Goal: Task Accomplishment & Management: Manage account settings

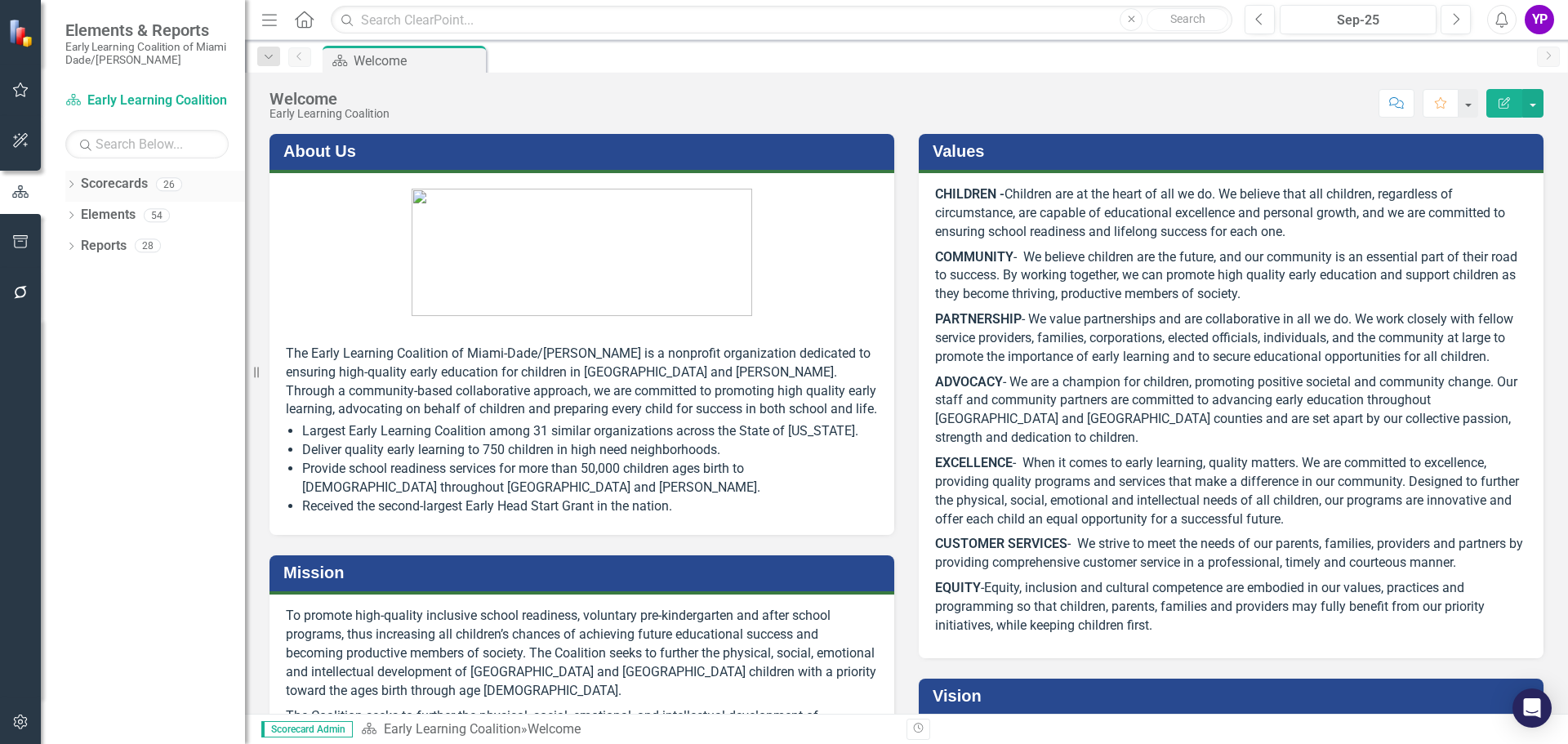
click at [96, 181] on link "Scorecards" at bounding box center [115, 184] width 67 height 19
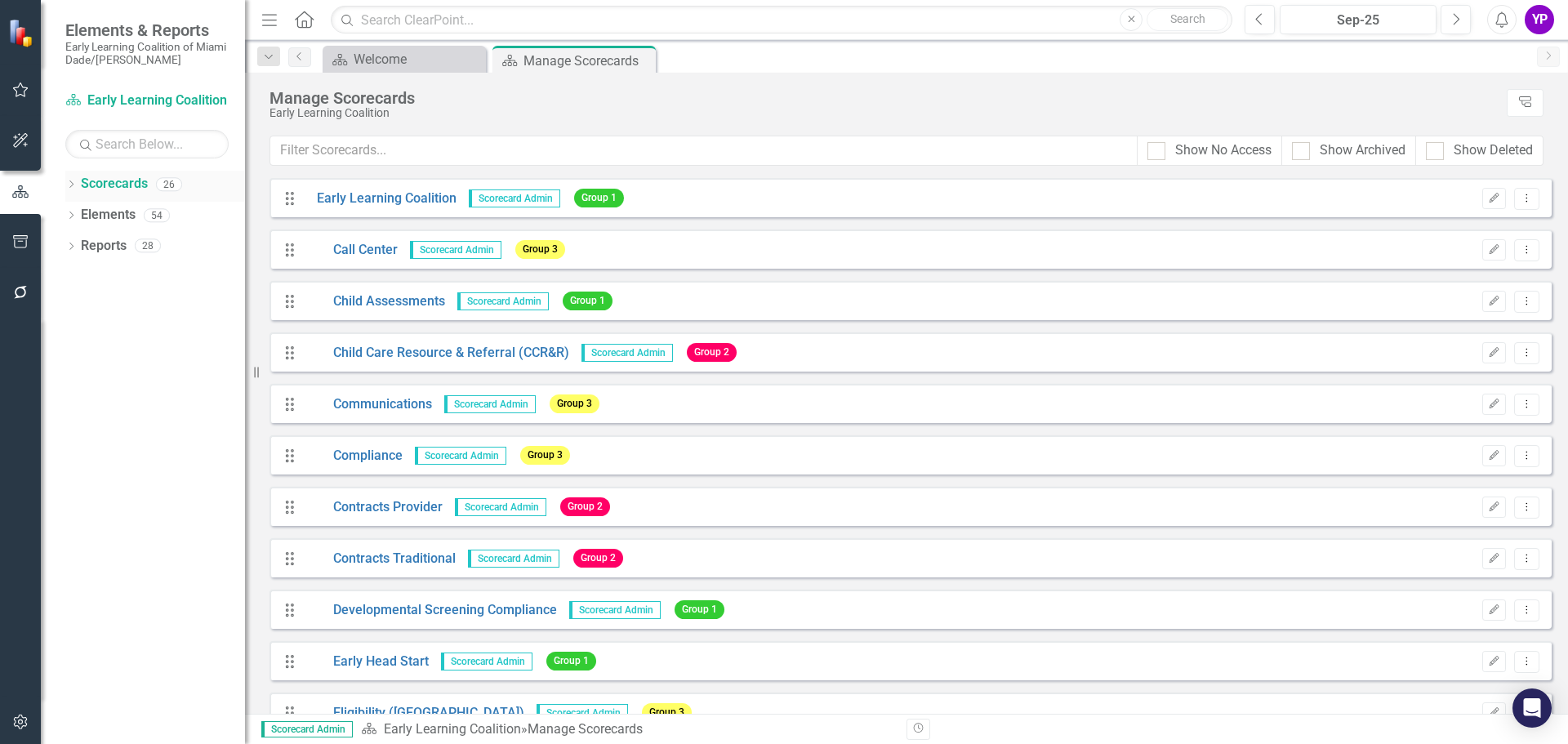
click at [82, 185] on link "Scorecards" at bounding box center [115, 184] width 67 height 19
click at [86, 178] on link "Scorecards" at bounding box center [115, 184] width 67 height 19
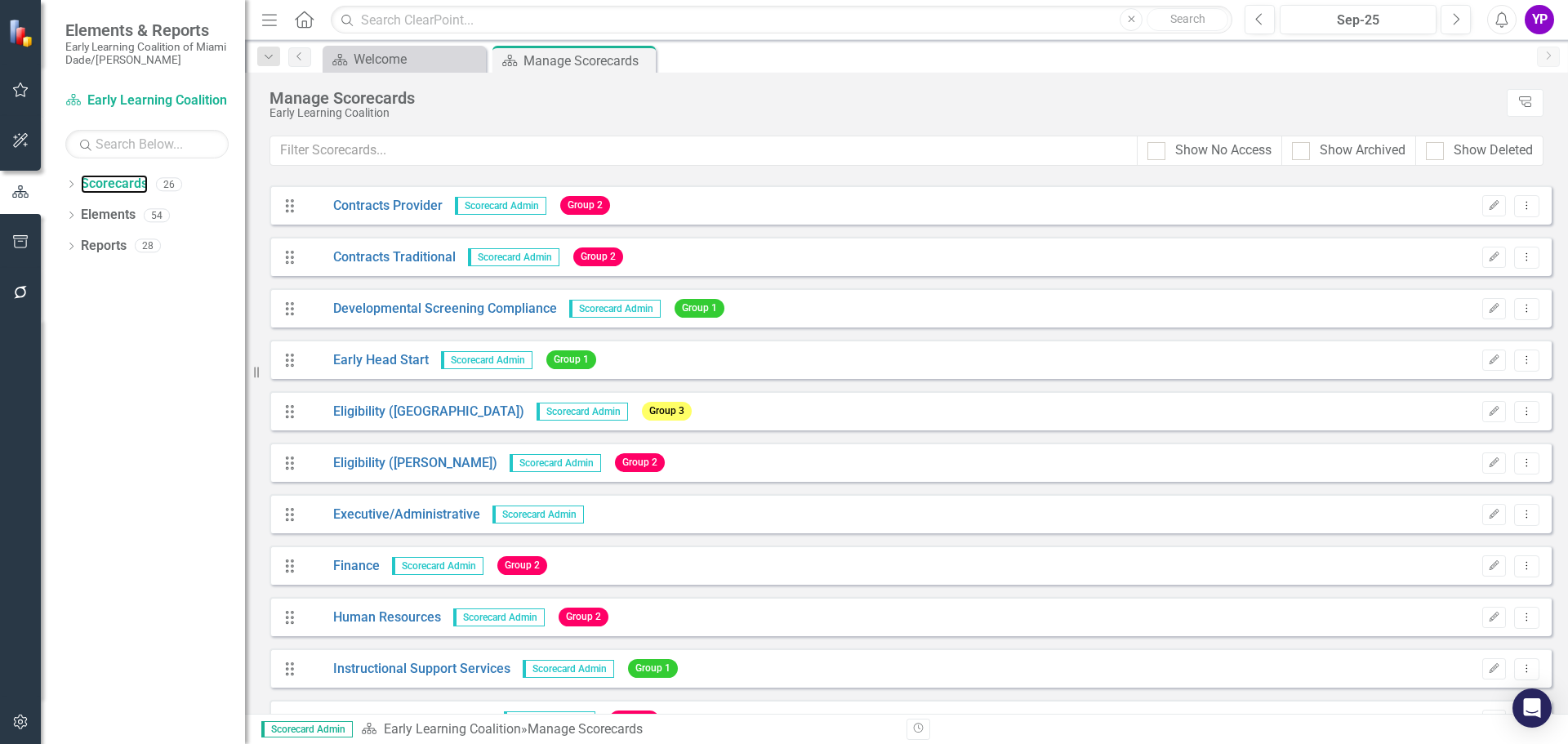
scroll to position [327, 0]
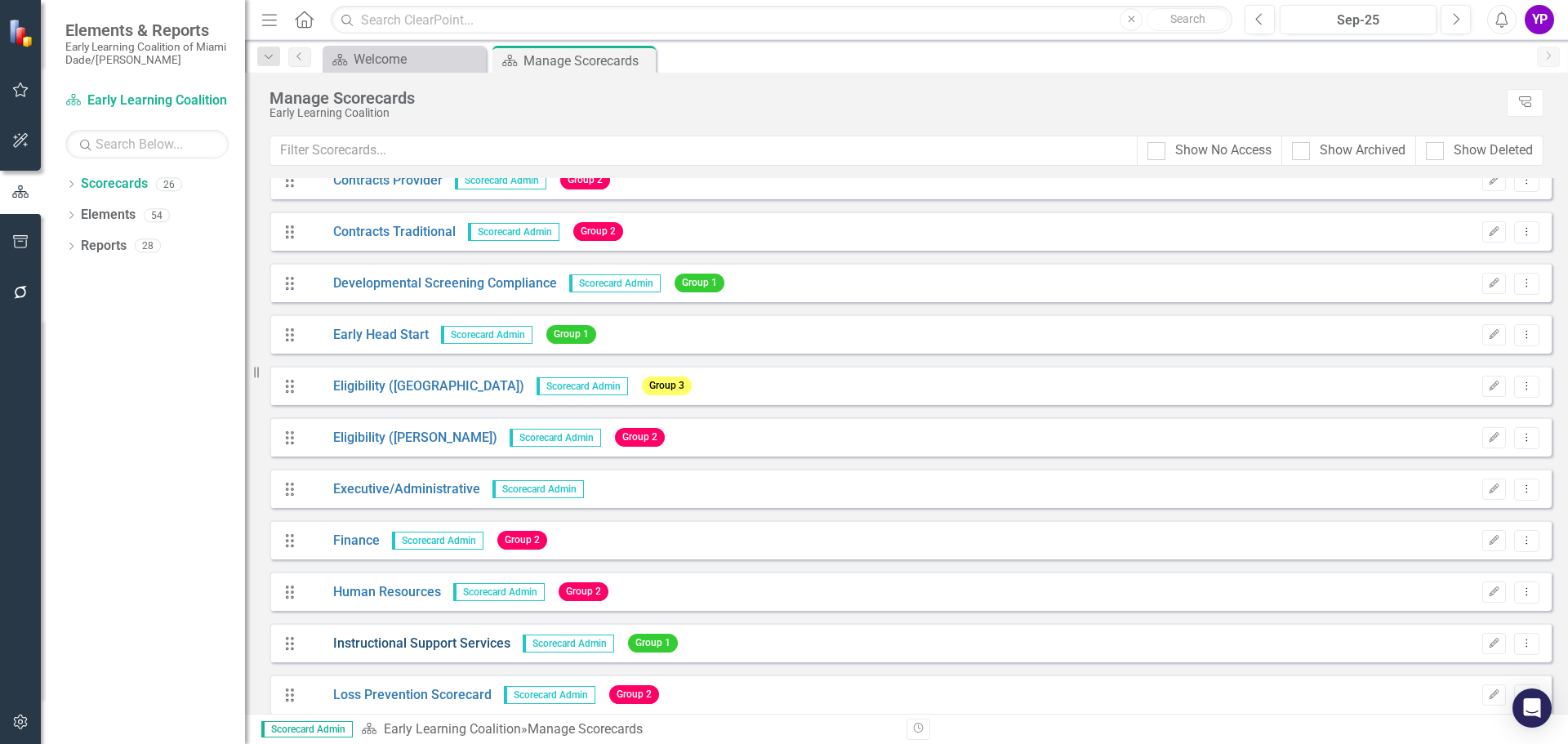
click at [354, 647] on link "Instructional Support Services" at bounding box center [408, 644] width 206 height 19
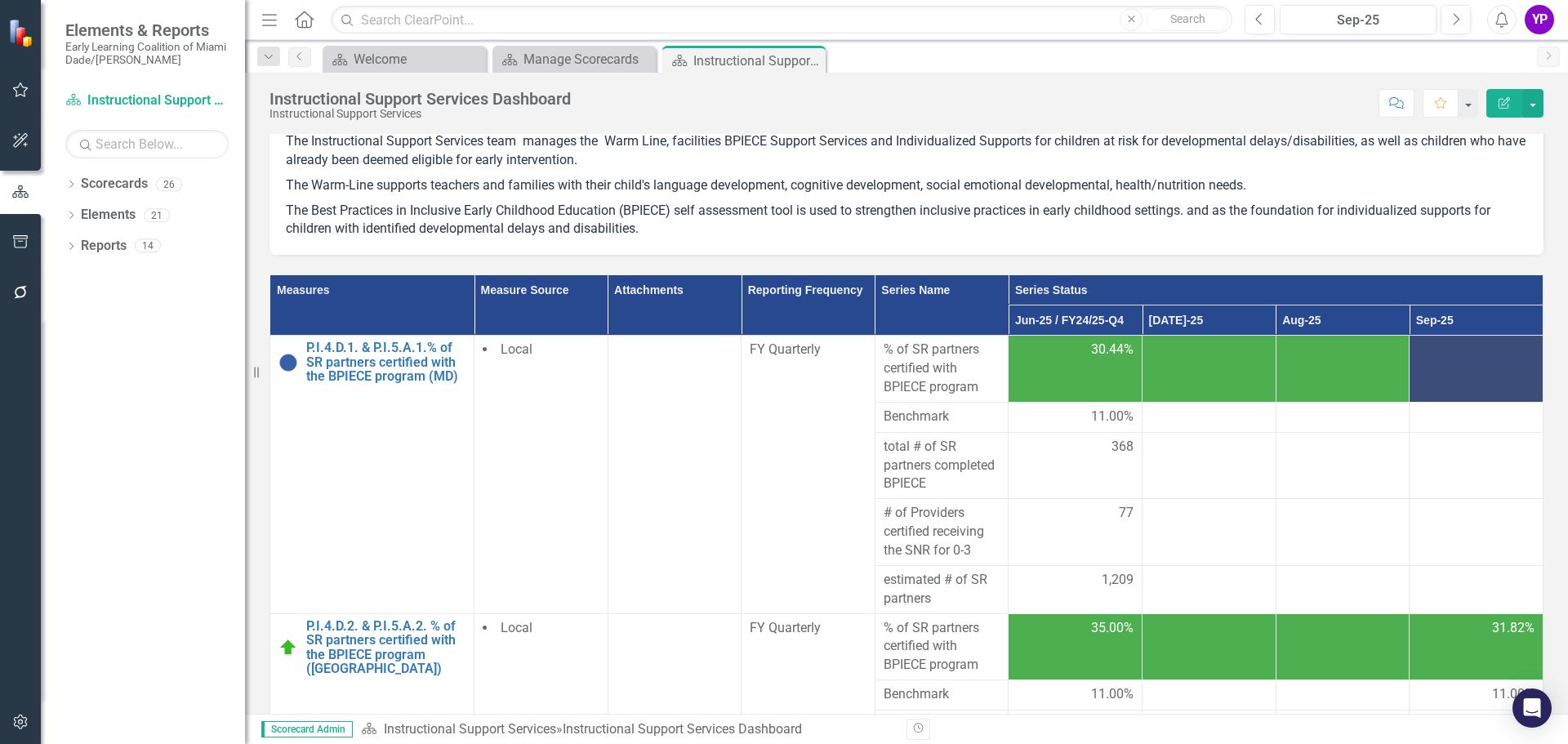
scroll to position [82, 0]
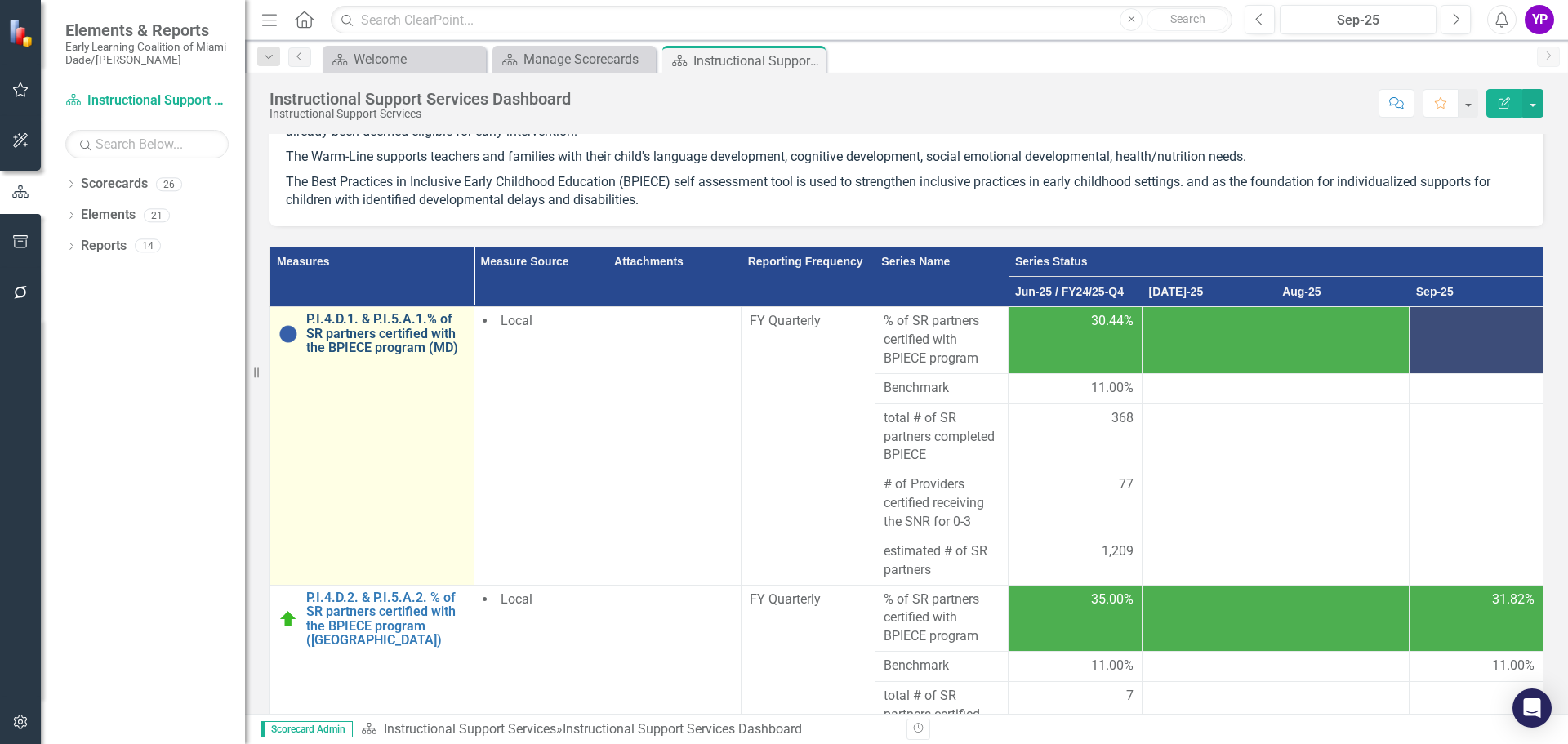
click at [405, 329] on link "P.I.4.D.1. & P.I.5.A.1.% of SR partners certified with the BPIECE program (MD)" at bounding box center [385, 334] width 159 height 44
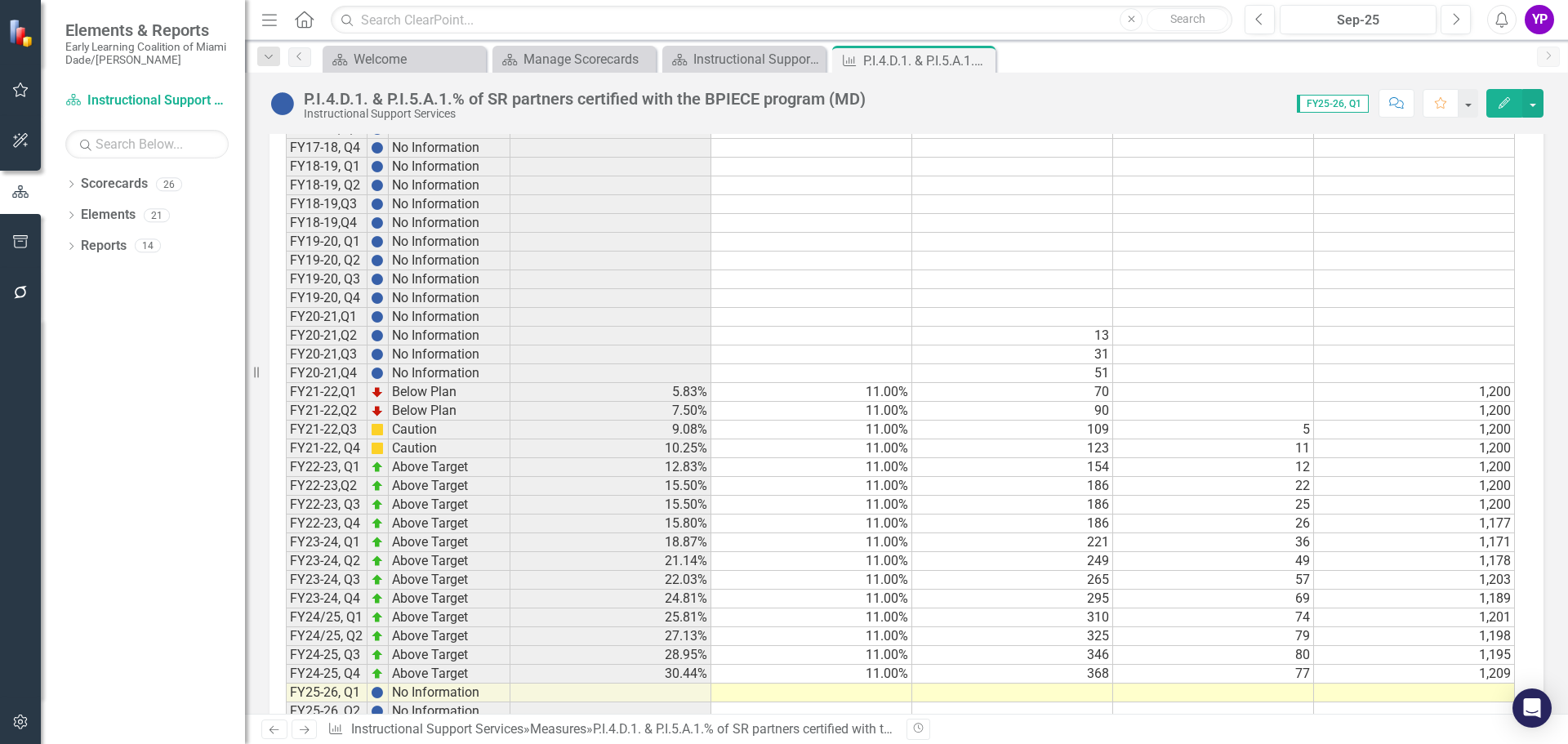
scroll to position [1088, 0]
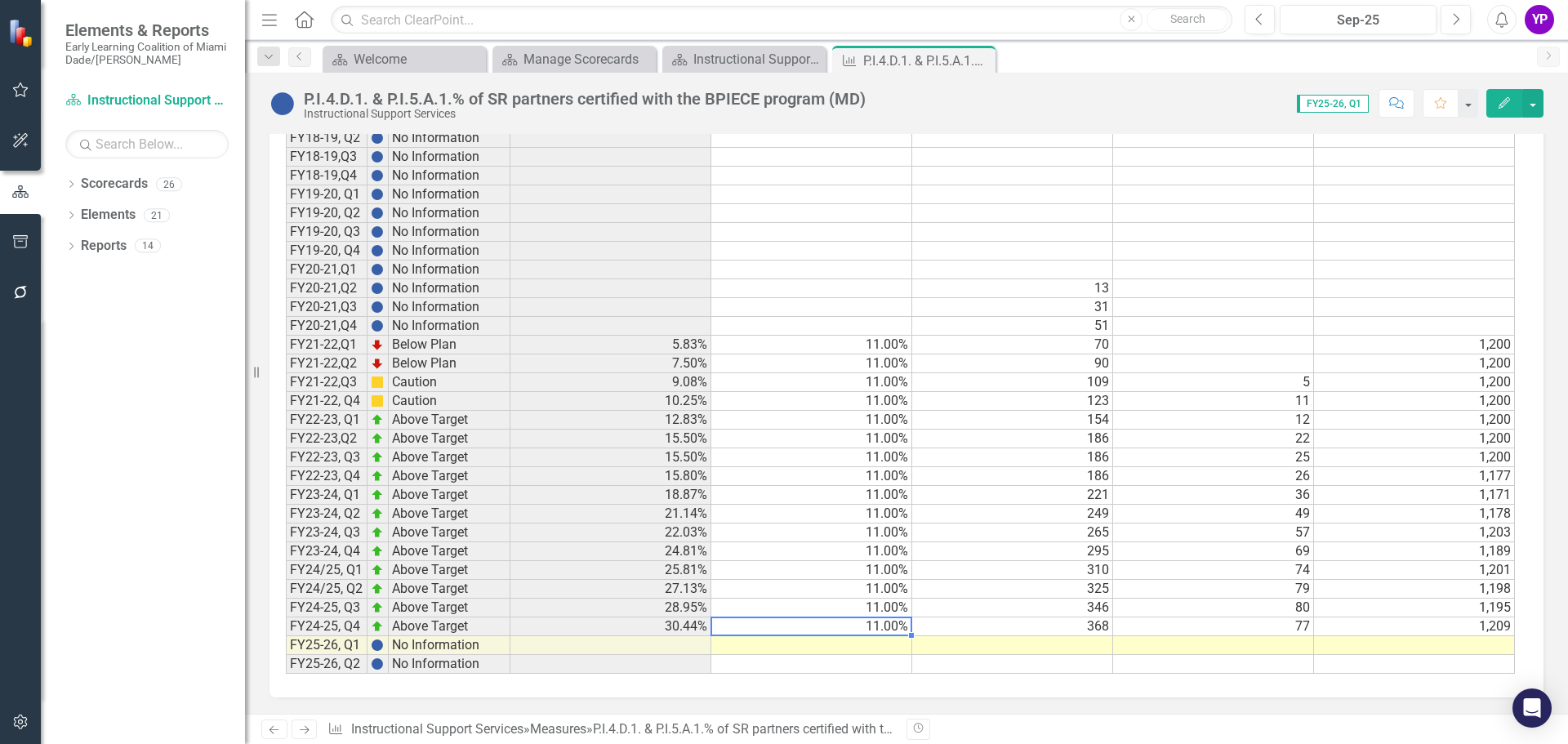
click at [857, 621] on td "11.00%" at bounding box center [811, 627] width 201 height 19
click at [886, 643] on td at bounding box center [811, 646] width 201 height 19
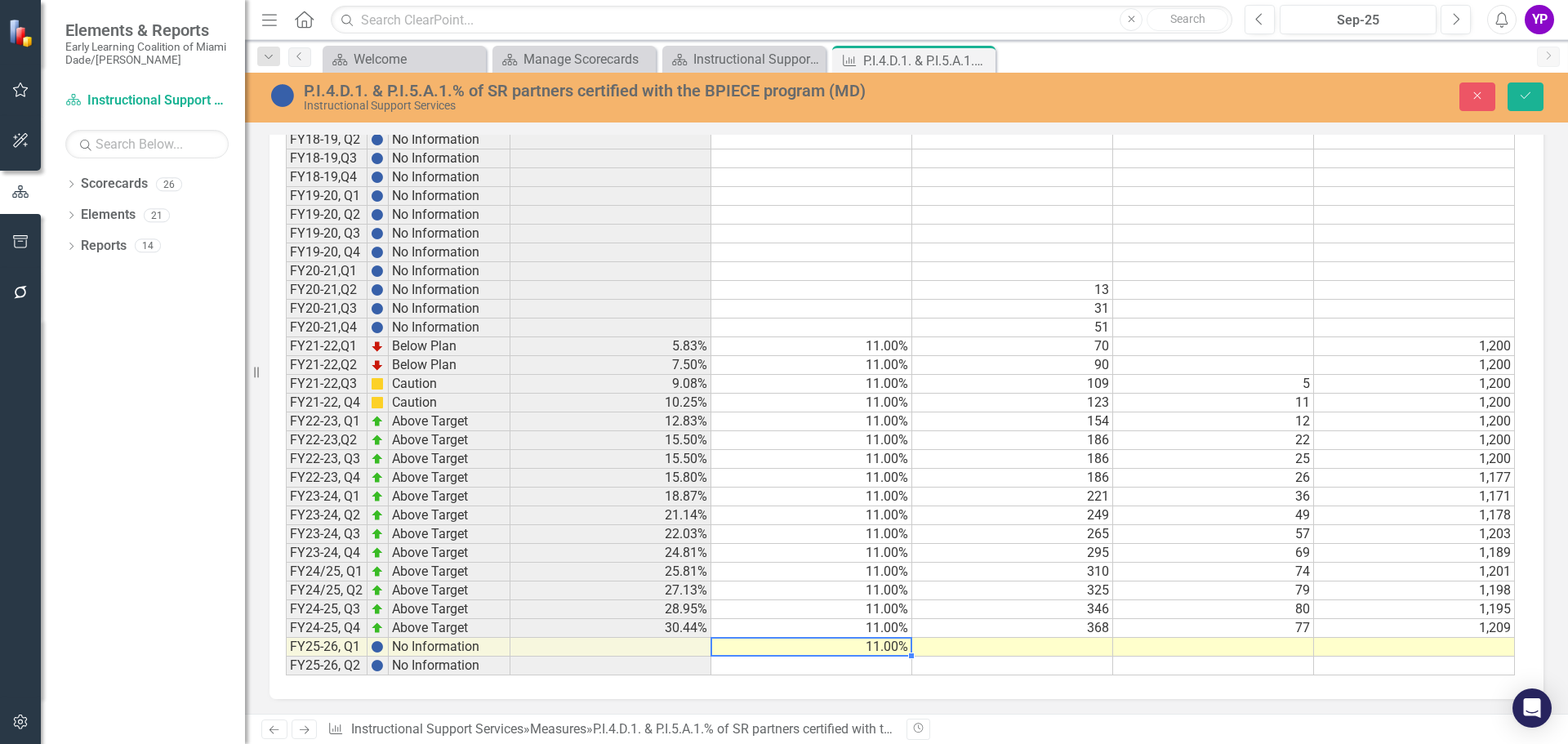
type textarea "11"
click at [1530, 95] on icon "Save" at bounding box center [1525, 96] width 15 height 12
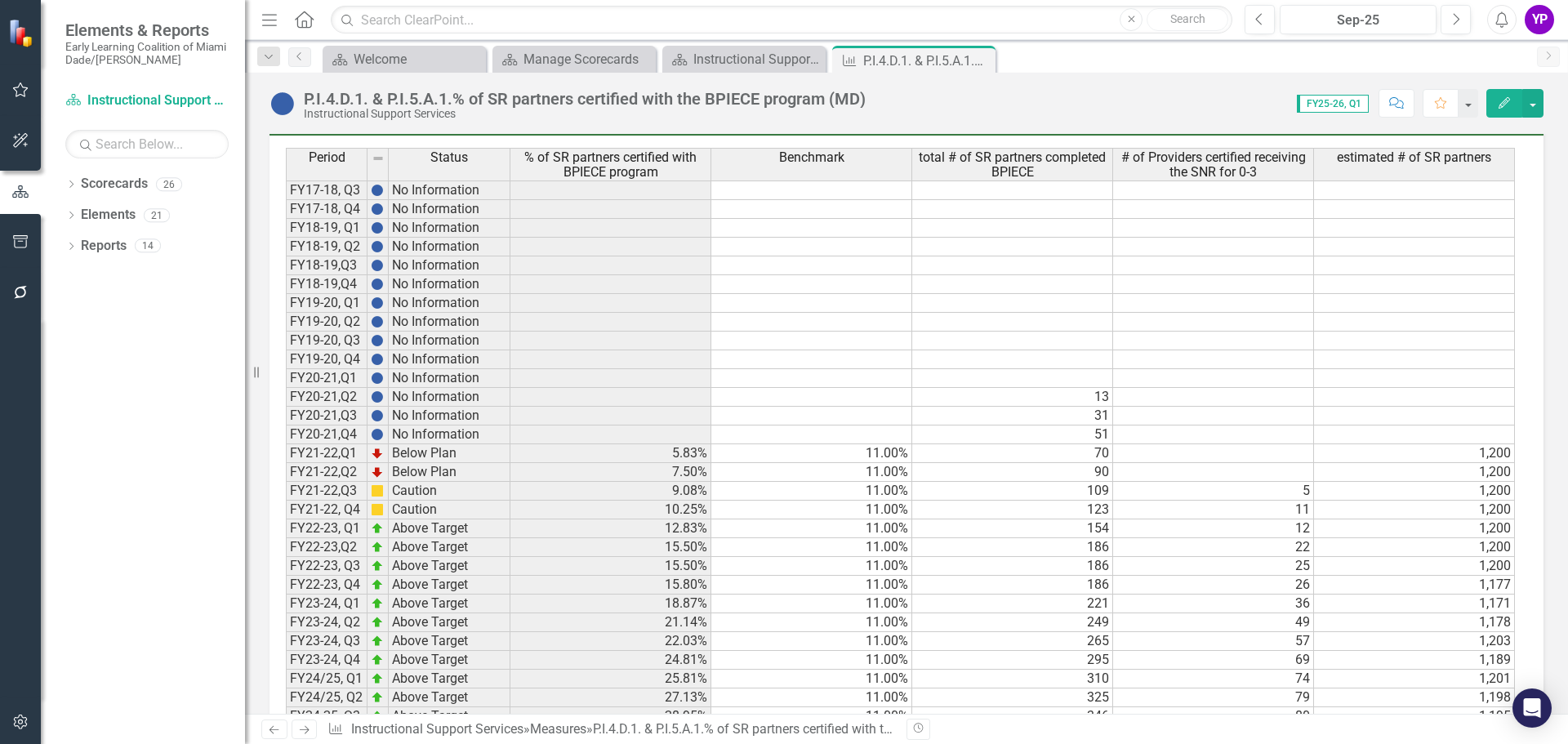
scroll to position [1088, 0]
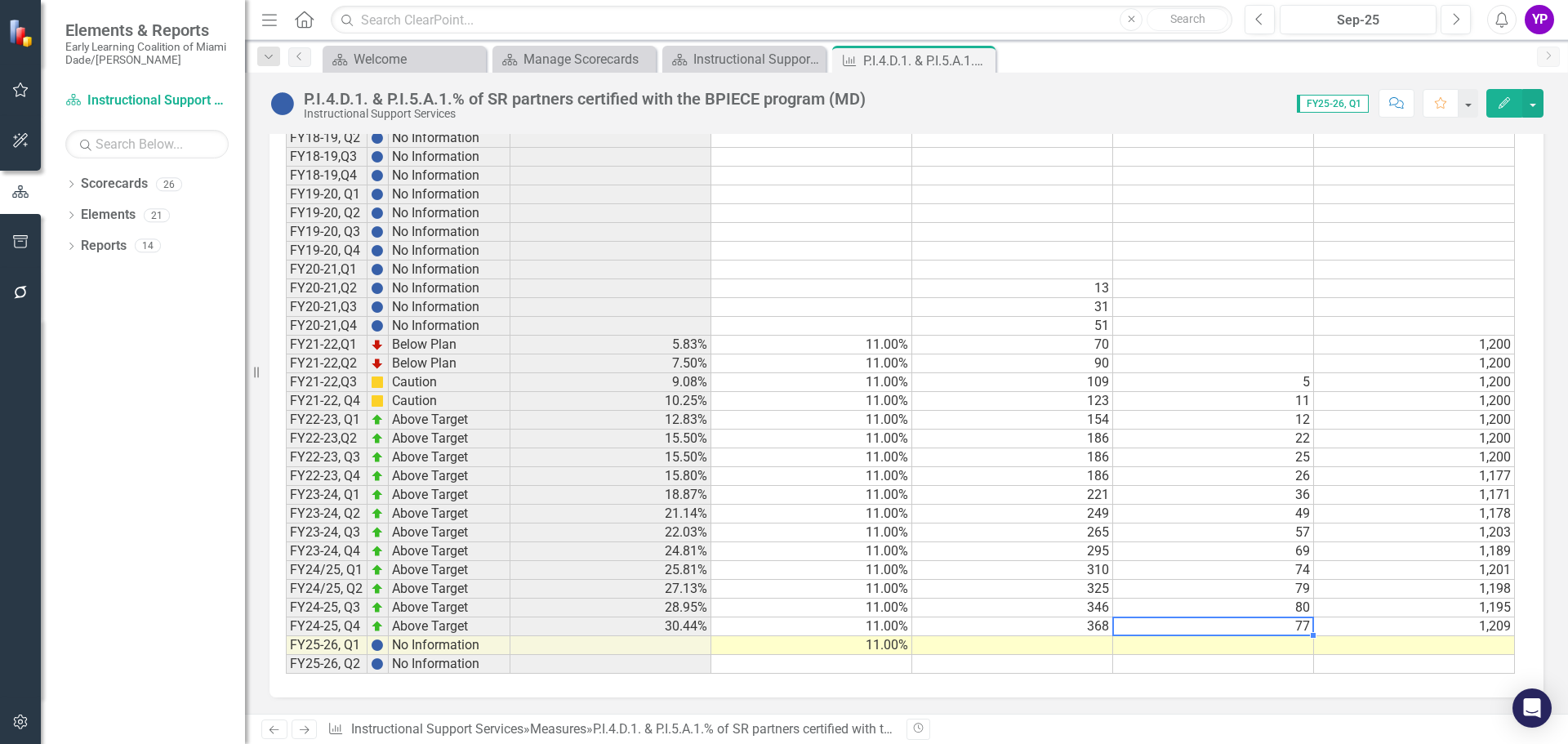
click at [1307, 629] on td "77" at bounding box center [1213, 627] width 201 height 19
click at [1083, 641] on td at bounding box center [1012, 646] width 201 height 19
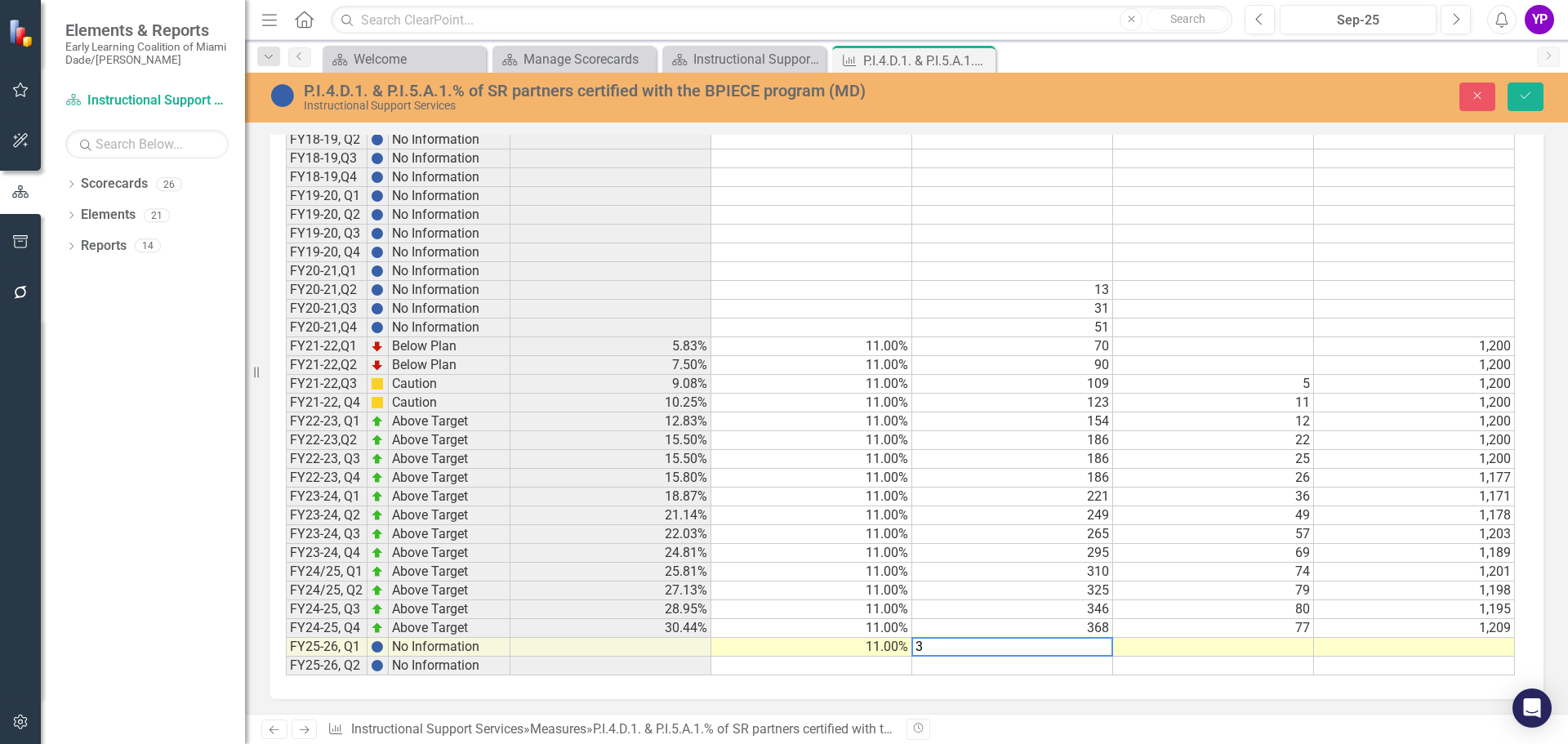
scroll to position [1089, 0]
click at [1189, 642] on td at bounding box center [1213, 647] width 201 height 19
type textarea "55"
click at [1533, 97] on button "Save" at bounding box center [1524, 97] width 35 height 28
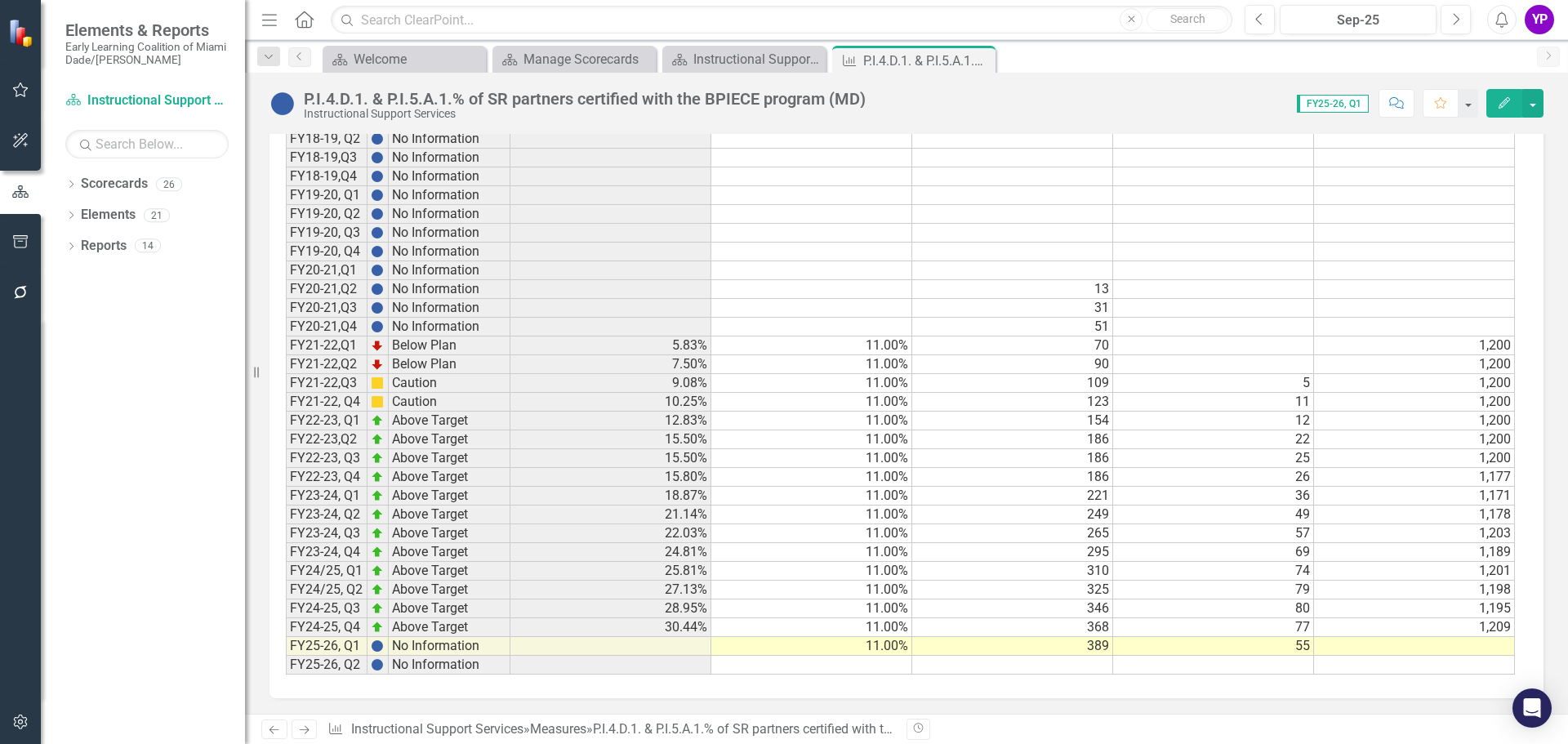
scroll to position [1088, 0]
click at [691, 643] on td at bounding box center [611, 646] width 201 height 19
click at [720, 54] on div "Instructional Support Services Dashboard" at bounding box center [747, 59] width 107 height 20
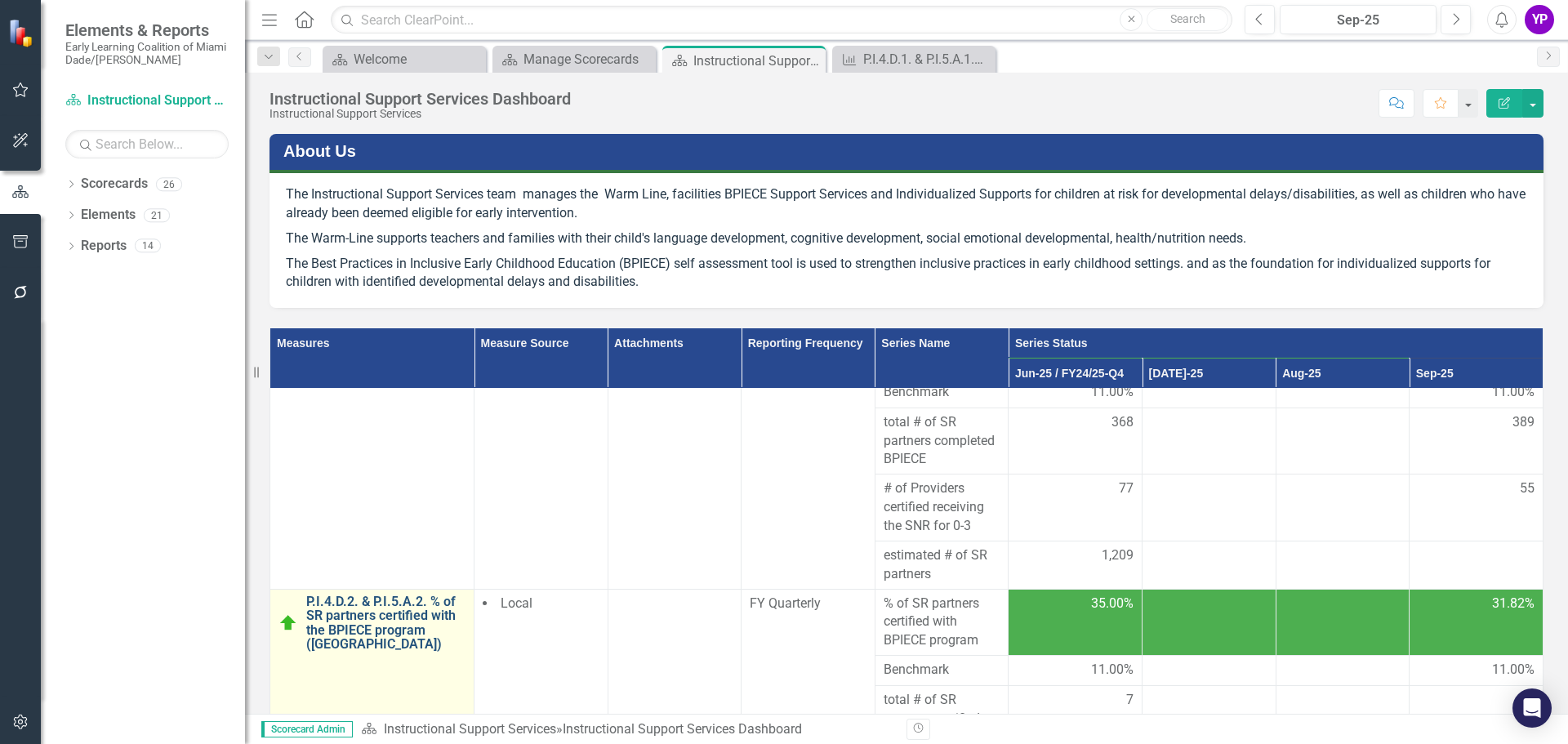
scroll to position [163, 0]
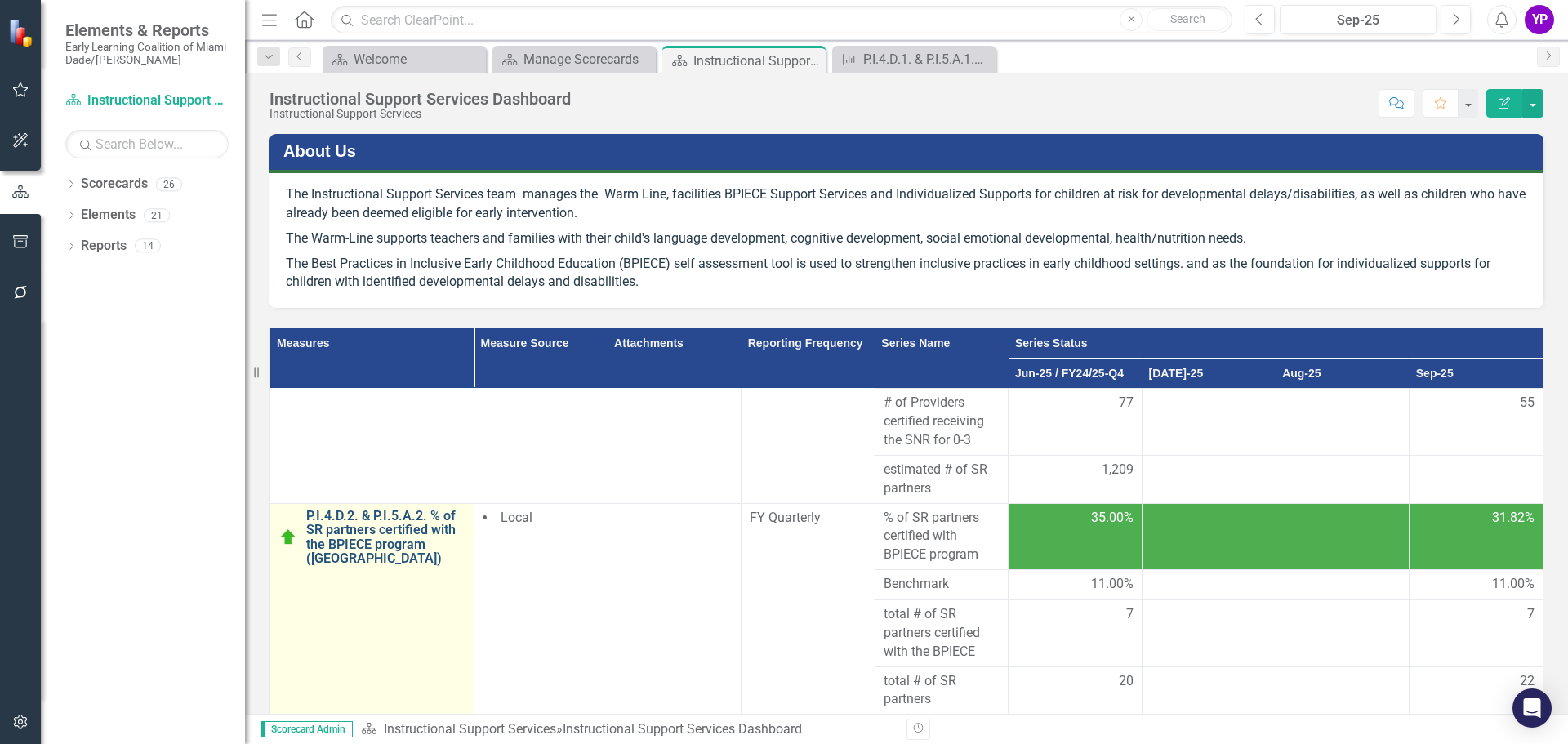
click at [389, 540] on link "P.I.4.D.2. & P.I.5.A.2. % of SR partners certified with the BPIECE program ([GE…" at bounding box center [385, 537] width 159 height 57
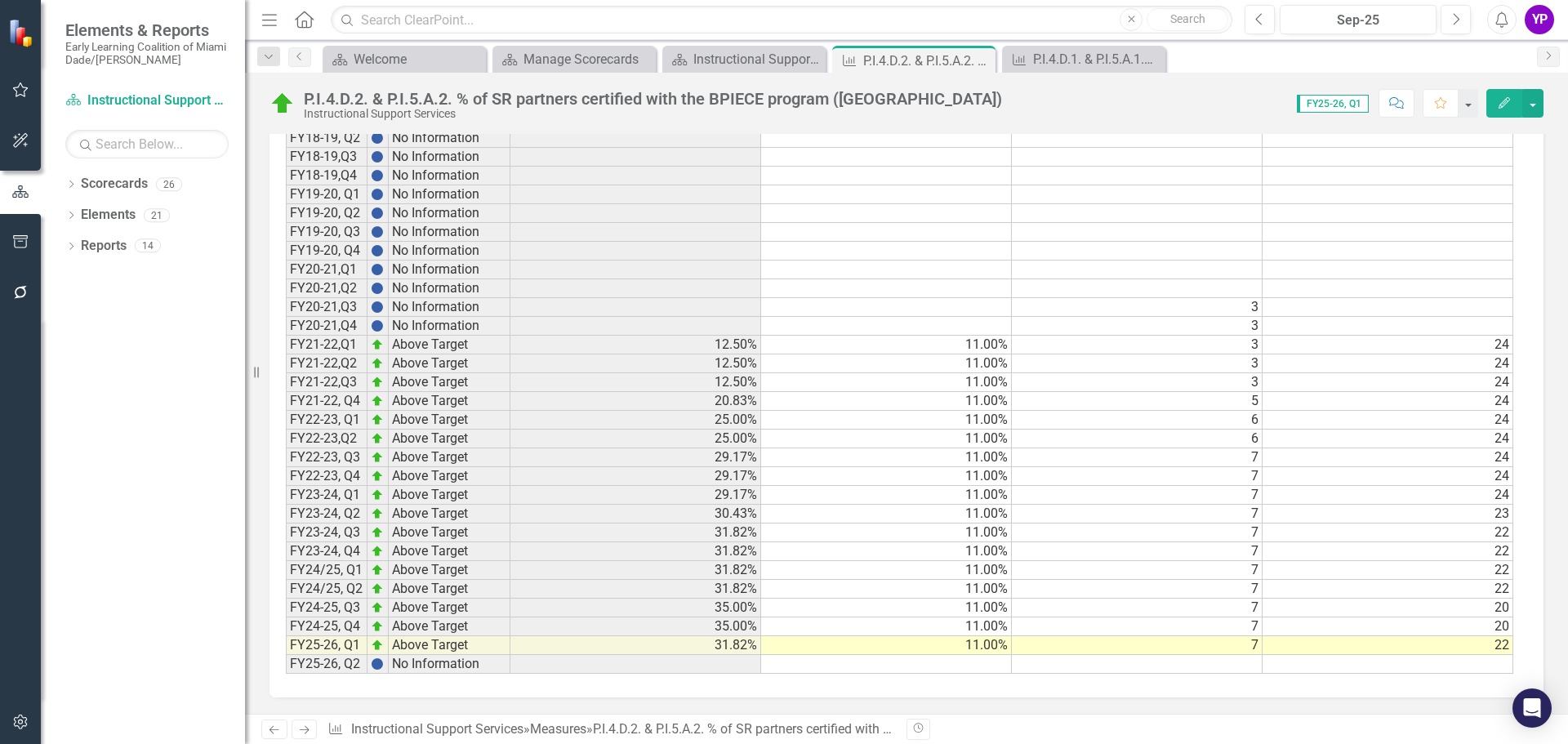
scroll to position [1088, 0]
click at [701, 53] on div "Instructional Support Services Dashboard" at bounding box center [747, 59] width 107 height 20
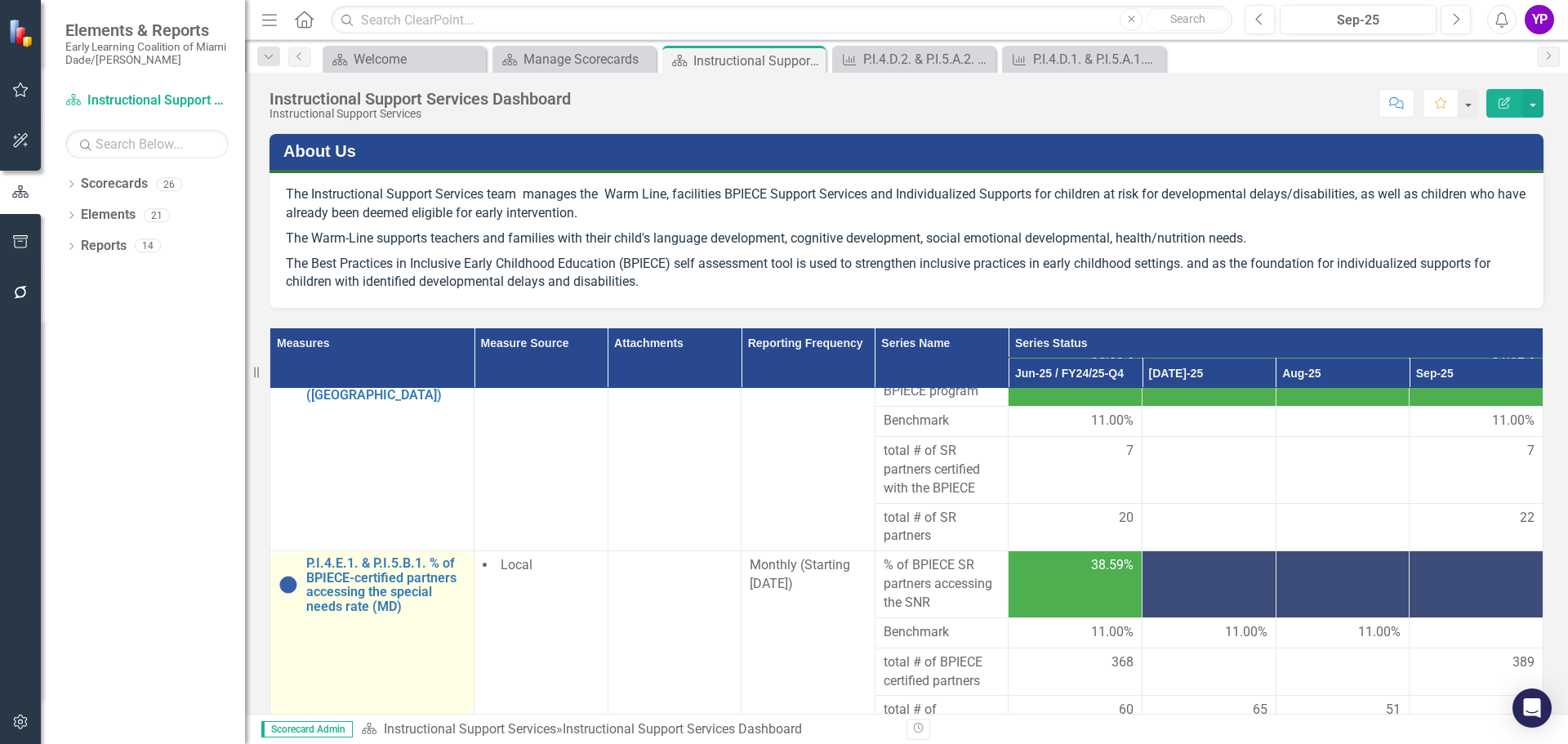
scroll to position [490, 0]
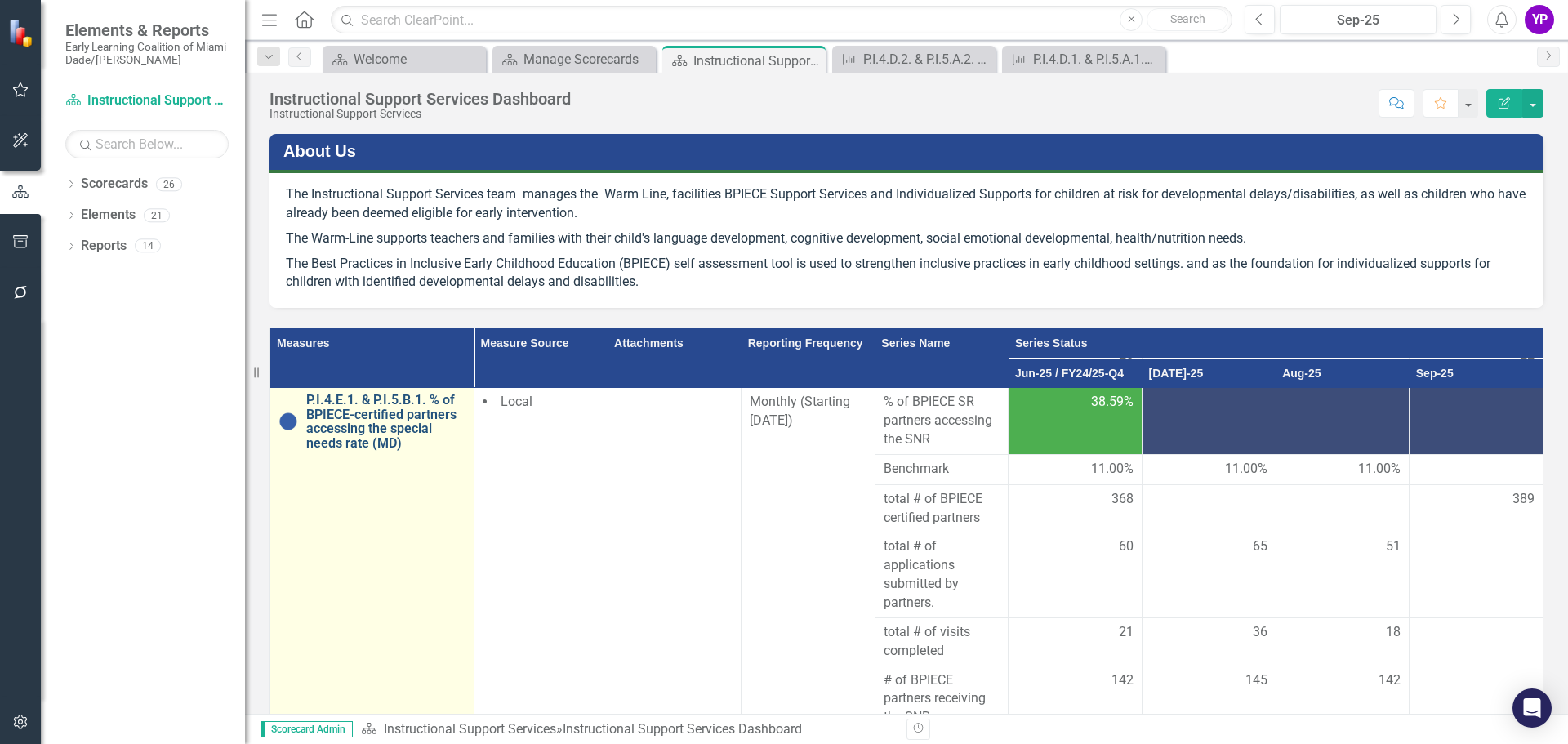
click at [397, 437] on link "P.I.4.E.1. & P.I.5.B.1. % of BPIECE-certified partners accessing the special ne…" at bounding box center [385, 422] width 159 height 57
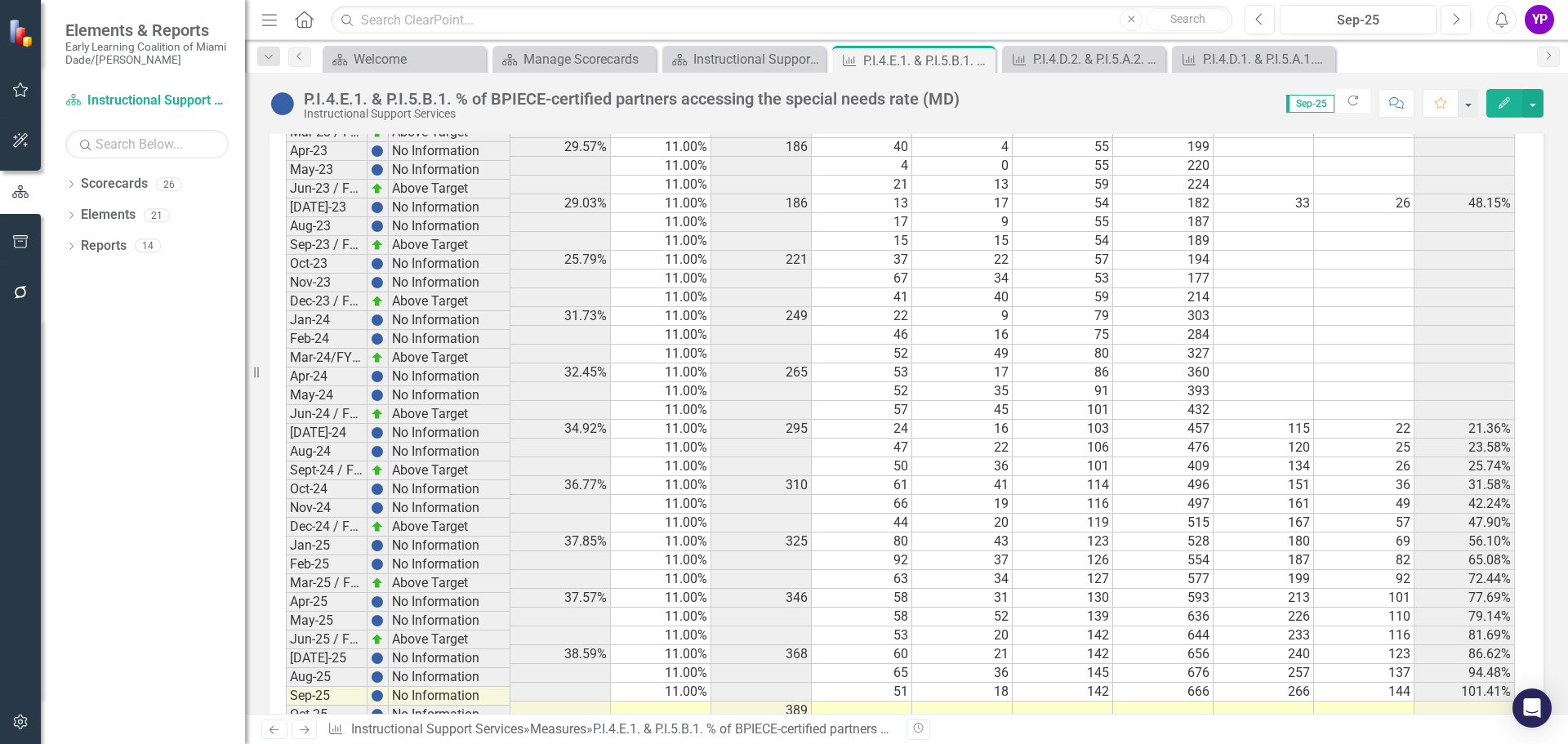
scroll to position [1571, 0]
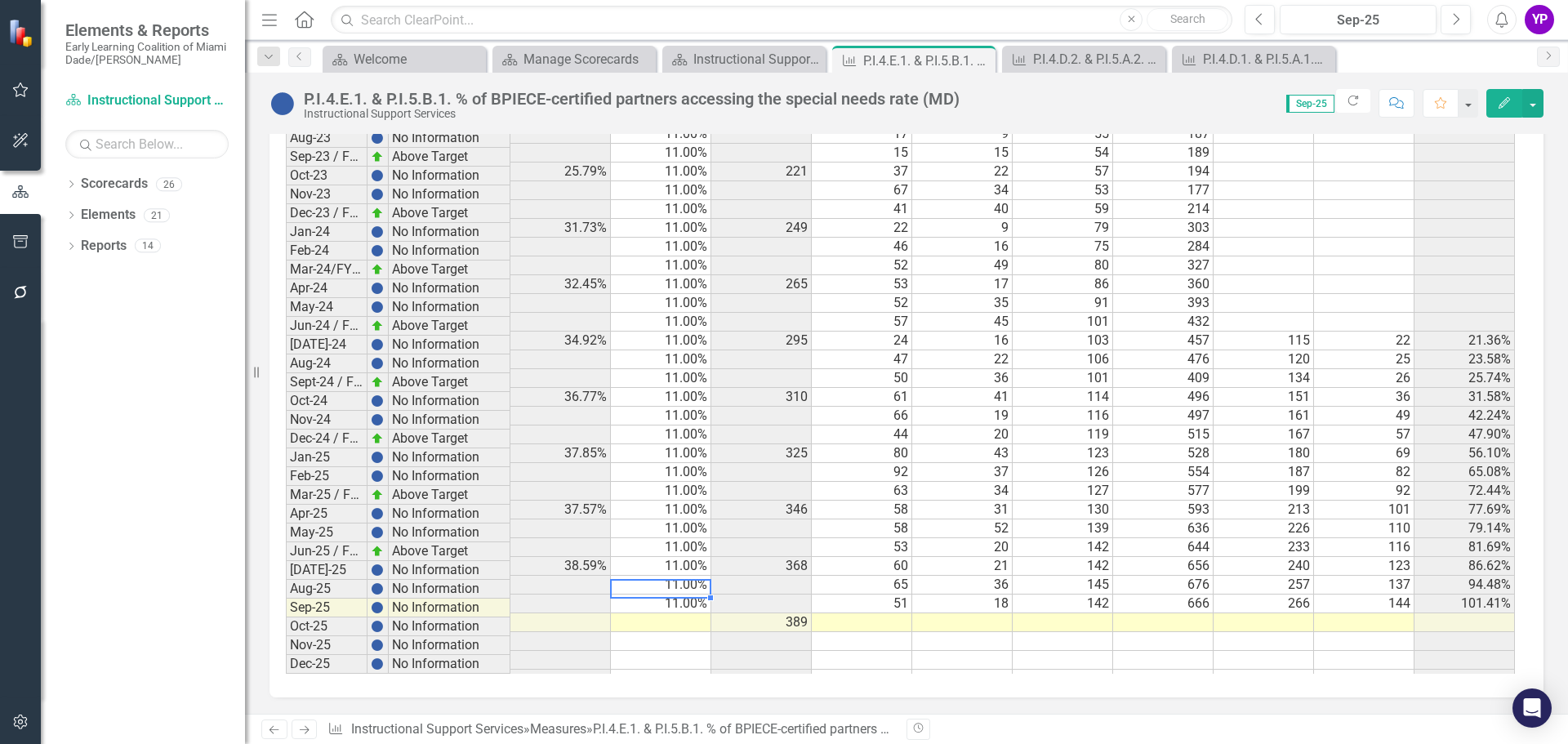
click at [690, 595] on td "11.00%" at bounding box center [661, 604] width 100 height 19
click at [670, 614] on td at bounding box center [661, 623] width 100 height 19
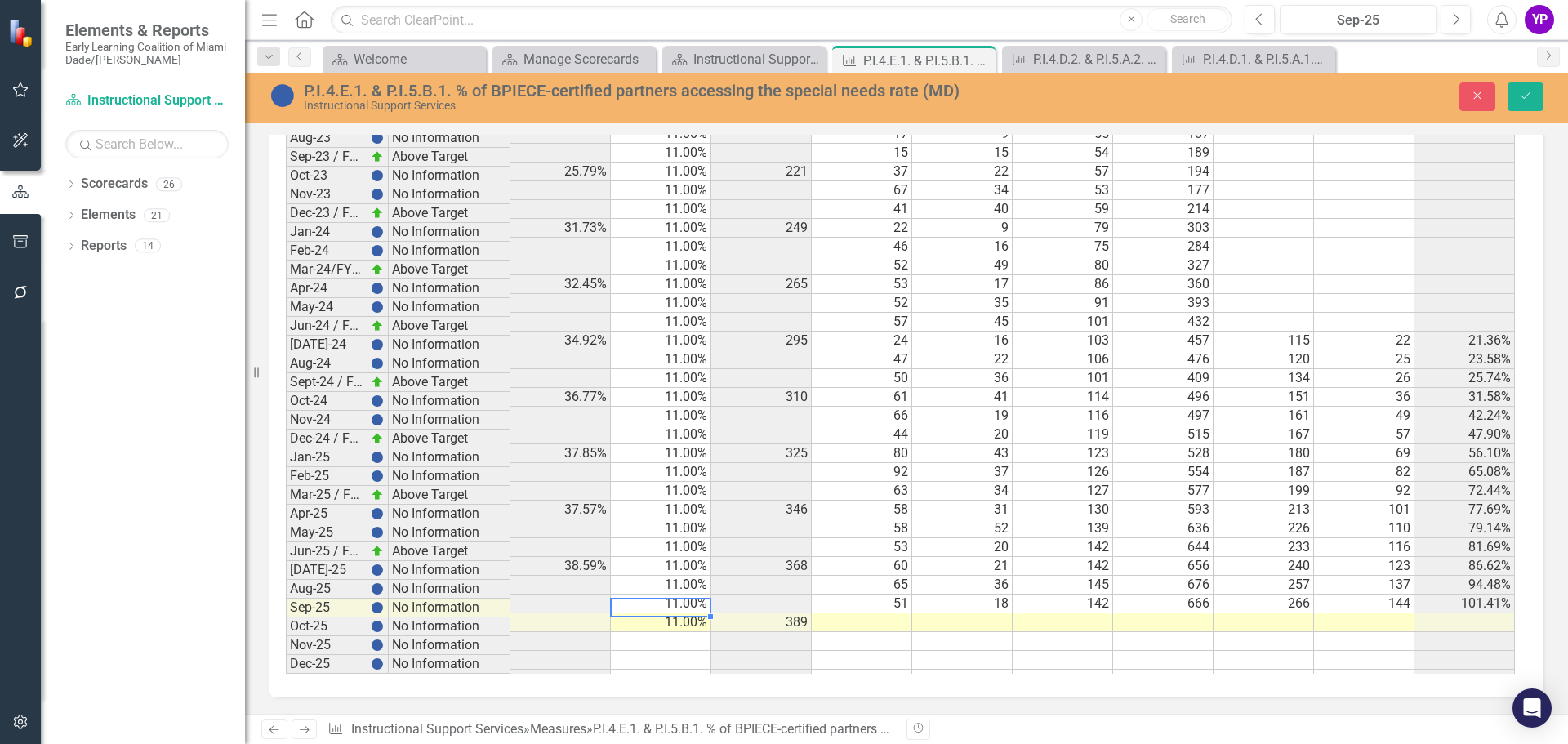
scroll to position [1572, 0]
click at [1528, 101] on icon "Save" at bounding box center [1525, 96] width 15 height 12
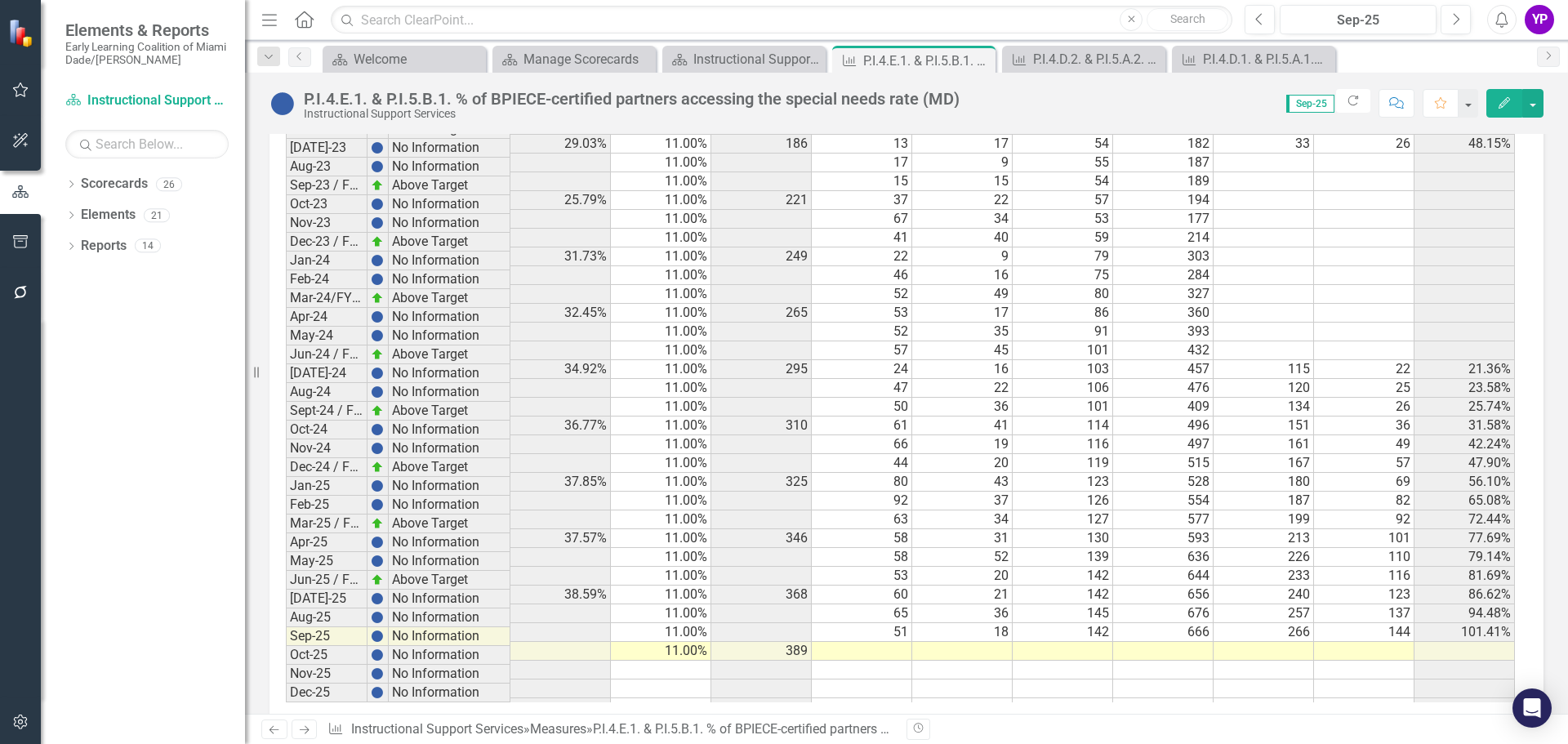
scroll to position [1571, 0]
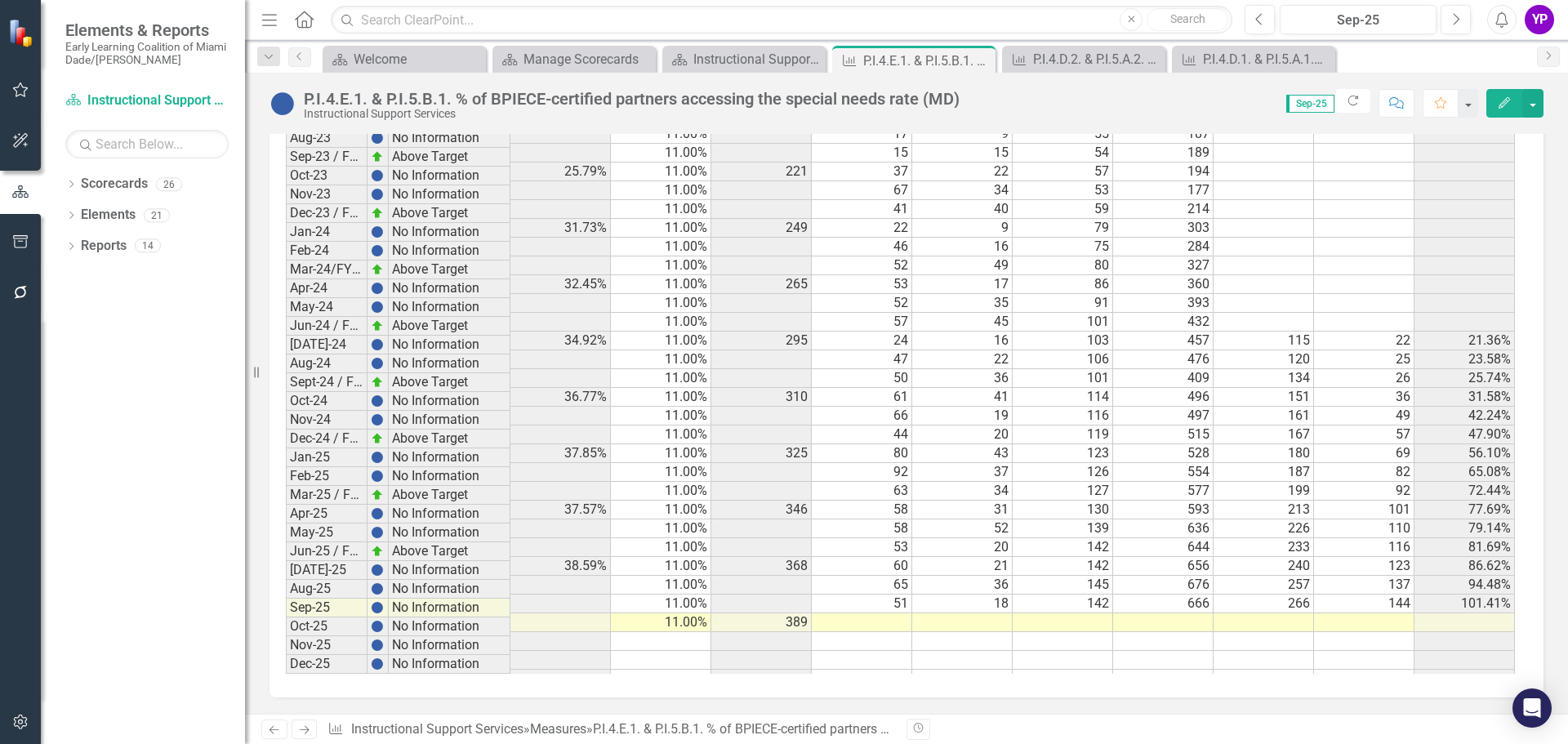
click at [902, 614] on td at bounding box center [862, 623] width 100 height 19
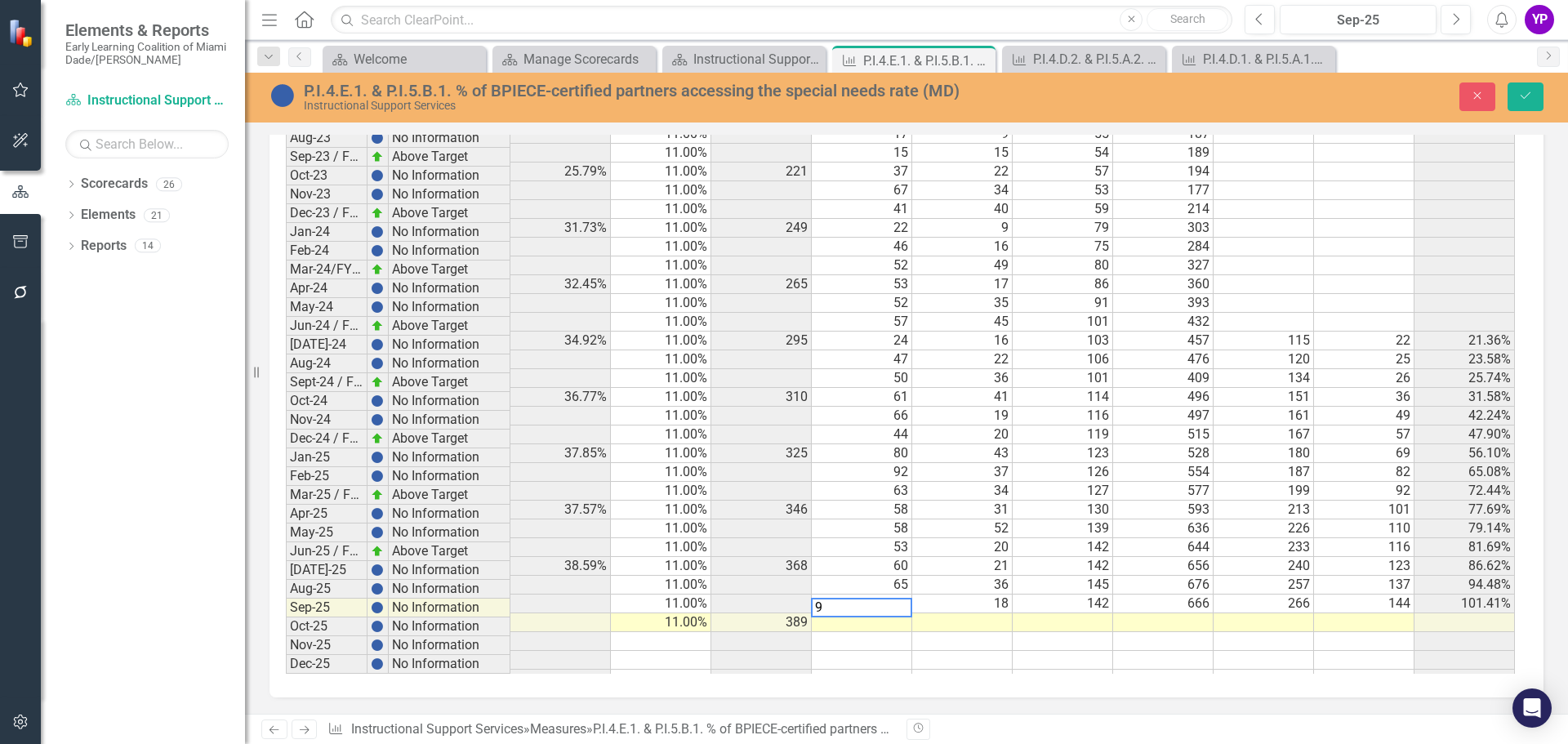
scroll to position [1572, 0]
click at [1098, 595] on td "142" at bounding box center [1063, 604] width 100 height 19
drag, startPoint x: 992, startPoint y: 611, endPoint x: 1003, endPoint y: 588, distance: 25.5
click at [991, 614] on td at bounding box center [962, 623] width 100 height 19
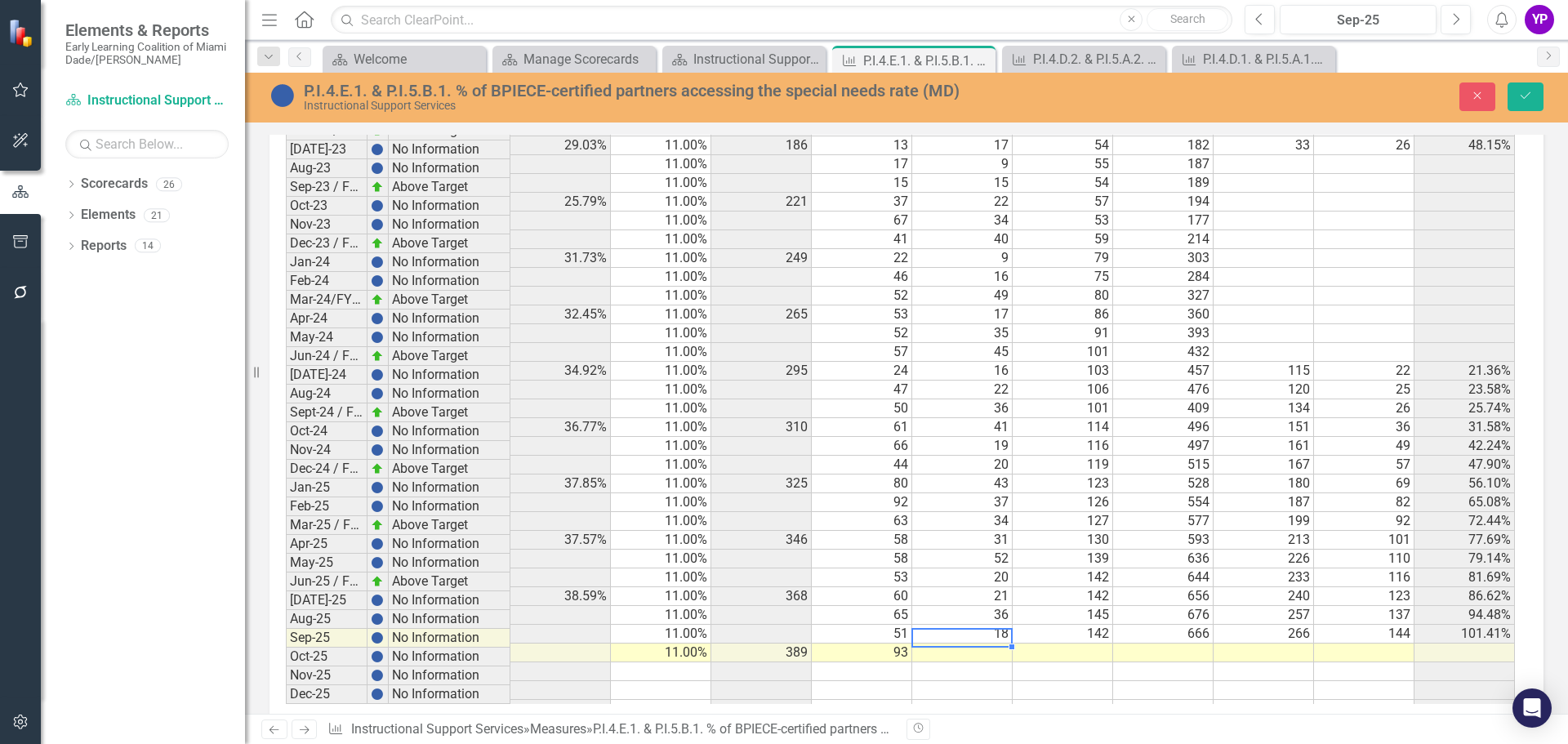
scroll to position [1573, 0]
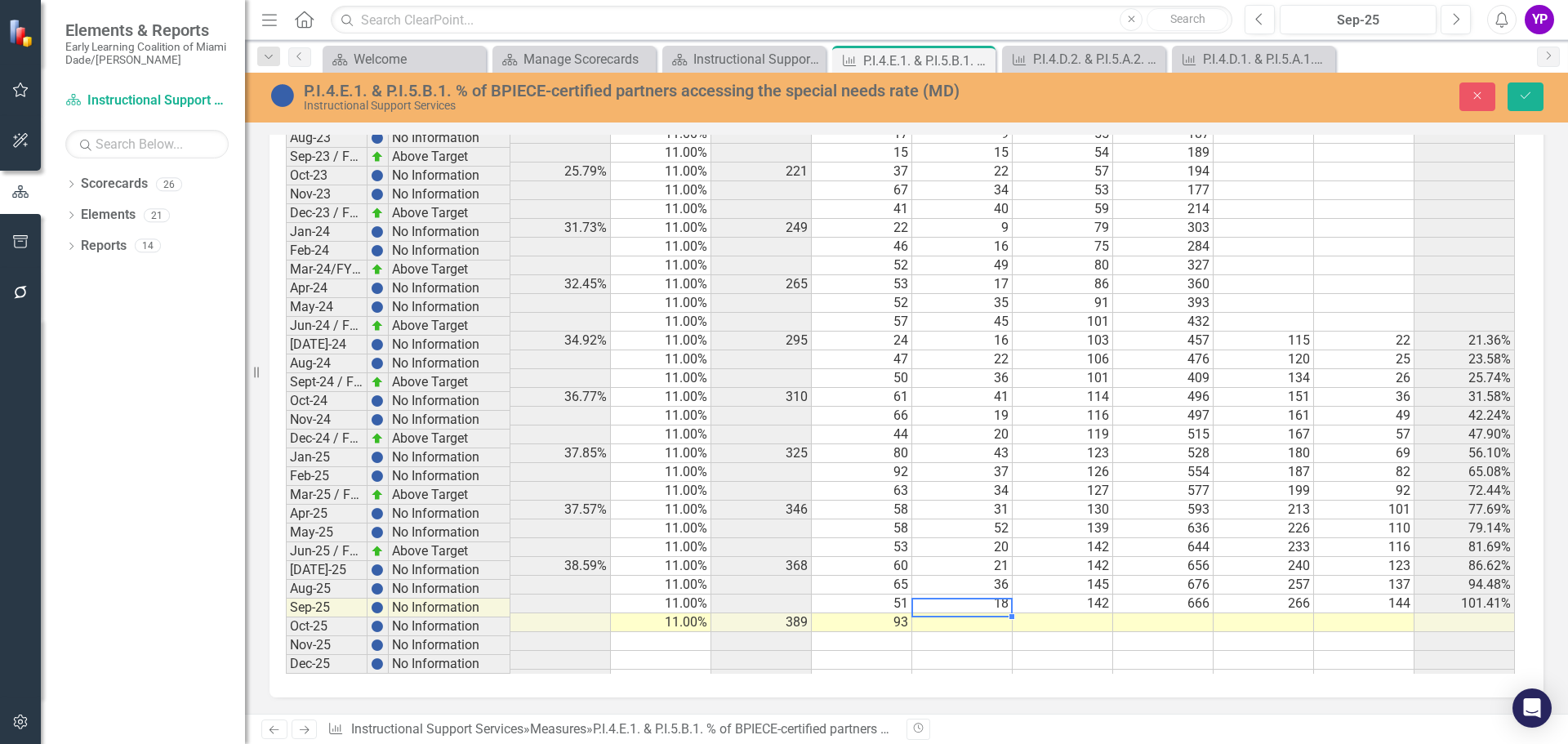
click at [988, 614] on td at bounding box center [962, 623] width 100 height 19
type textarea "42"
click at [1527, 94] on icon "Save" at bounding box center [1525, 96] width 15 height 12
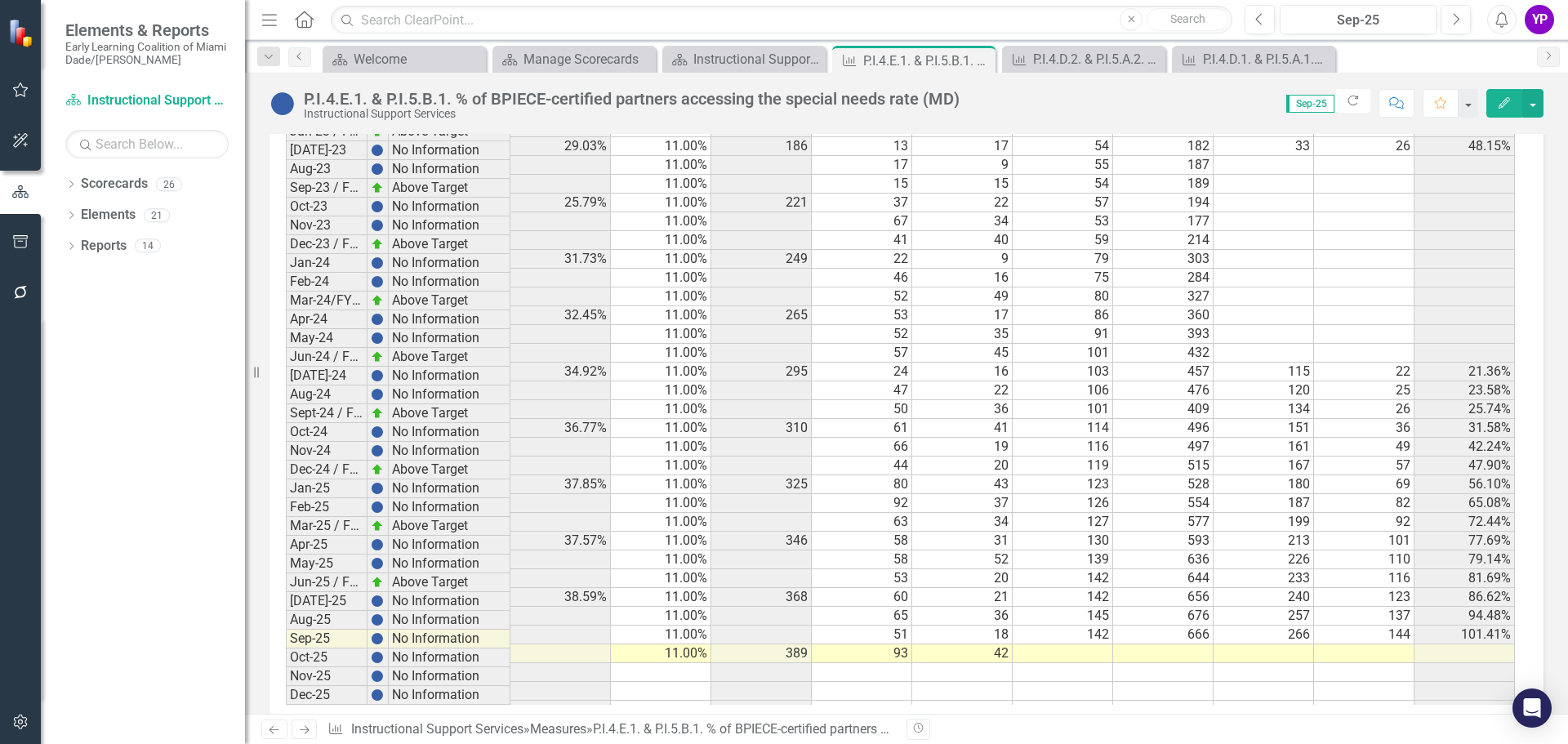
scroll to position [1571, 0]
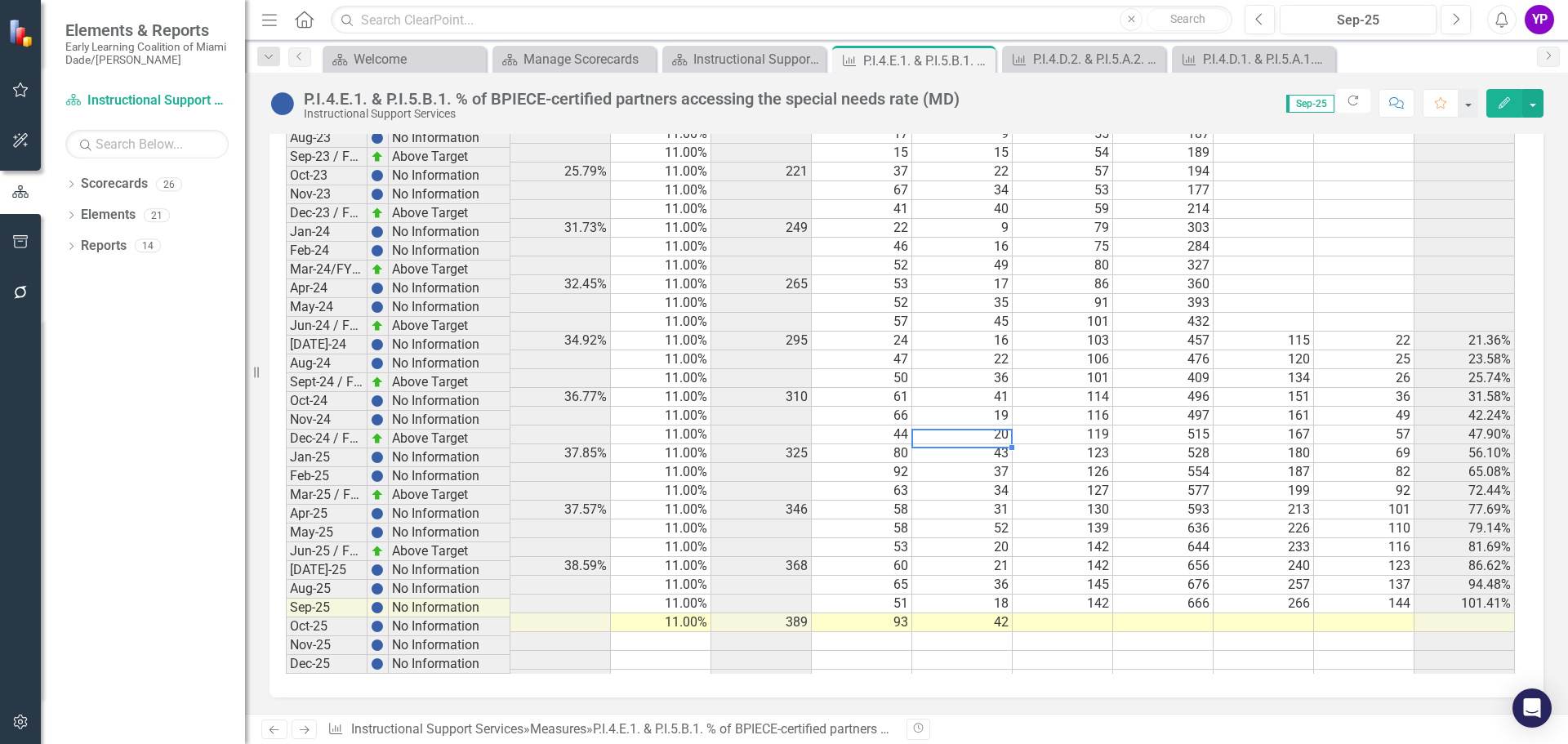
click at [979, 444] on td "43" at bounding box center [962, 454] width 100 height 19
click at [1033, 614] on td at bounding box center [1063, 623] width 100 height 19
click at [1074, 614] on td at bounding box center [1063, 623] width 100 height 19
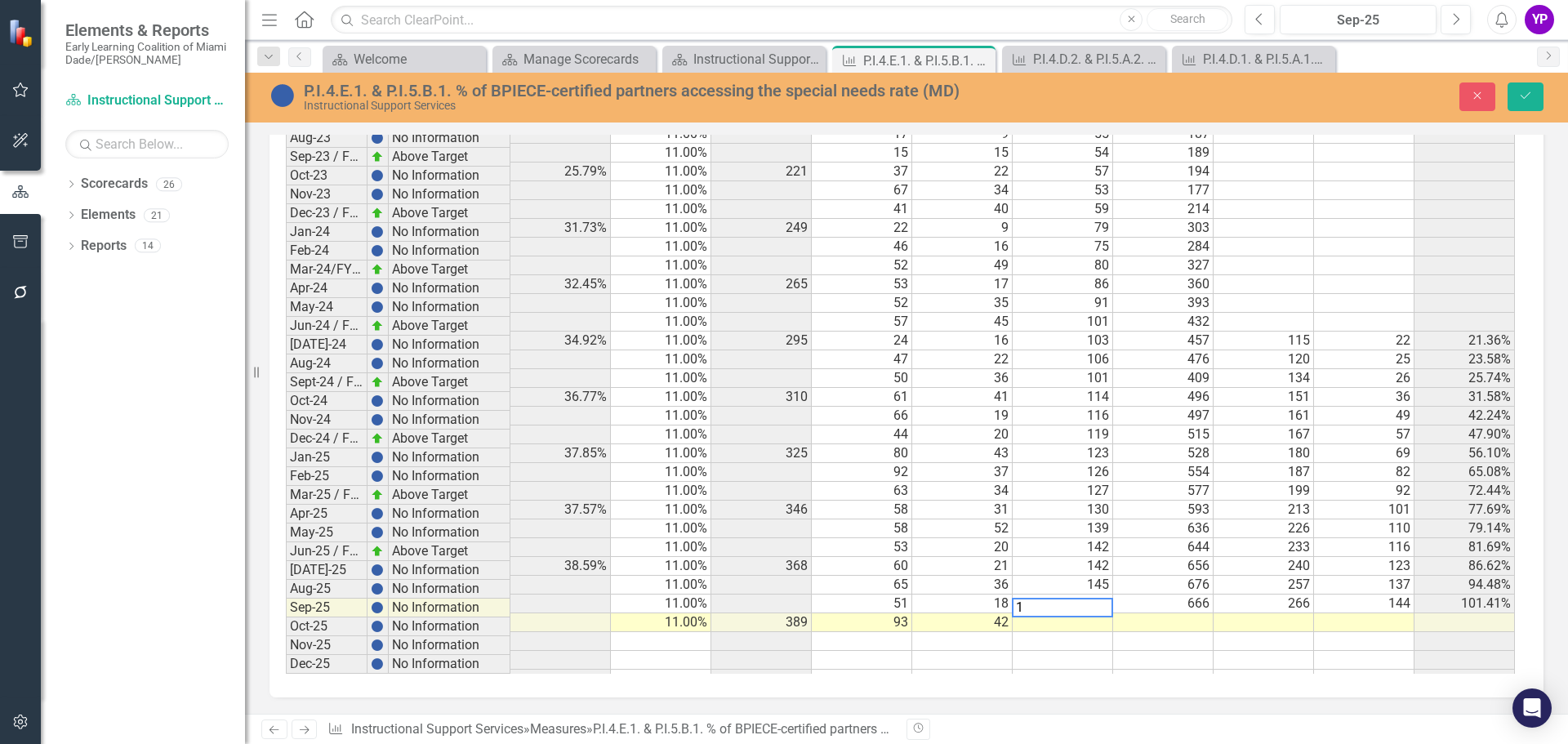
scroll to position [1572, 0]
click at [1189, 614] on td at bounding box center [1163, 623] width 100 height 19
type textarea "675"
click at [1285, 614] on td at bounding box center [1263, 623] width 100 height 19
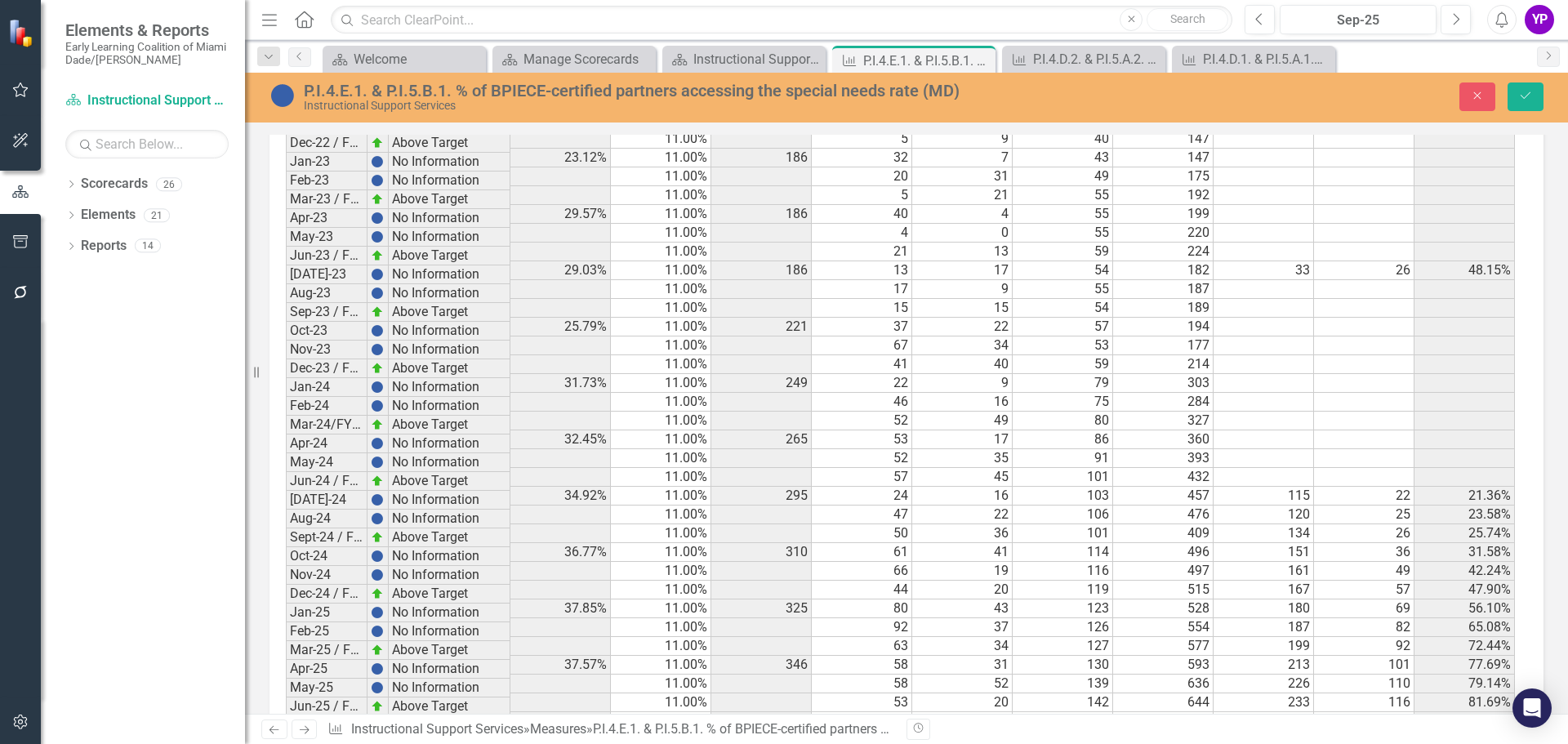
scroll to position [1573, 0]
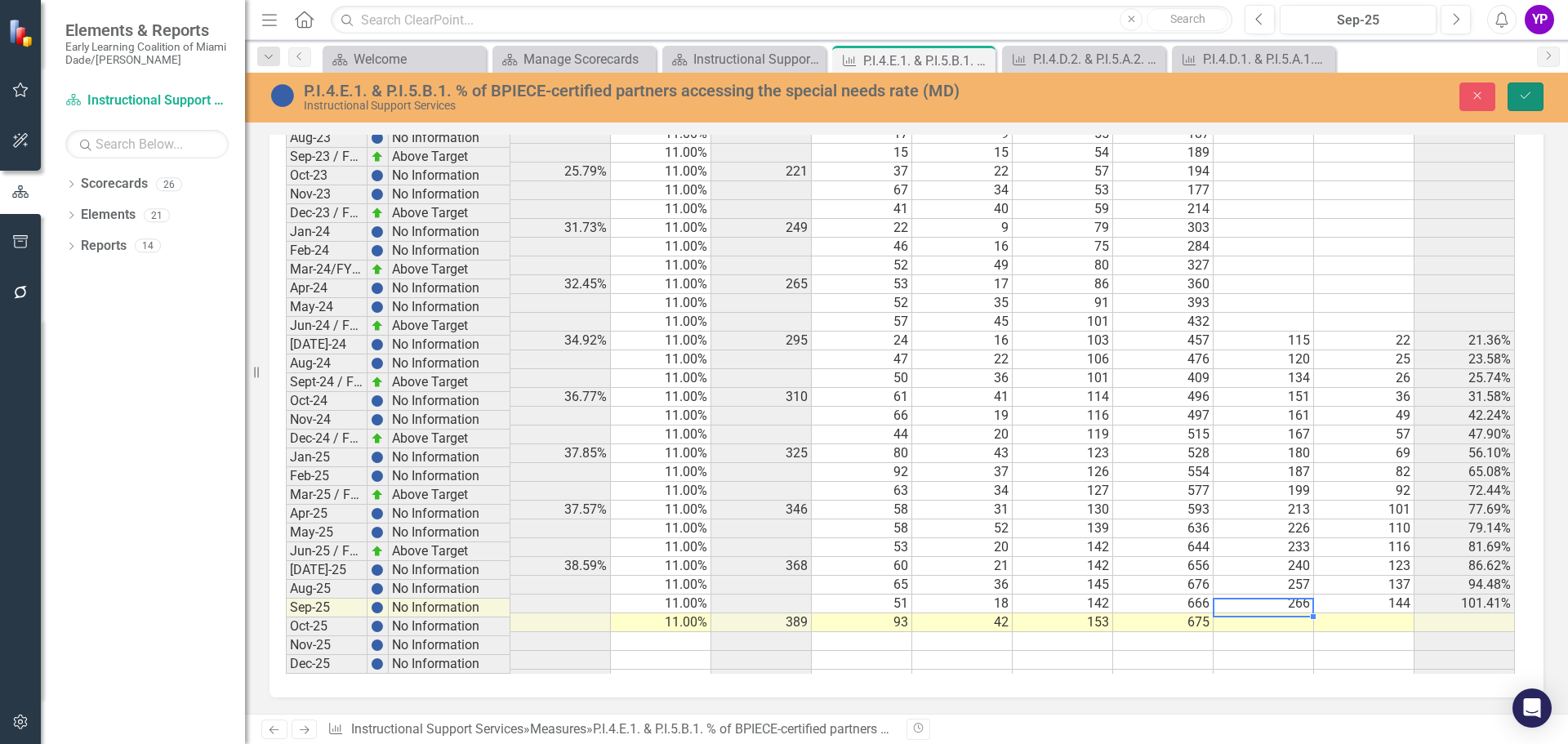
click at [1525, 94] on icon "Save" at bounding box center [1525, 96] width 15 height 12
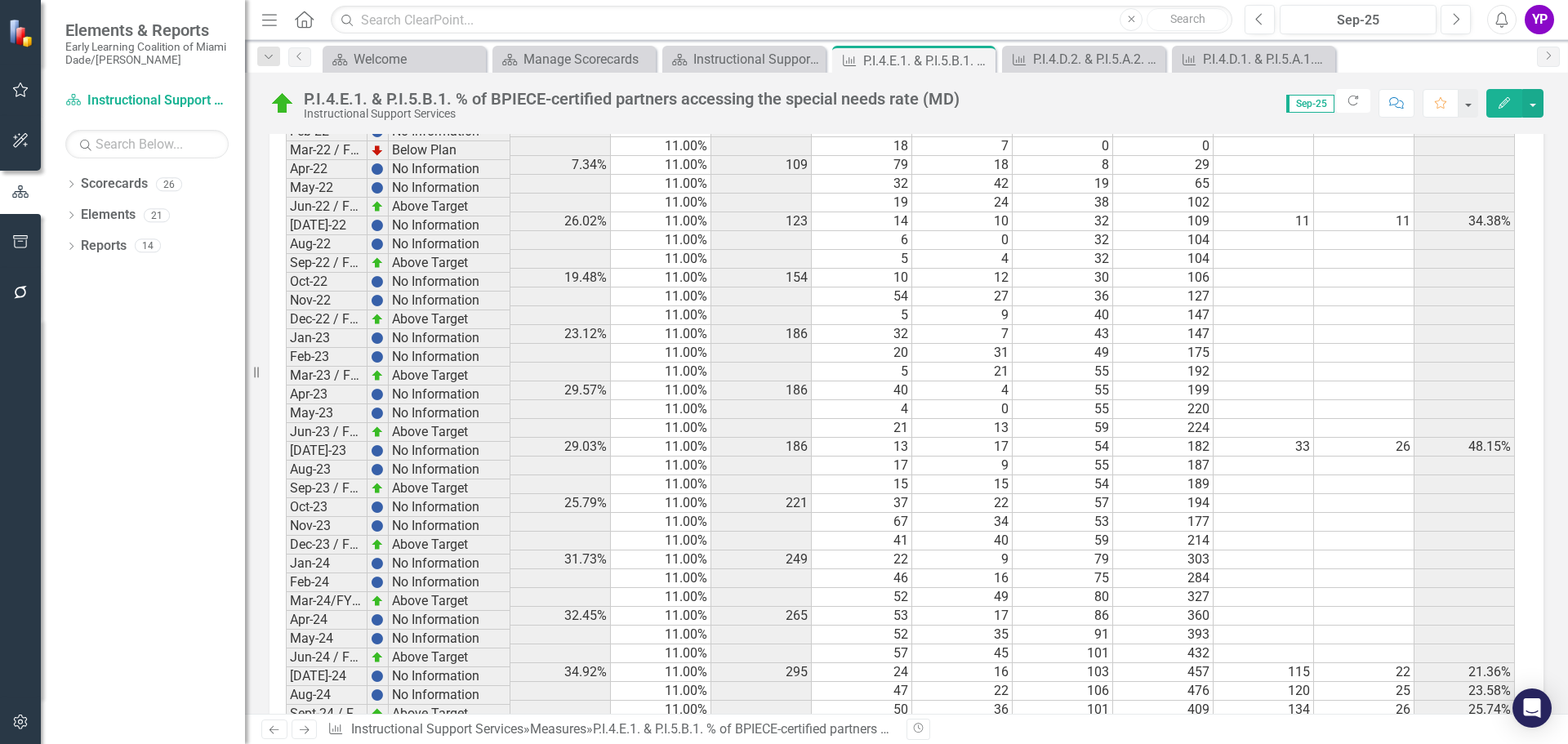
scroll to position [1571, 0]
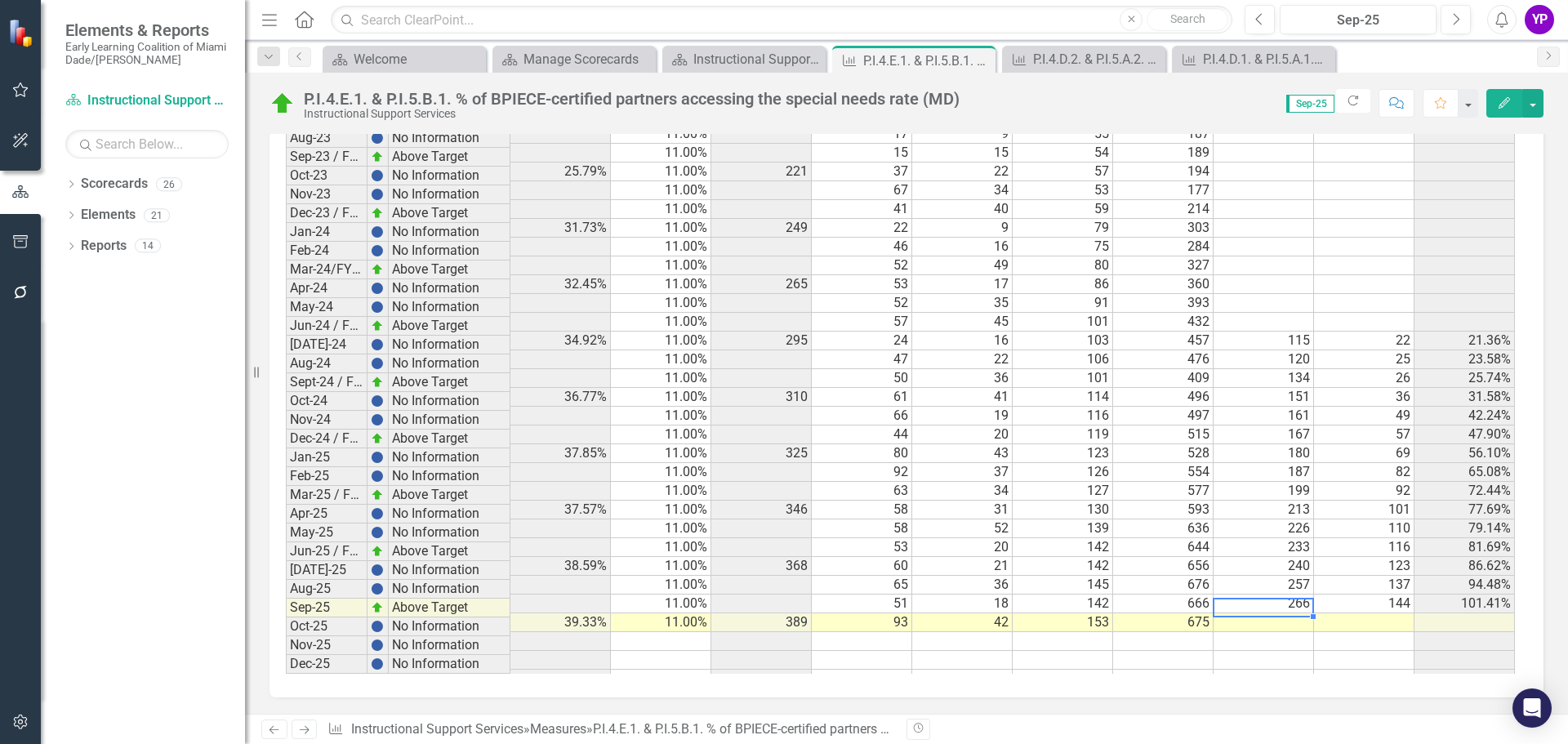
click at [1288, 614] on td at bounding box center [1263, 623] width 100 height 19
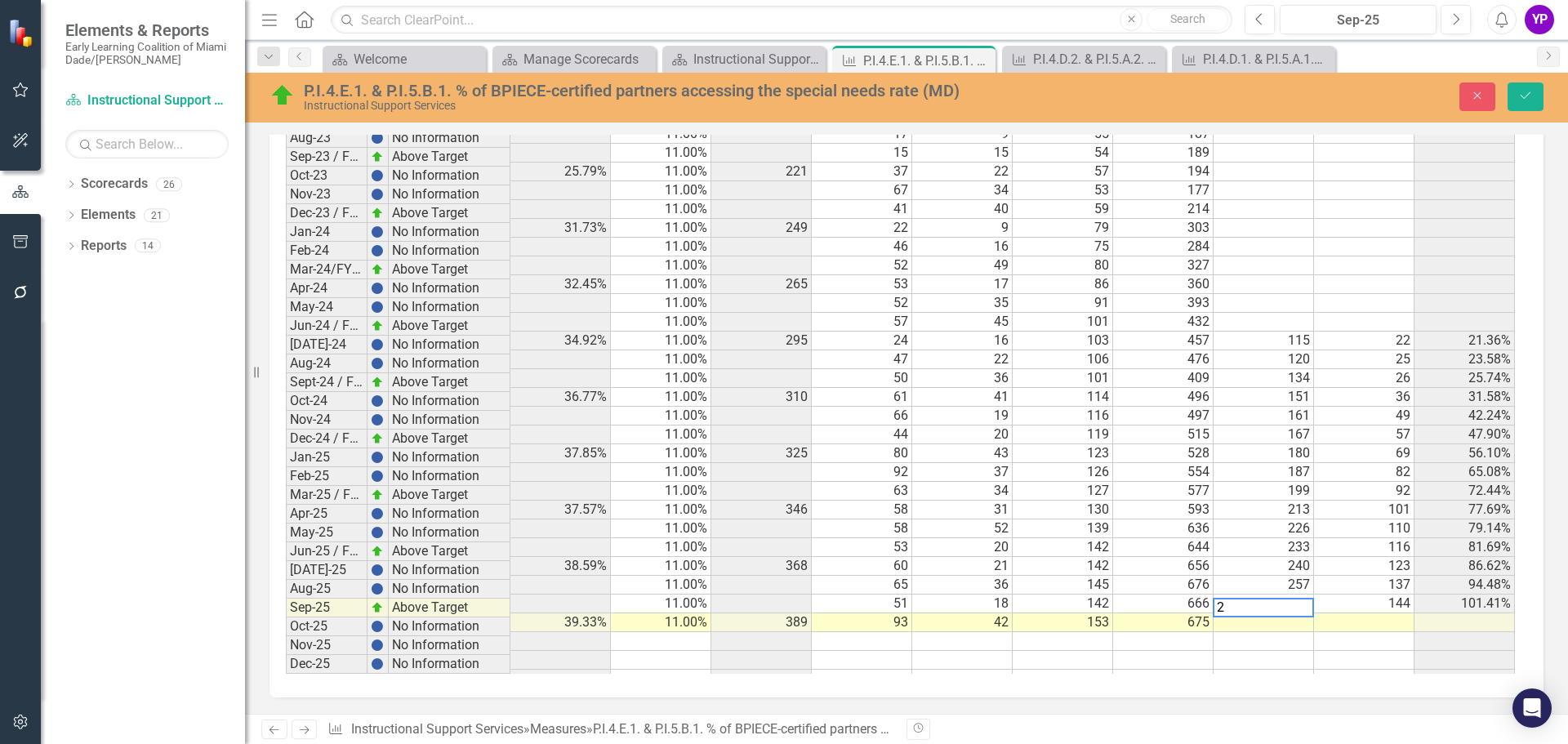
scroll to position [1572, 0]
click at [1350, 614] on td at bounding box center [1364, 623] width 100 height 19
type textarea "154"
click at [1351, 651] on td at bounding box center [1364, 660] width 100 height 19
click at [1523, 103] on button "Save" at bounding box center [1524, 97] width 35 height 28
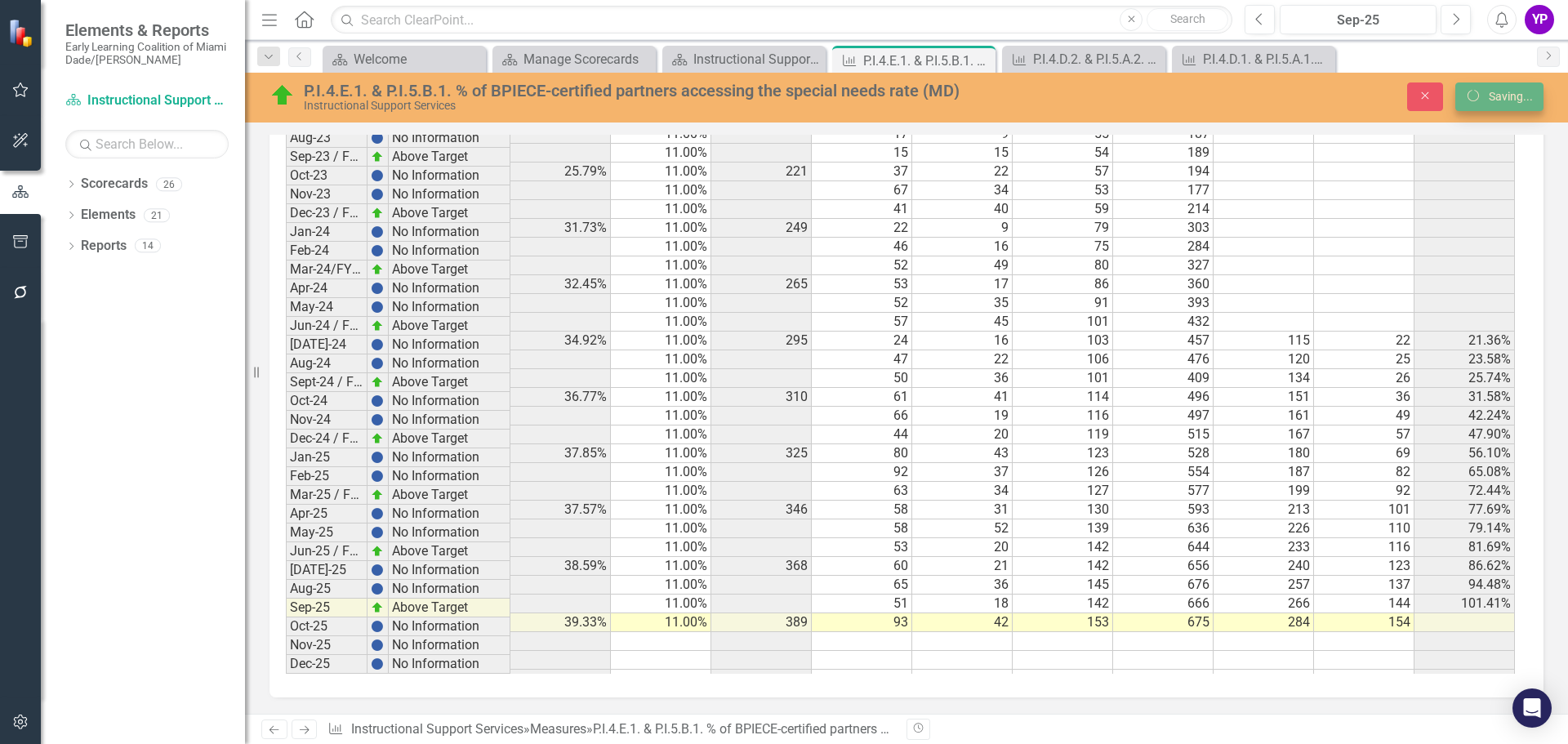
scroll to position [1571, 0]
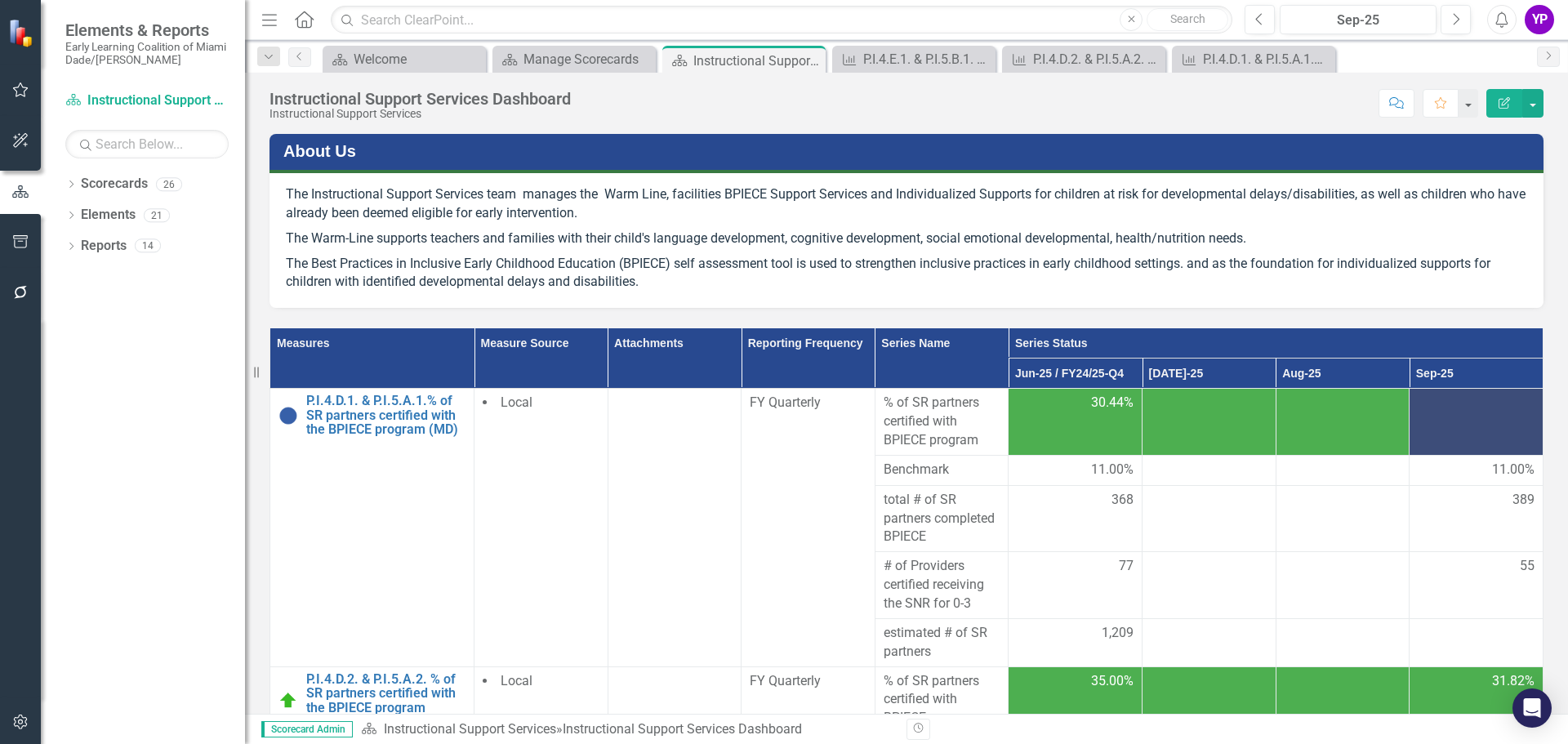
scroll to position [981, 0]
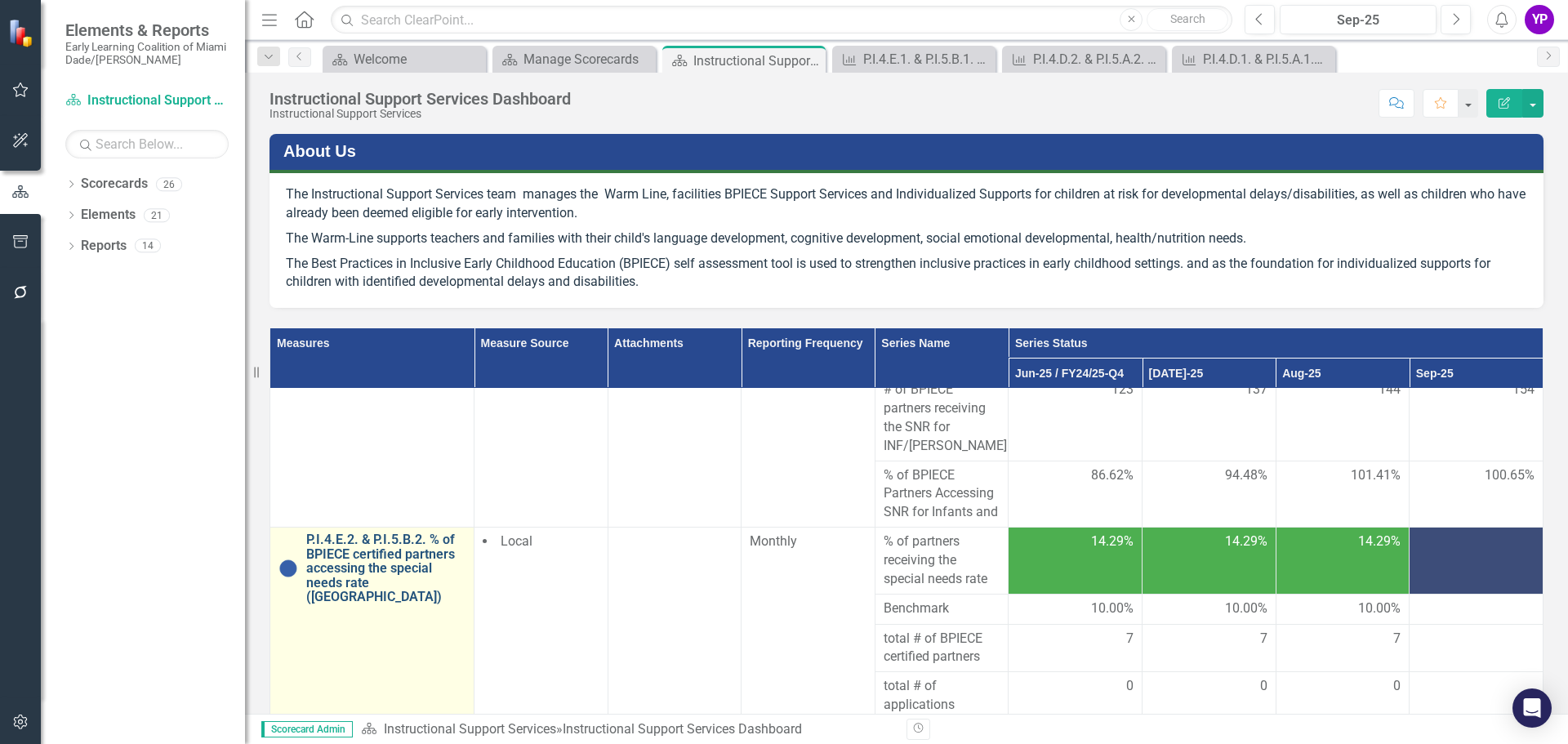
click at [399, 576] on link "P.I.4.E.2. & P.I.5.B.2. % of BPIECE certified partners accessing the special ne…" at bounding box center [385, 568] width 159 height 72
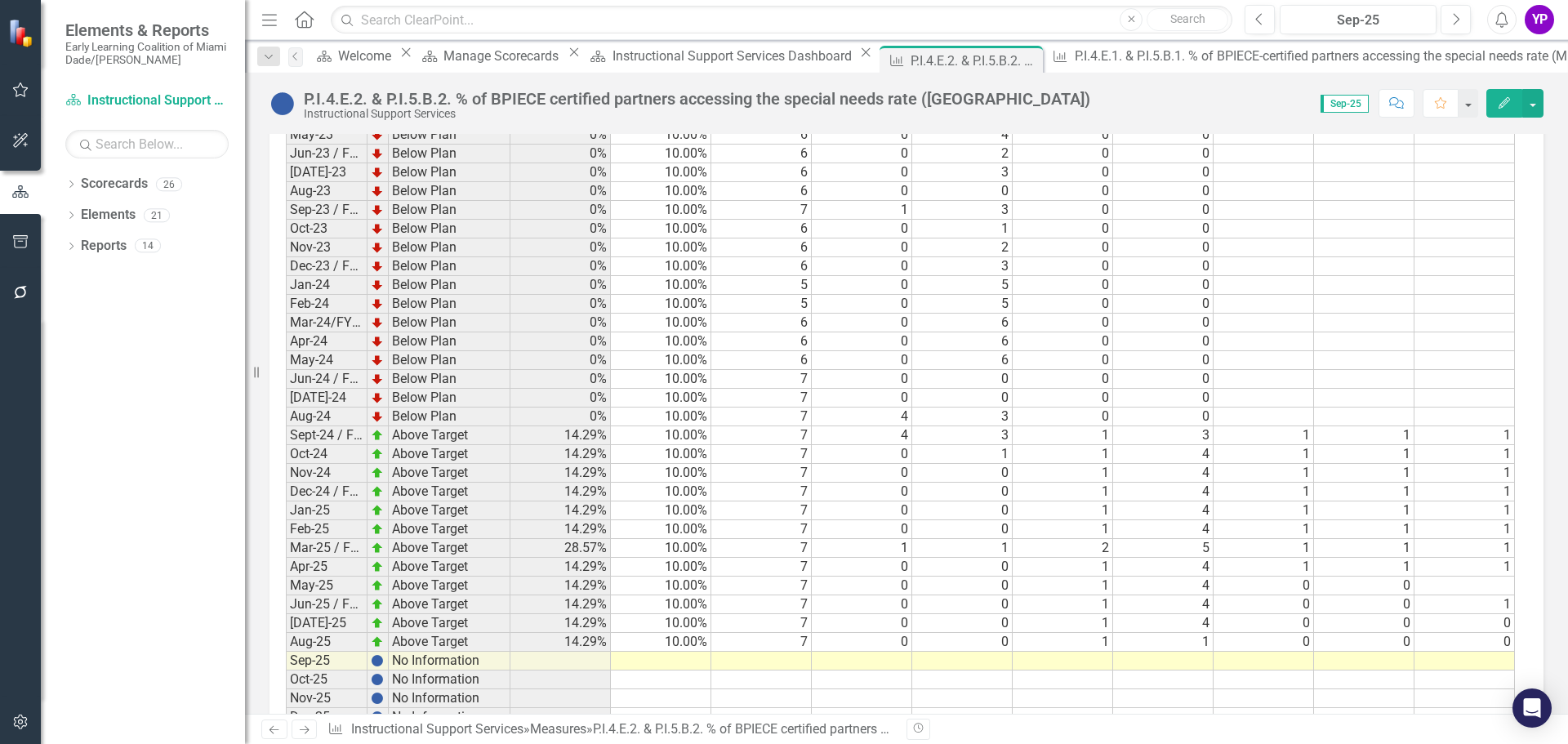
scroll to position [2334, 0]
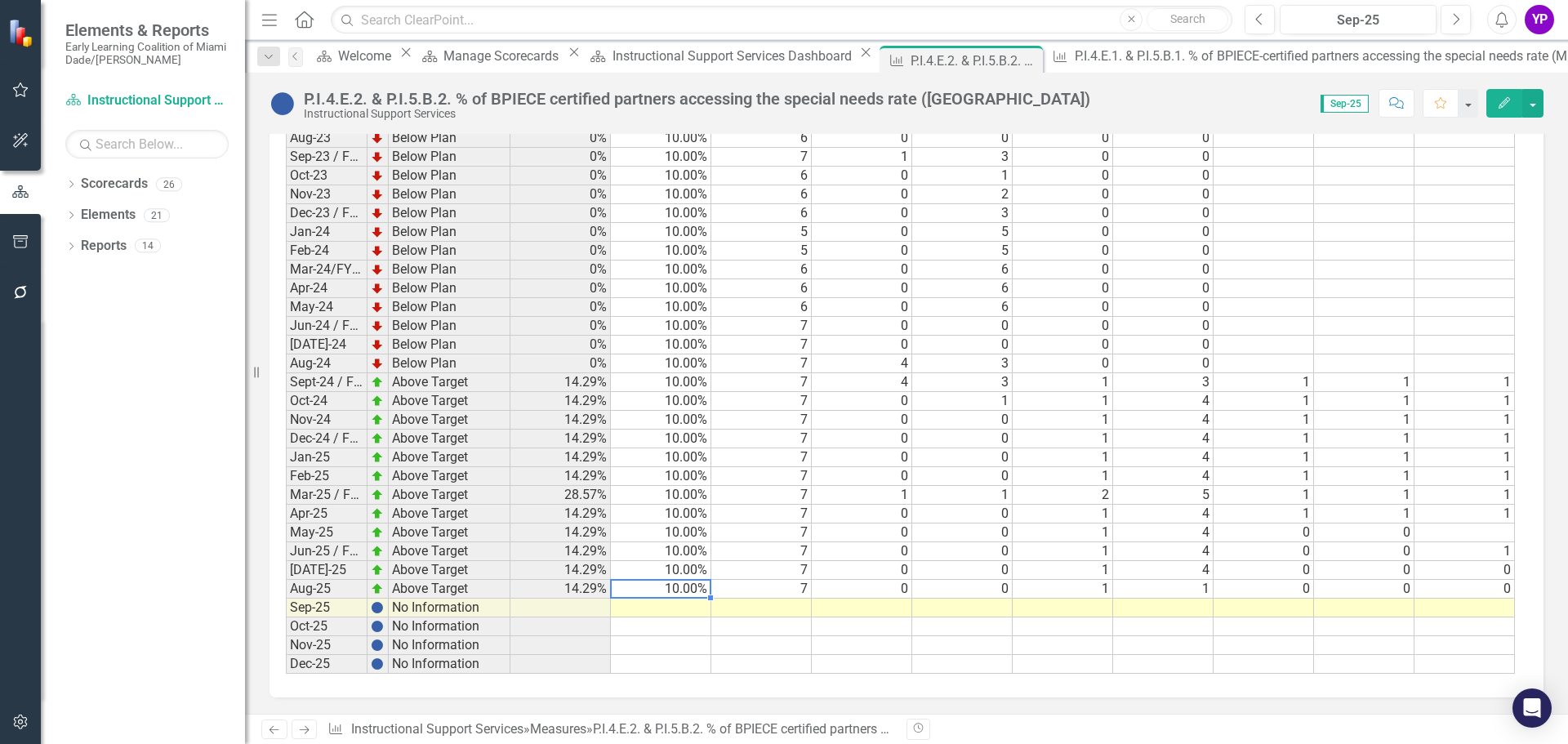
click at [662, 594] on td "10.00%" at bounding box center [661, 589] width 100 height 19
click at [695, 603] on td at bounding box center [661, 608] width 100 height 19
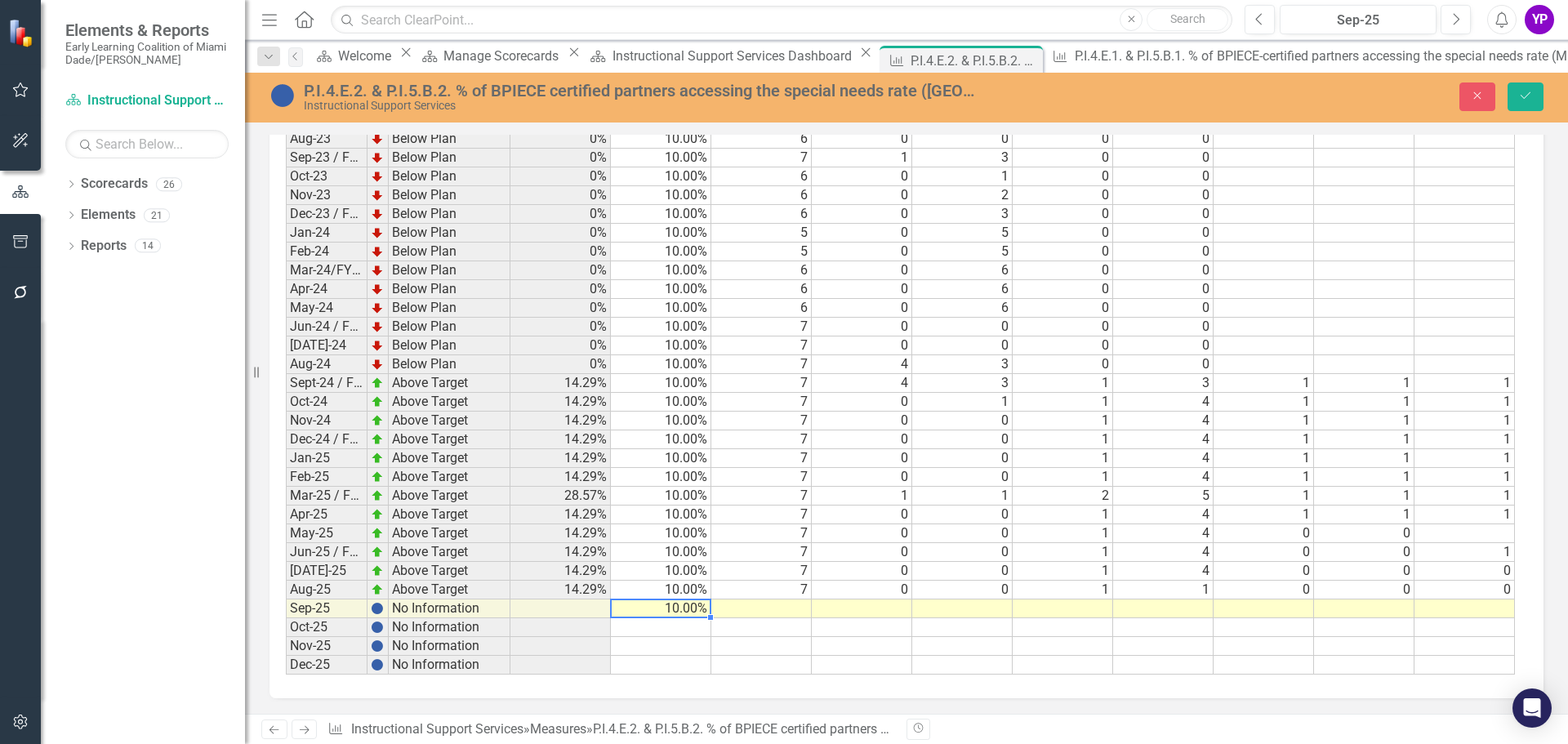
scroll to position [2336, 0]
click at [792, 586] on td "7" at bounding box center [761, 589] width 100 height 19
click at [791, 605] on td at bounding box center [761, 608] width 100 height 19
type textarea "7"
click at [875, 609] on td at bounding box center [862, 608] width 100 height 19
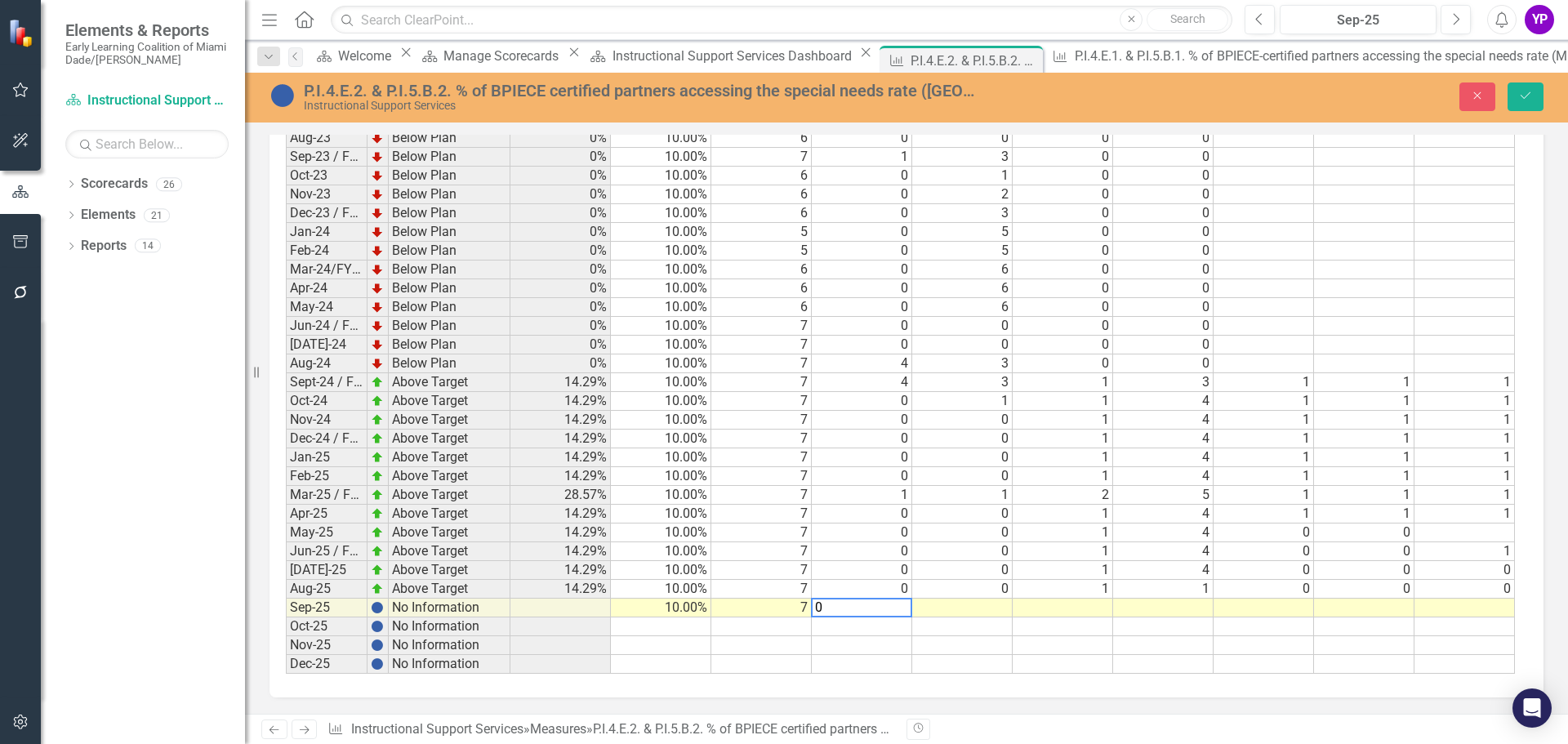
type textarea "0"
click at [930, 612] on td at bounding box center [962, 608] width 100 height 19
type textarea "0"
click at [1089, 606] on td at bounding box center [1063, 608] width 100 height 19
type textarea "1"
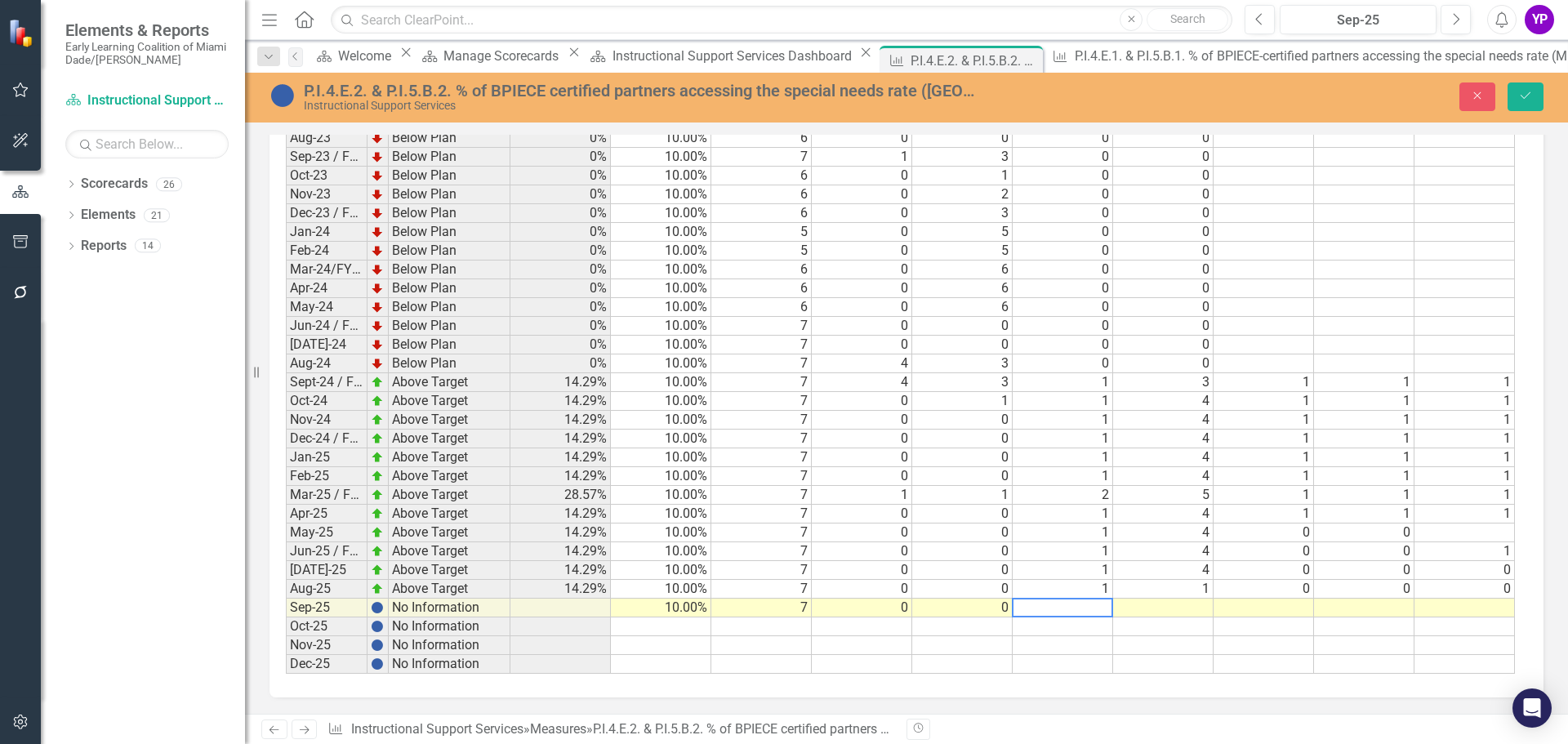
click at [1179, 607] on td at bounding box center [1163, 608] width 100 height 19
type textarea "1"
click at [1285, 608] on td at bounding box center [1263, 608] width 100 height 19
type textarea "0"
click at [1351, 605] on td at bounding box center [1364, 608] width 100 height 19
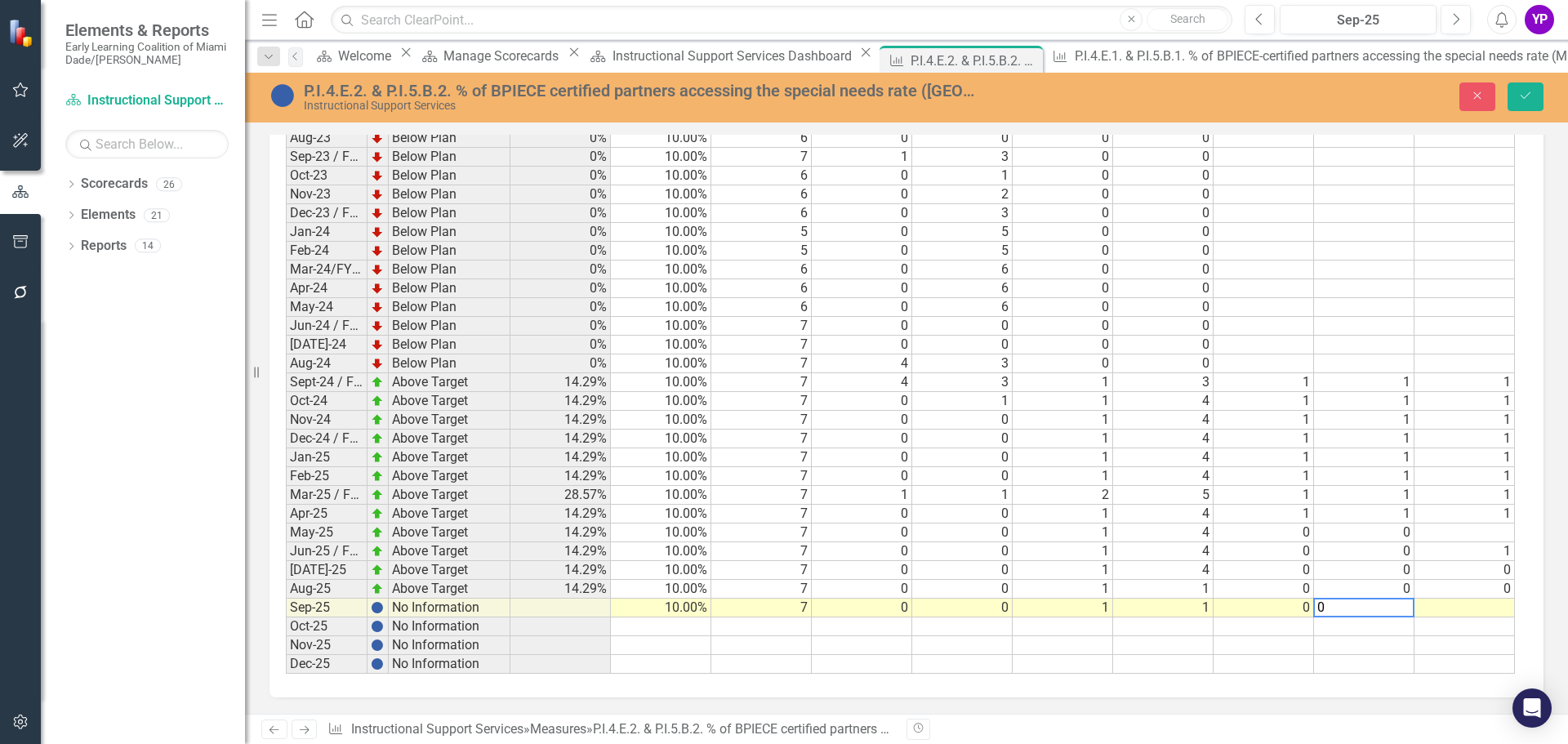
type textarea "0"
click at [1473, 600] on td at bounding box center [1464, 608] width 100 height 19
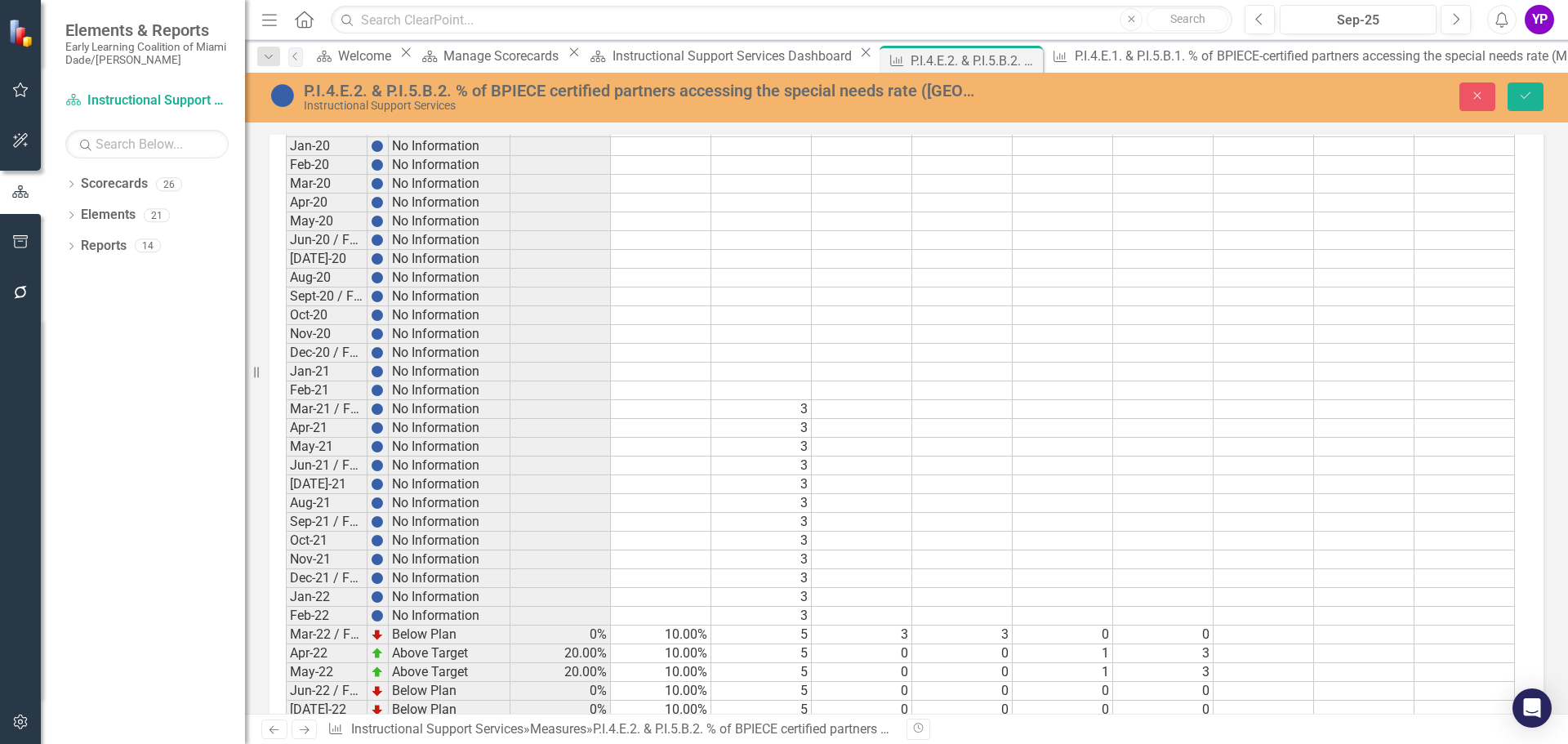
scroll to position [1355, 0]
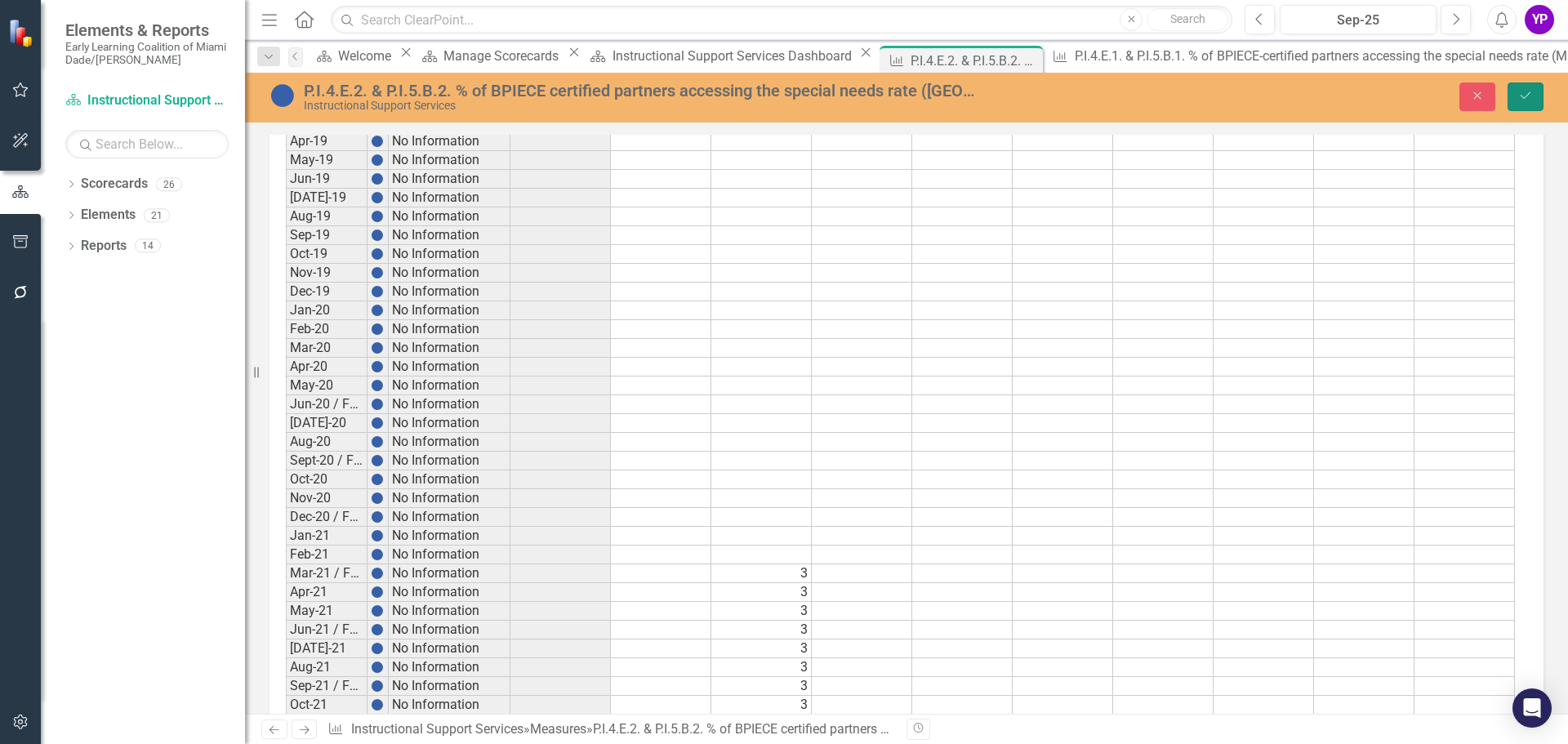
click at [1529, 90] on icon "Save" at bounding box center [1525, 96] width 15 height 12
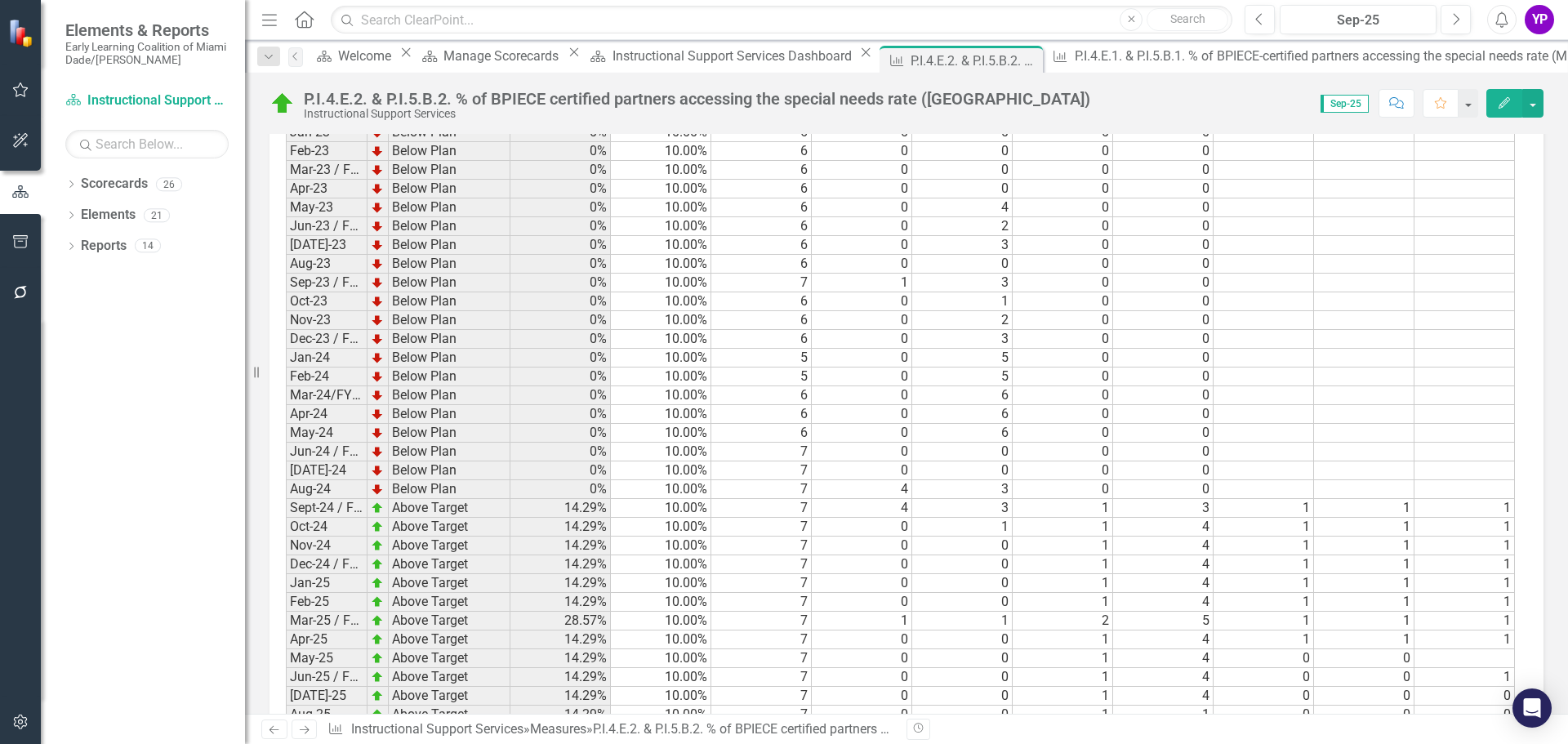
scroll to position [2334, 0]
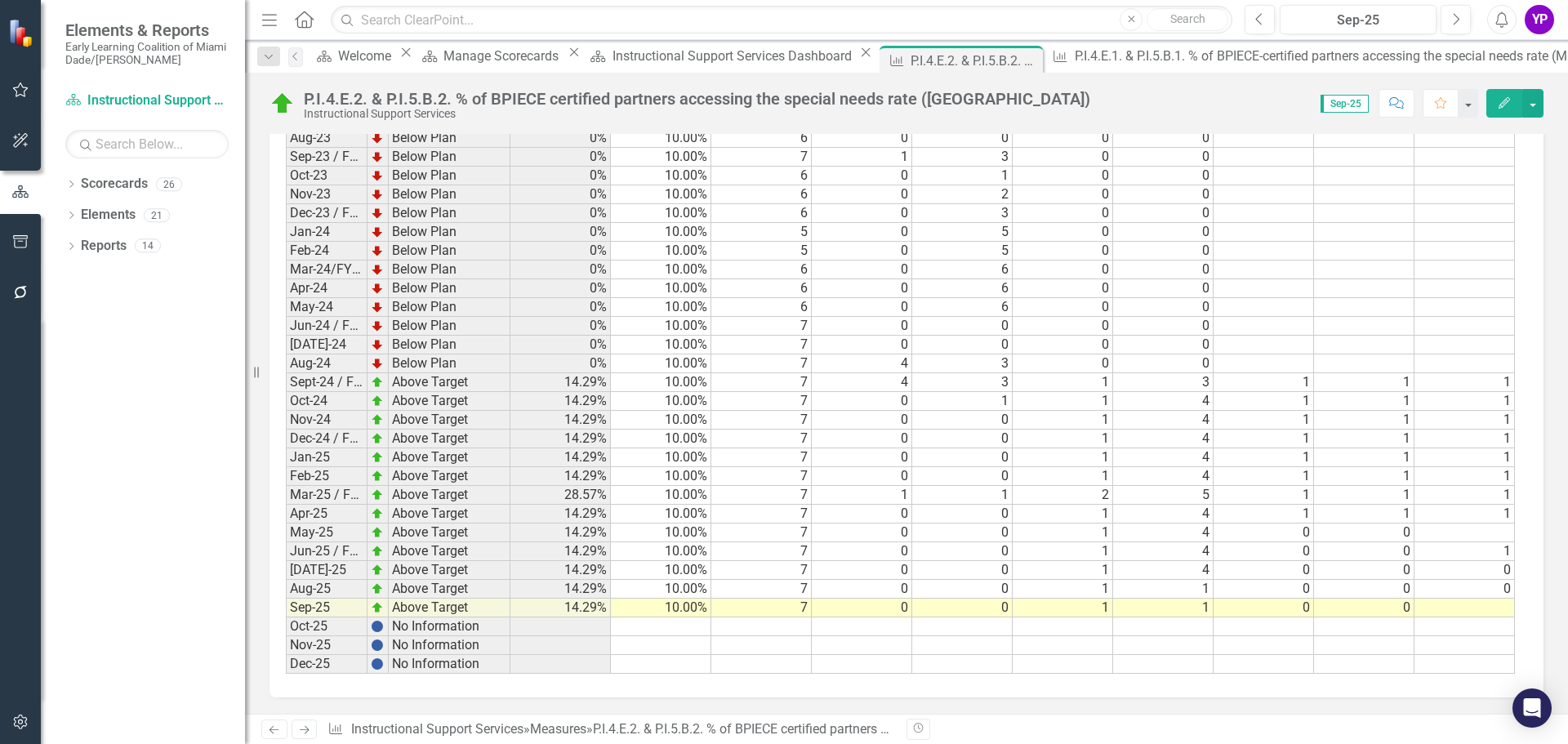
click at [1493, 606] on td at bounding box center [1464, 608] width 100 height 19
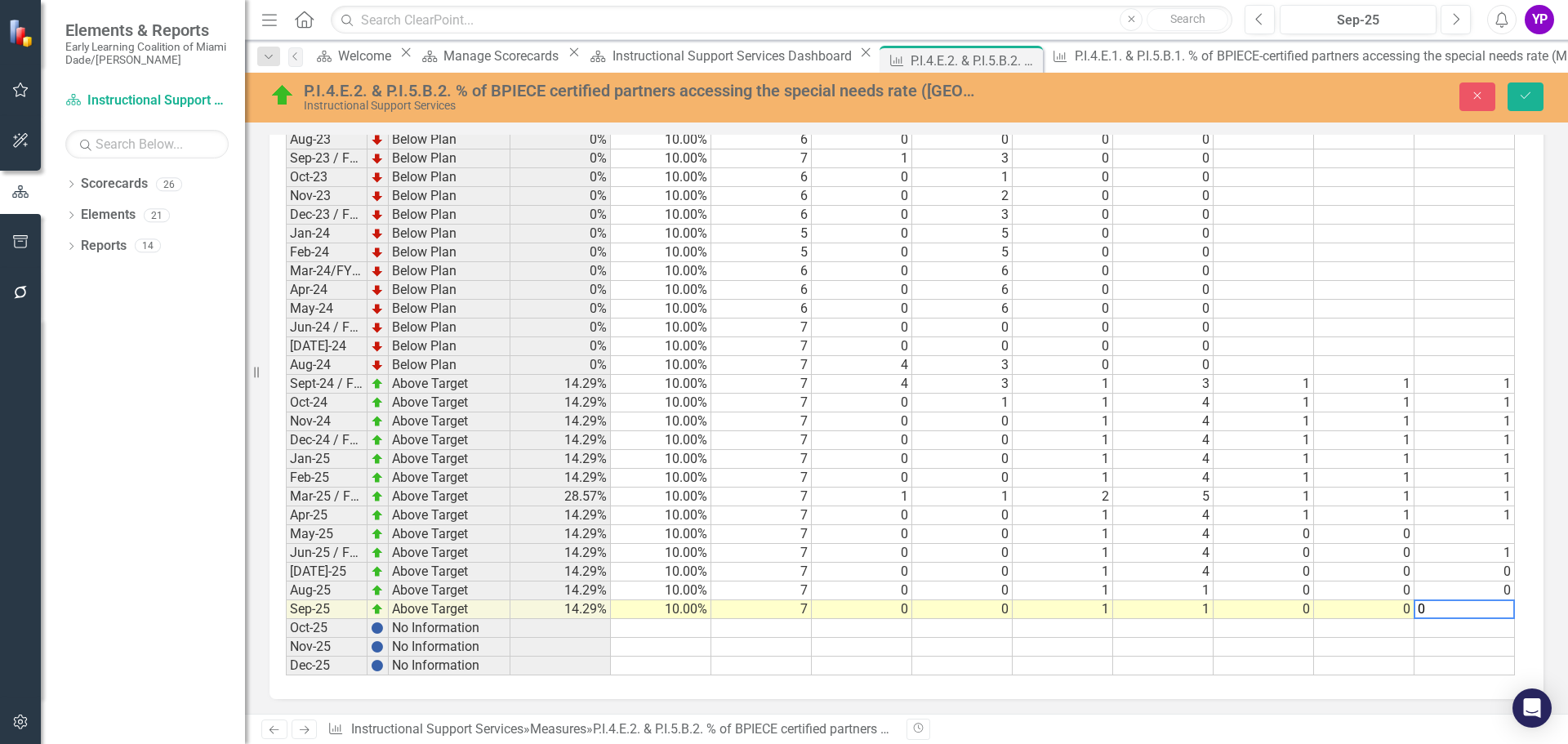
scroll to position [2335, 0]
type textarea "0"
click at [1528, 97] on icon "Save" at bounding box center [1525, 96] width 15 height 12
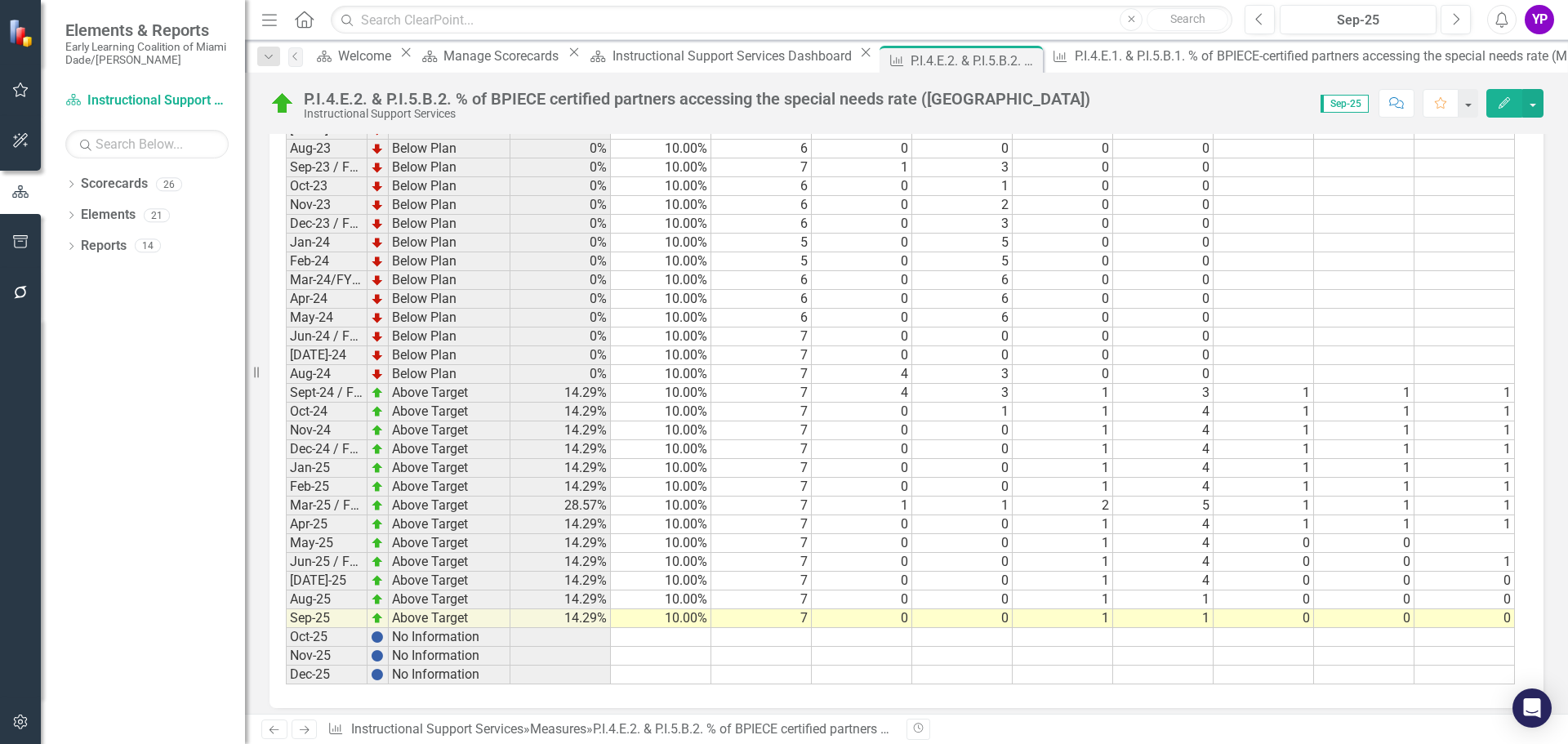
scroll to position [2334, 0]
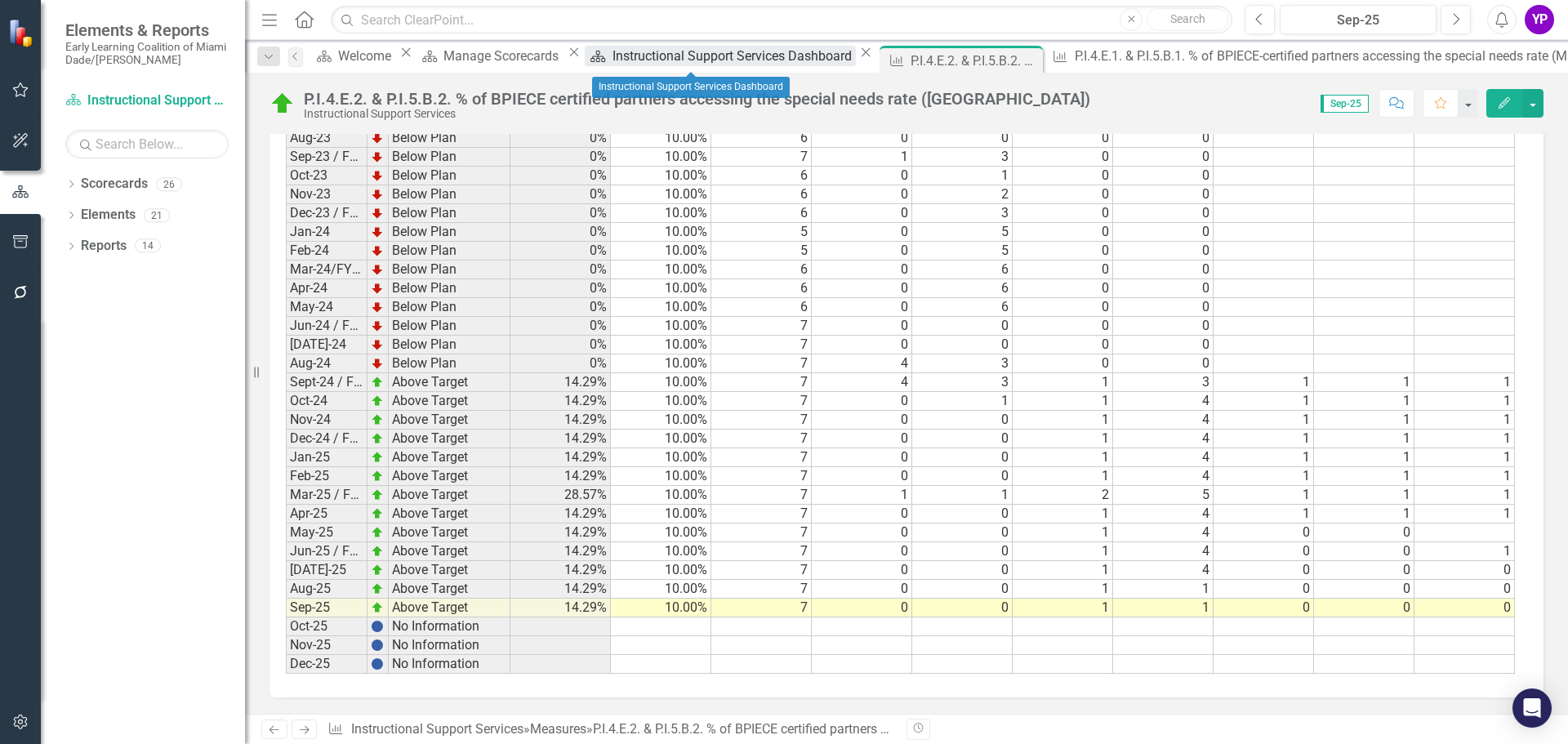
click at [694, 57] on div "Instructional Support Services Dashboard" at bounding box center [733, 56] width 243 height 20
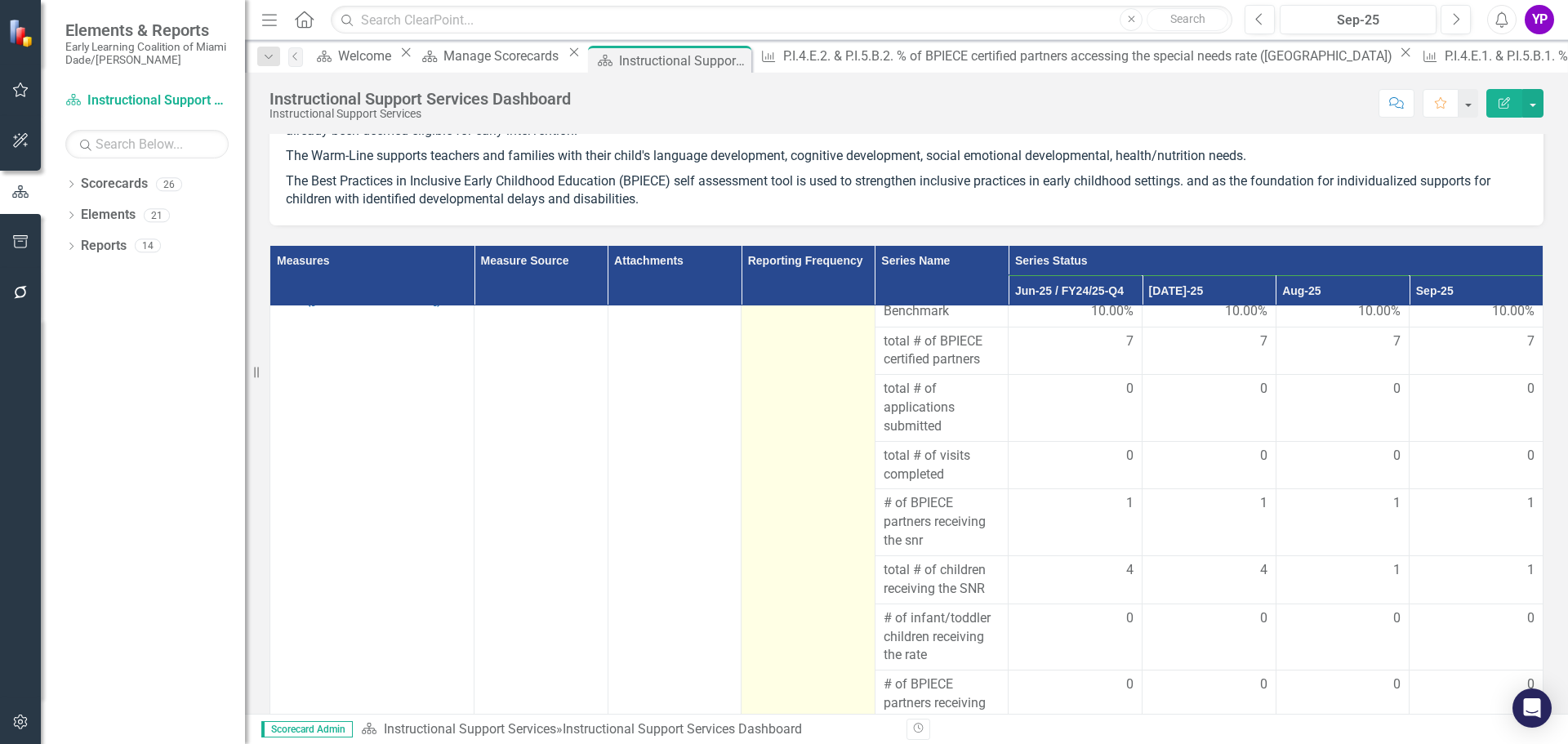
scroll to position [229, 0]
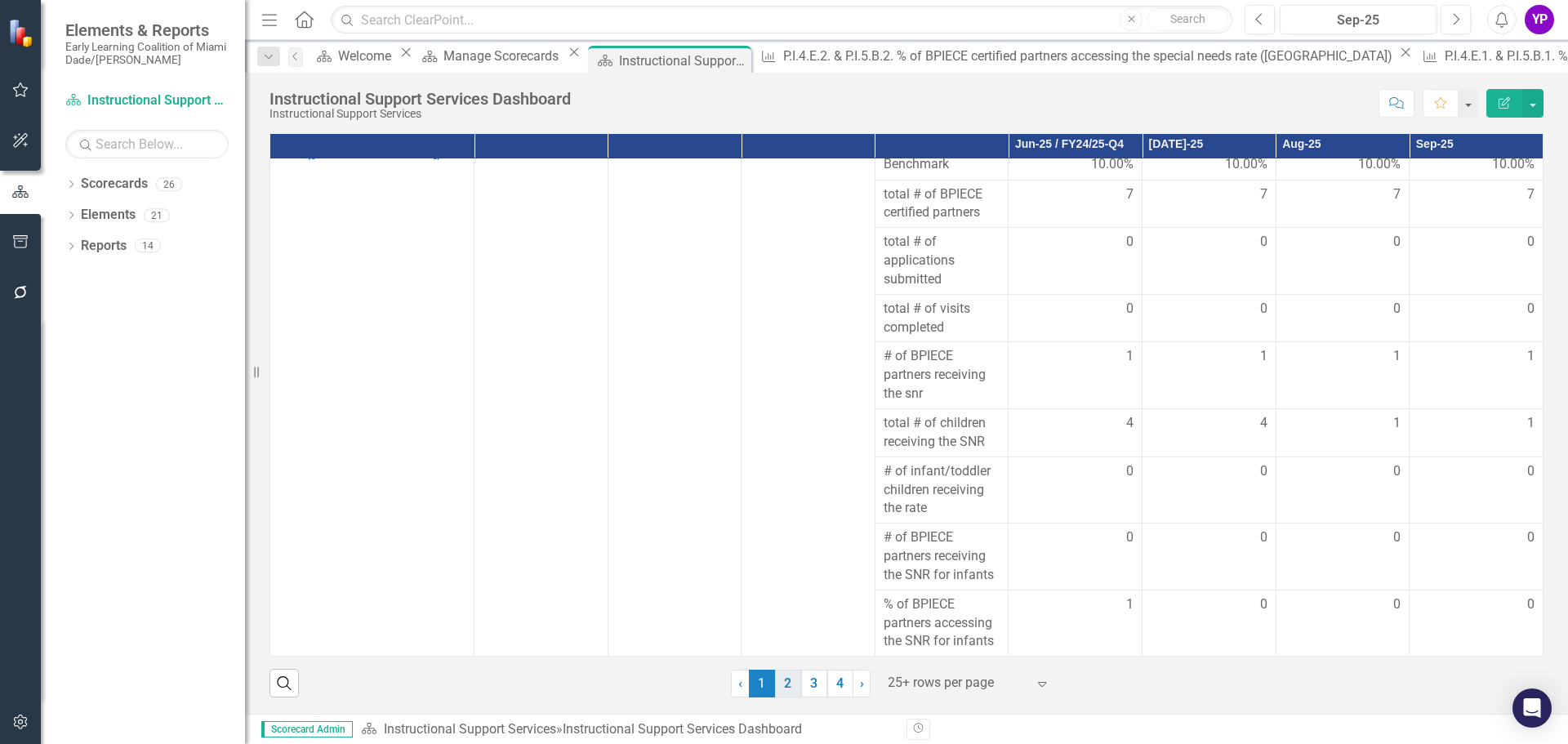
click at [786, 679] on link "2" at bounding box center [787, 684] width 26 height 28
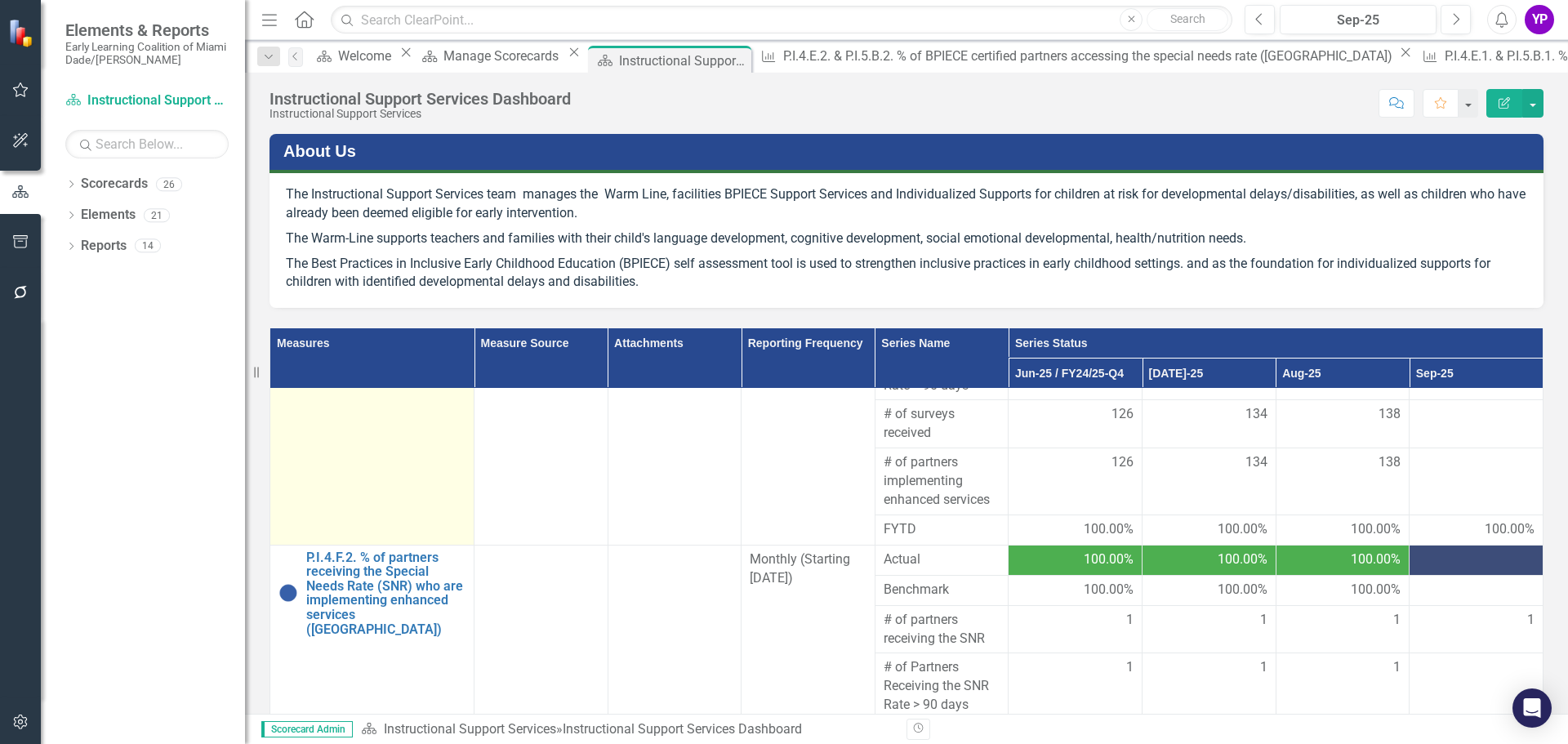
scroll to position [0, 0]
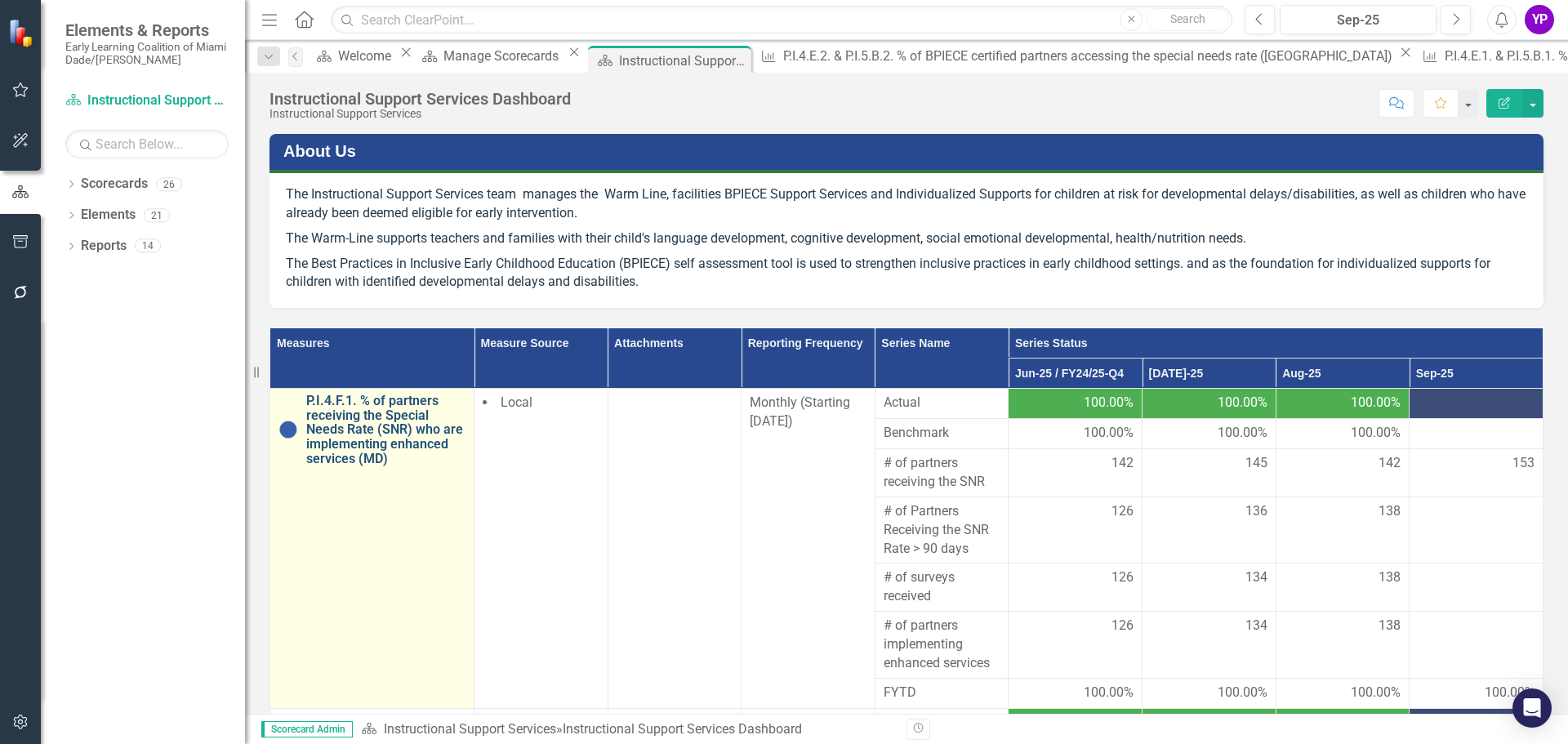
click at [392, 435] on link "P.I.4.F.1. % of partners receiving the Special Needs Rate (SNR) who are impleme…" at bounding box center [385, 429] width 159 height 72
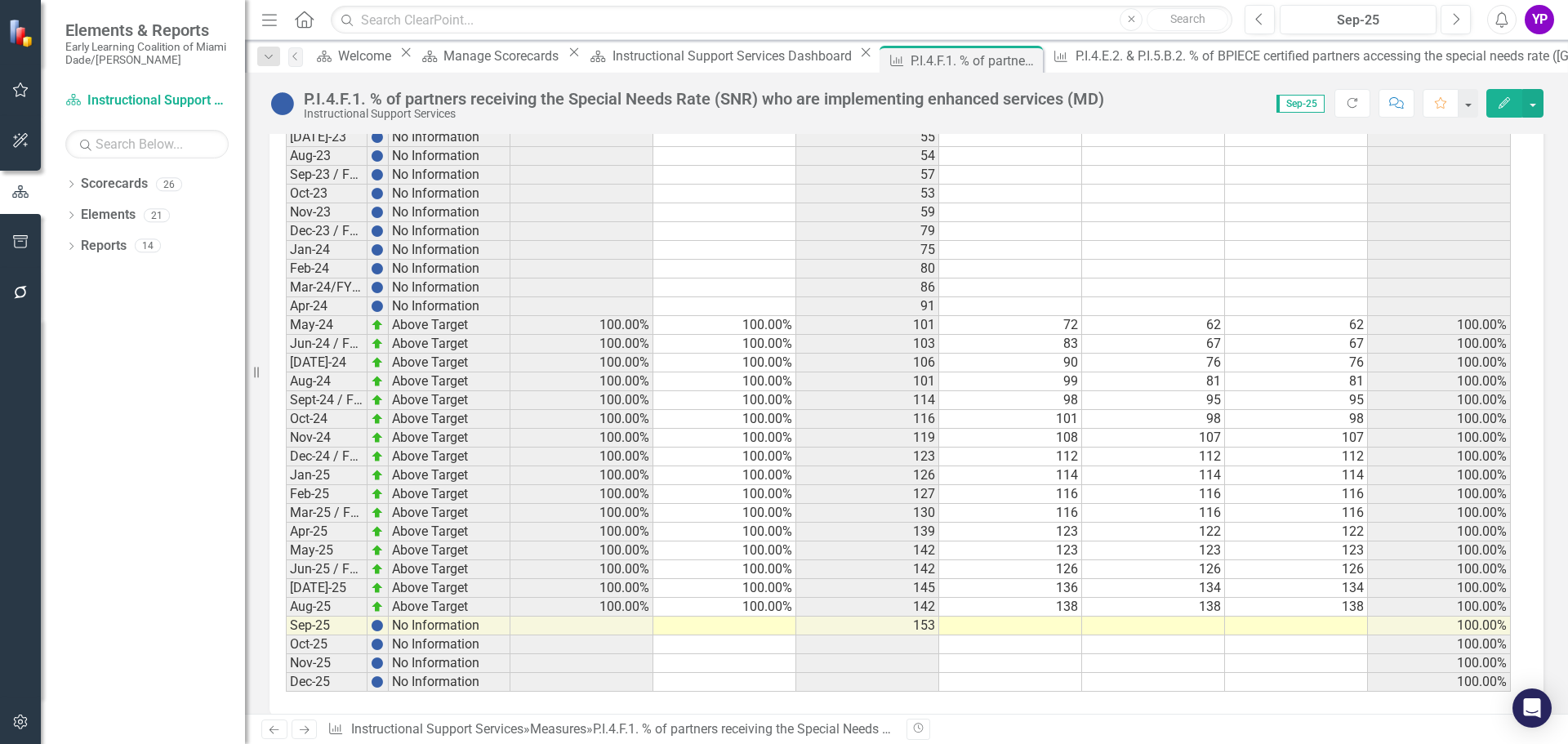
scroll to position [1469, 0]
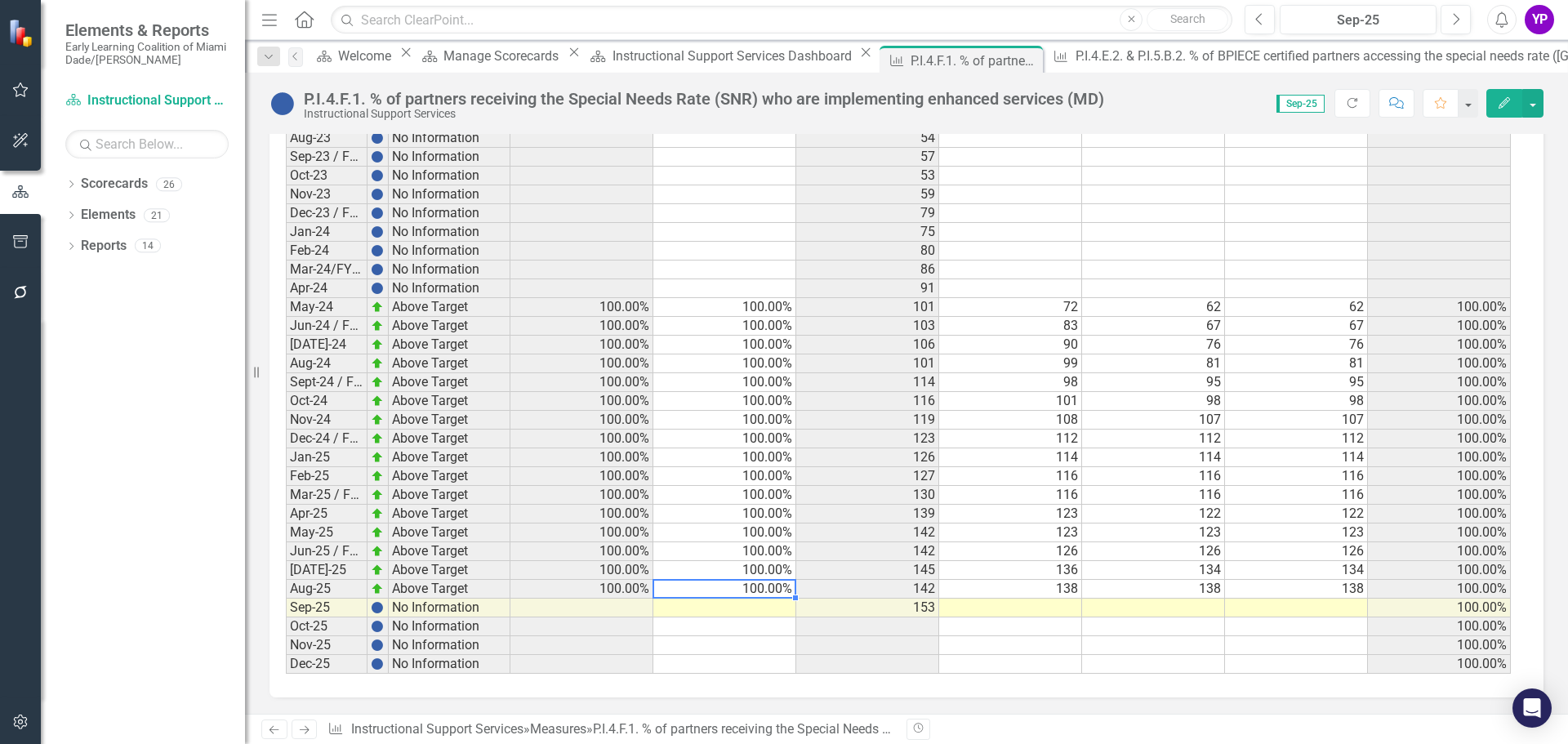
click at [777, 592] on td "100.00%" at bounding box center [724, 589] width 143 height 19
click at [765, 614] on td at bounding box center [724, 608] width 143 height 19
click at [777, 583] on td "100.00%" at bounding box center [724, 589] width 143 height 19
click at [758, 610] on td at bounding box center [724, 608] width 143 height 19
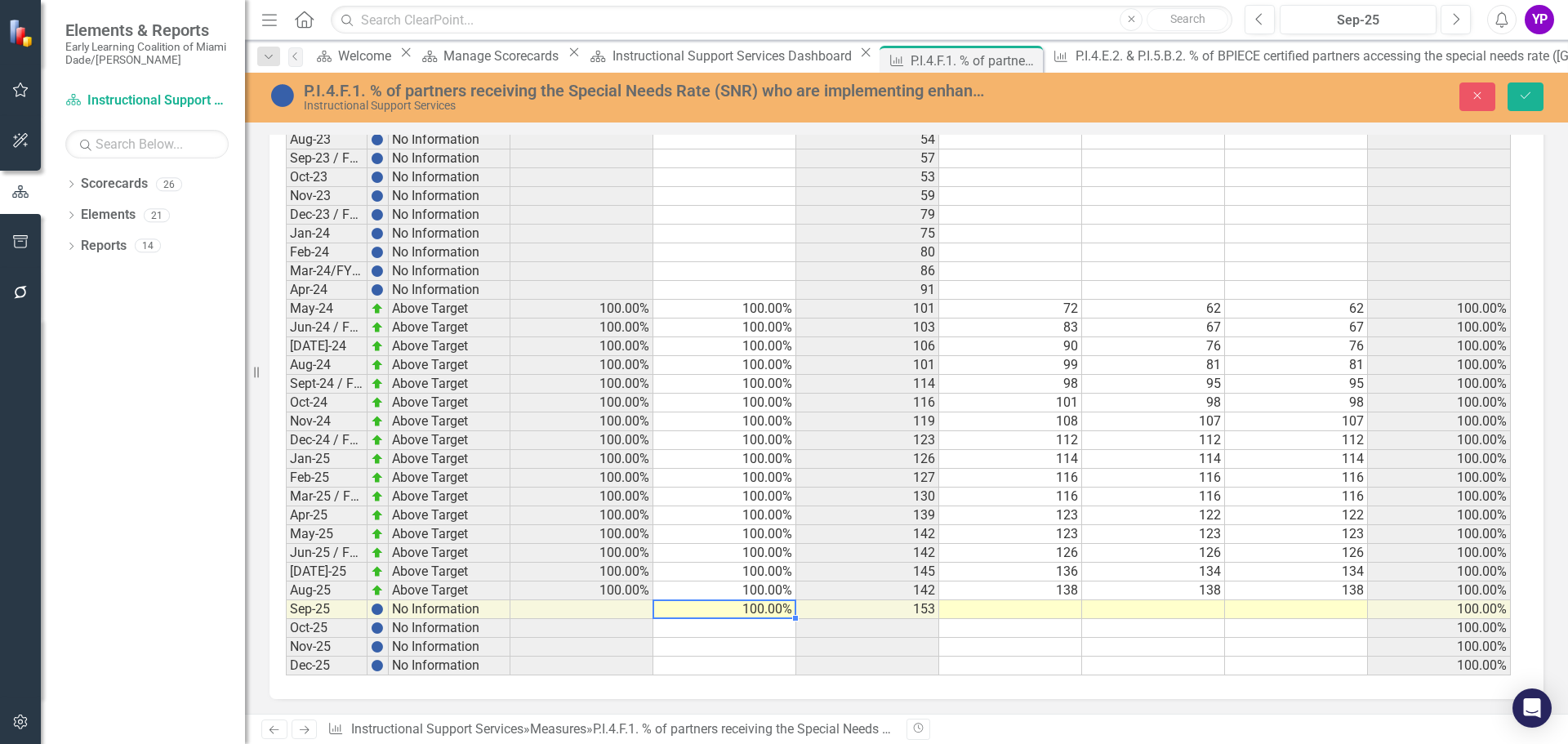
type textarea "100"
click at [1528, 99] on icon "Save" at bounding box center [1525, 96] width 15 height 12
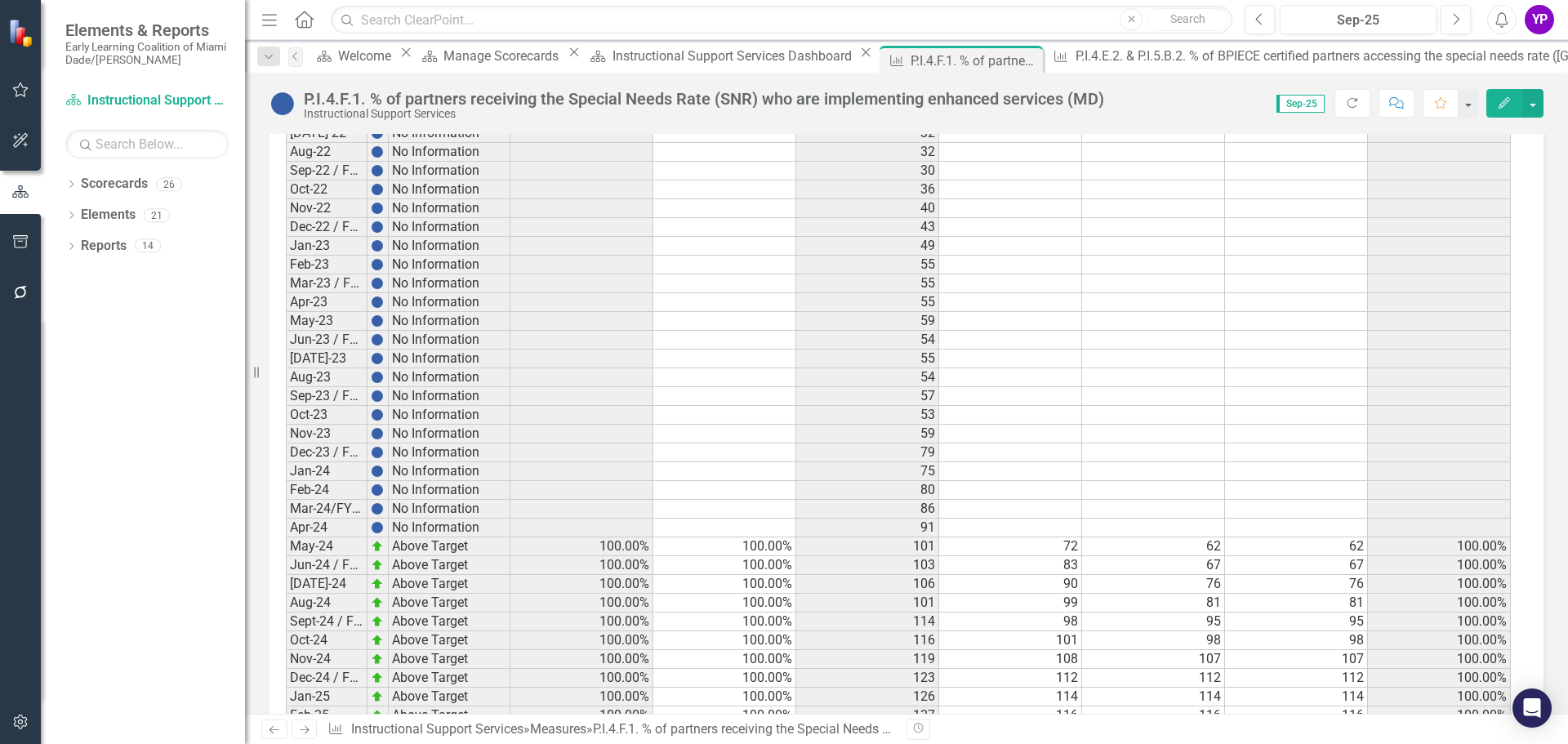
scroll to position [1469, 0]
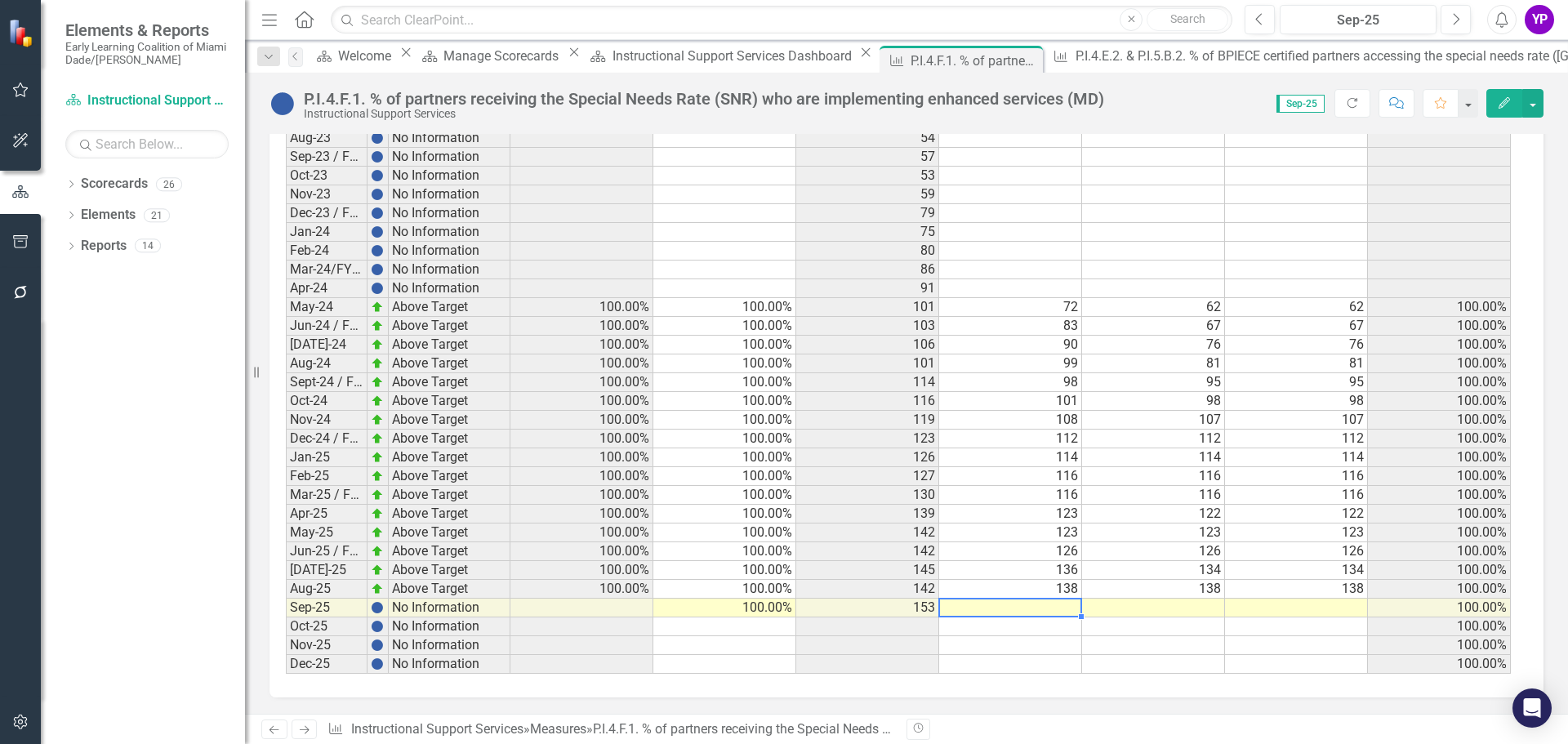
click at [1021, 608] on td at bounding box center [1010, 608] width 143 height 19
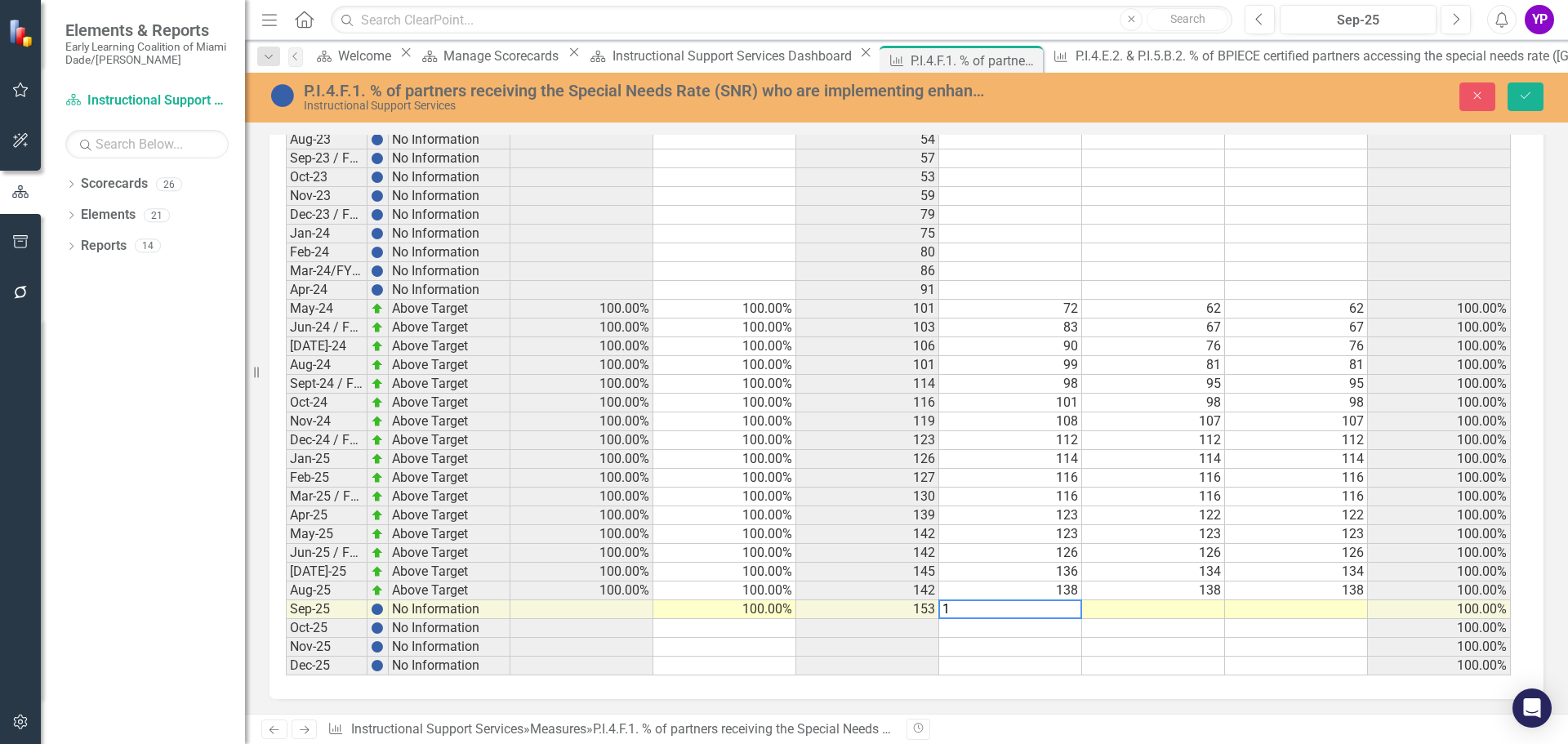
scroll to position [1470, 0]
type textarea "141"
click at [1135, 610] on td at bounding box center [1153, 609] width 143 height 19
click at [1531, 99] on icon "Save" at bounding box center [1525, 96] width 15 height 12
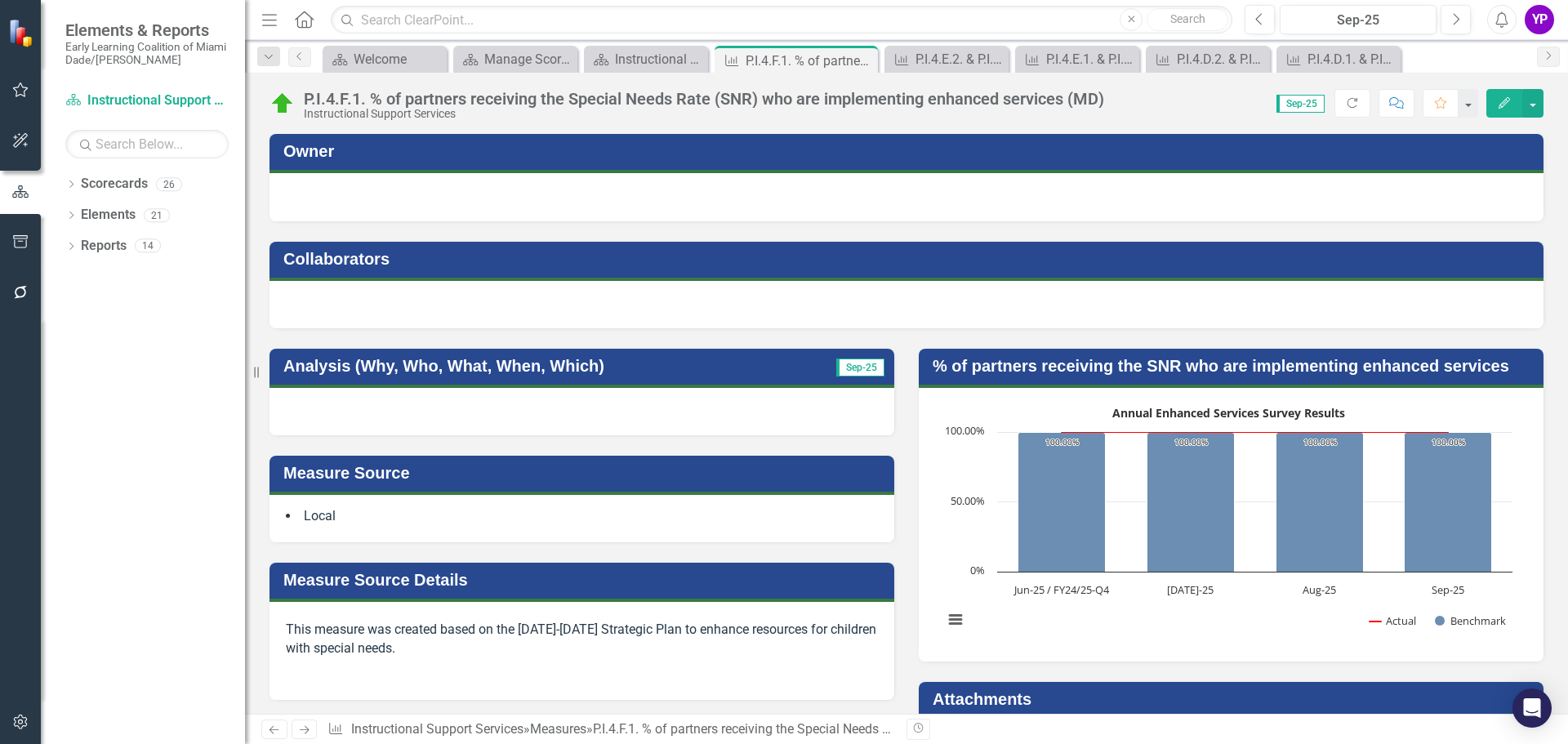
scroll to position [1469, 0]
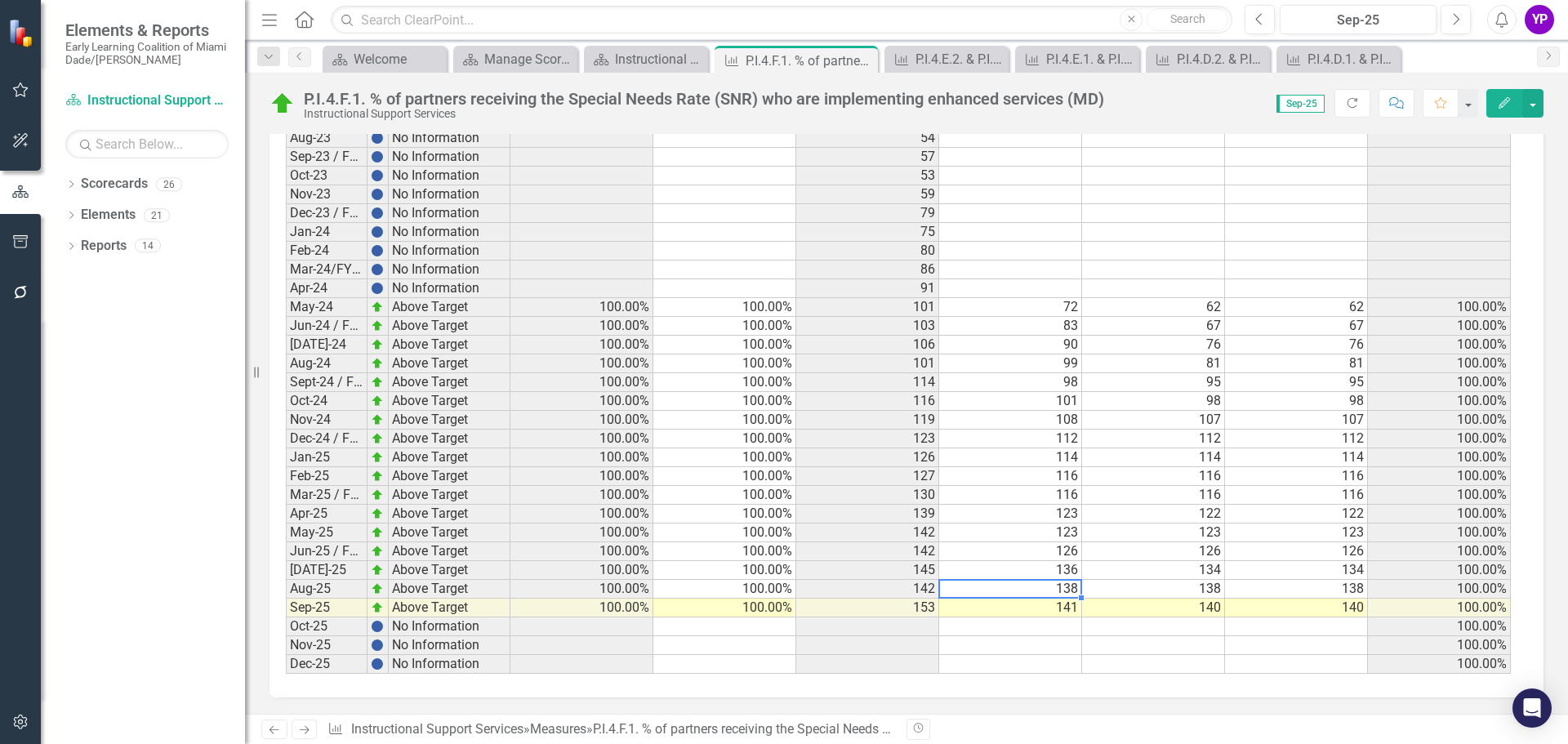
click at [1058, 593] on td "138" at bounding box center [1010, 589] width 143 height 19
click at [1196, 610] on td "140" at bounding box center [1153, 608] width 143 height 19
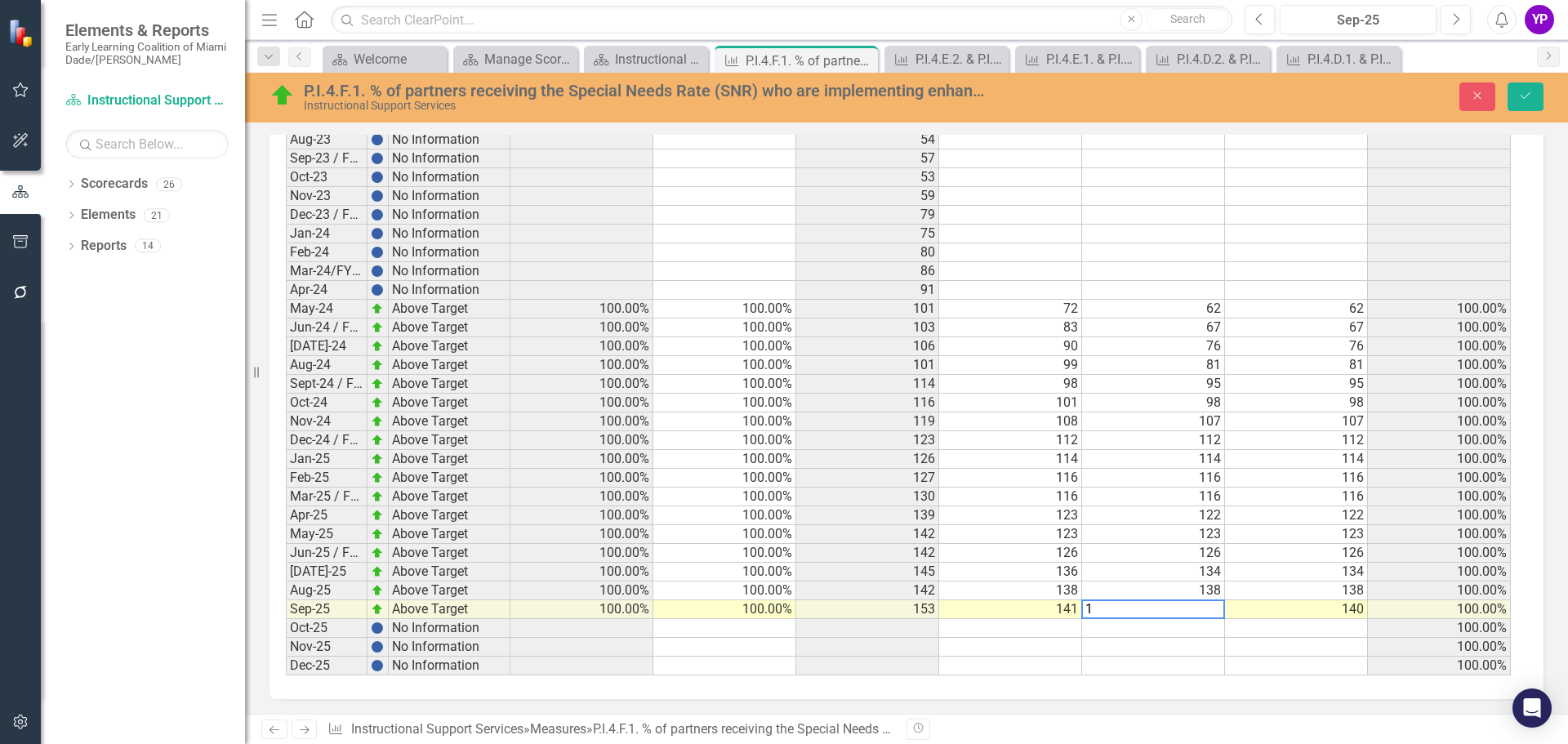
scroll to position [1470, 0]
click at [1348, 602] on td "140" at bounding box center [1296, 609] width 143 height 19
type textarea "141"
click at [1397, 631] on td "100.00%" at bounding box center [1439, 627] width 143 height 19
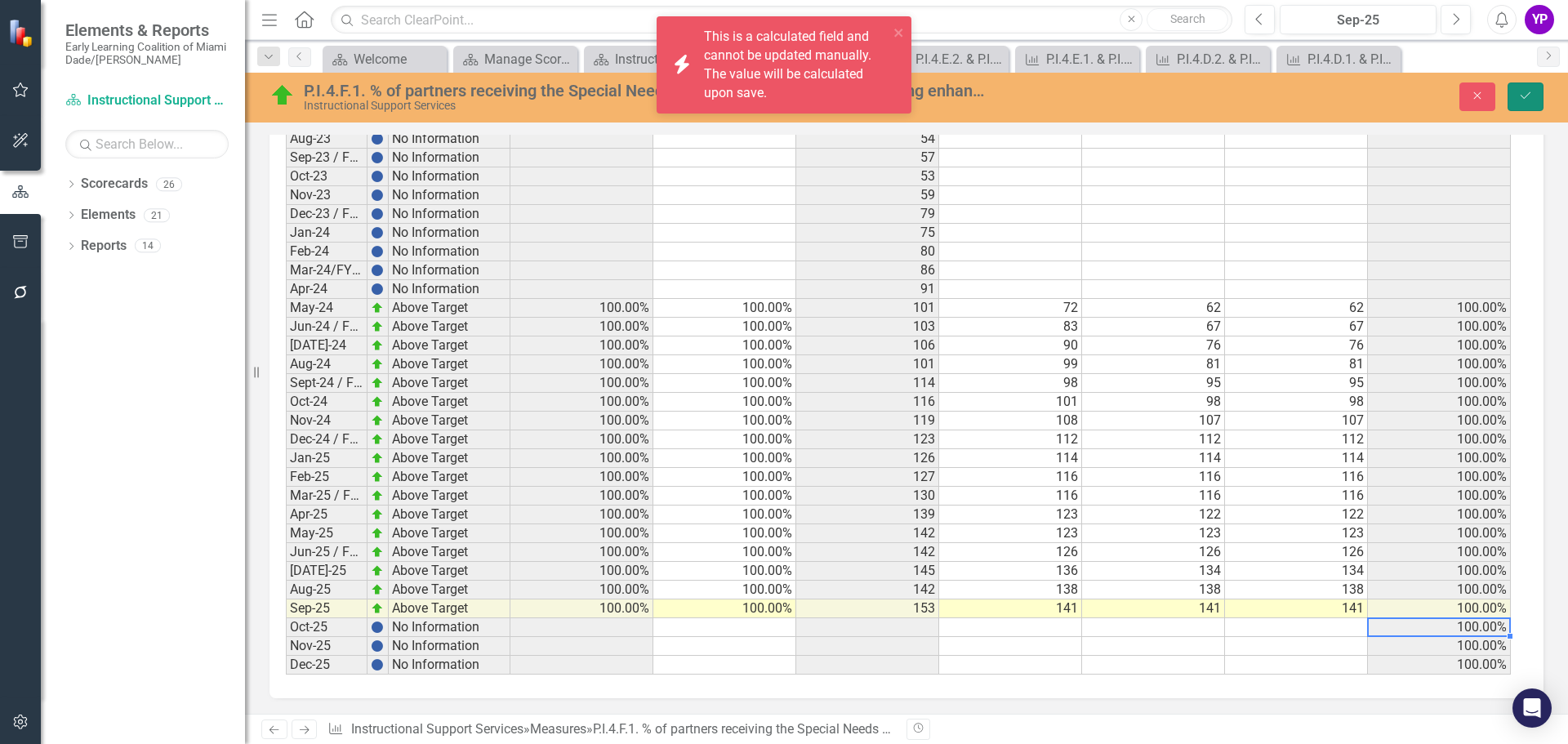
click at [1525, 95] on icon "Save" at bounding box center [1525, 96] width 15 height 12
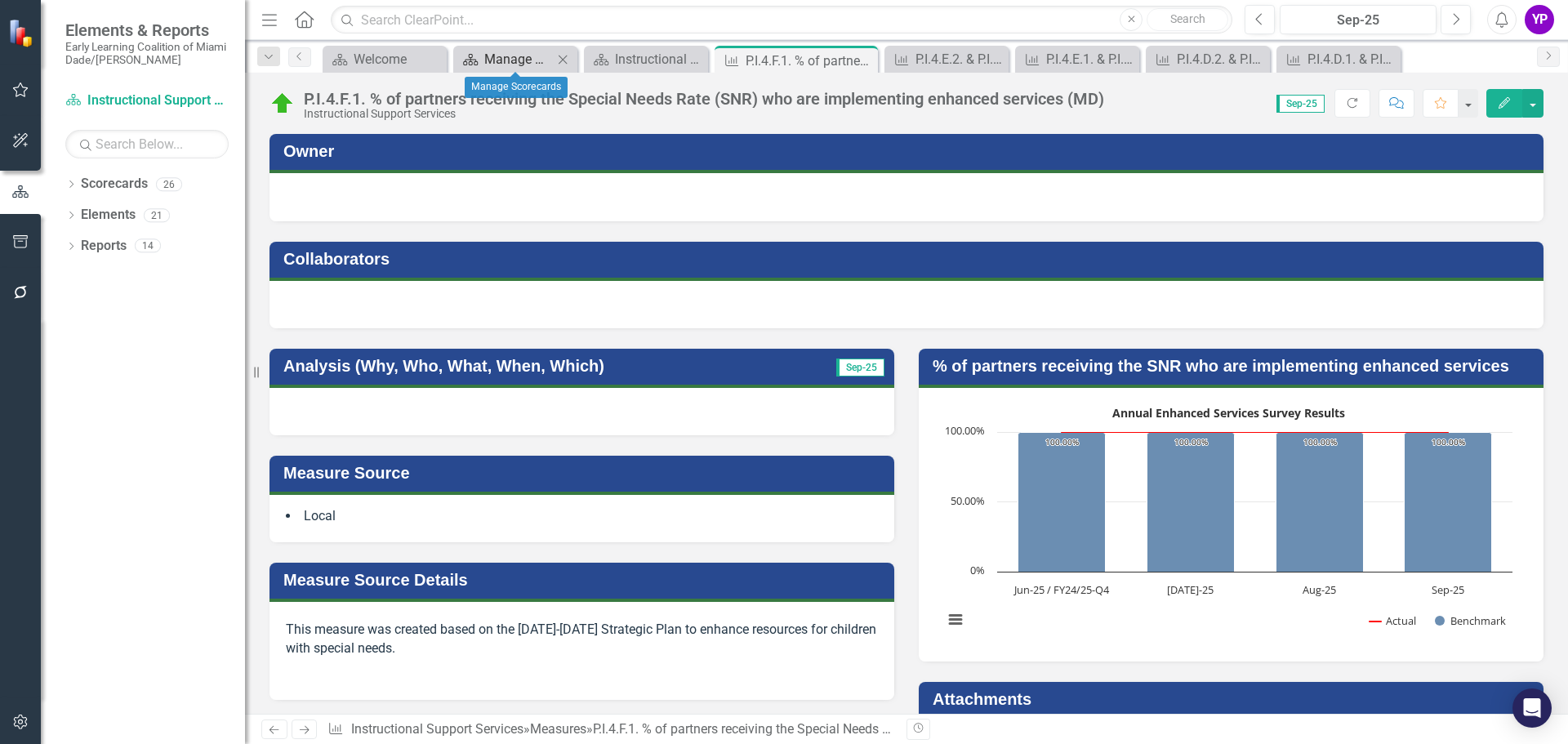
click at [521, 56] on div "Manage Scorecards" at bounding box center [518, 59] width 68 height 20
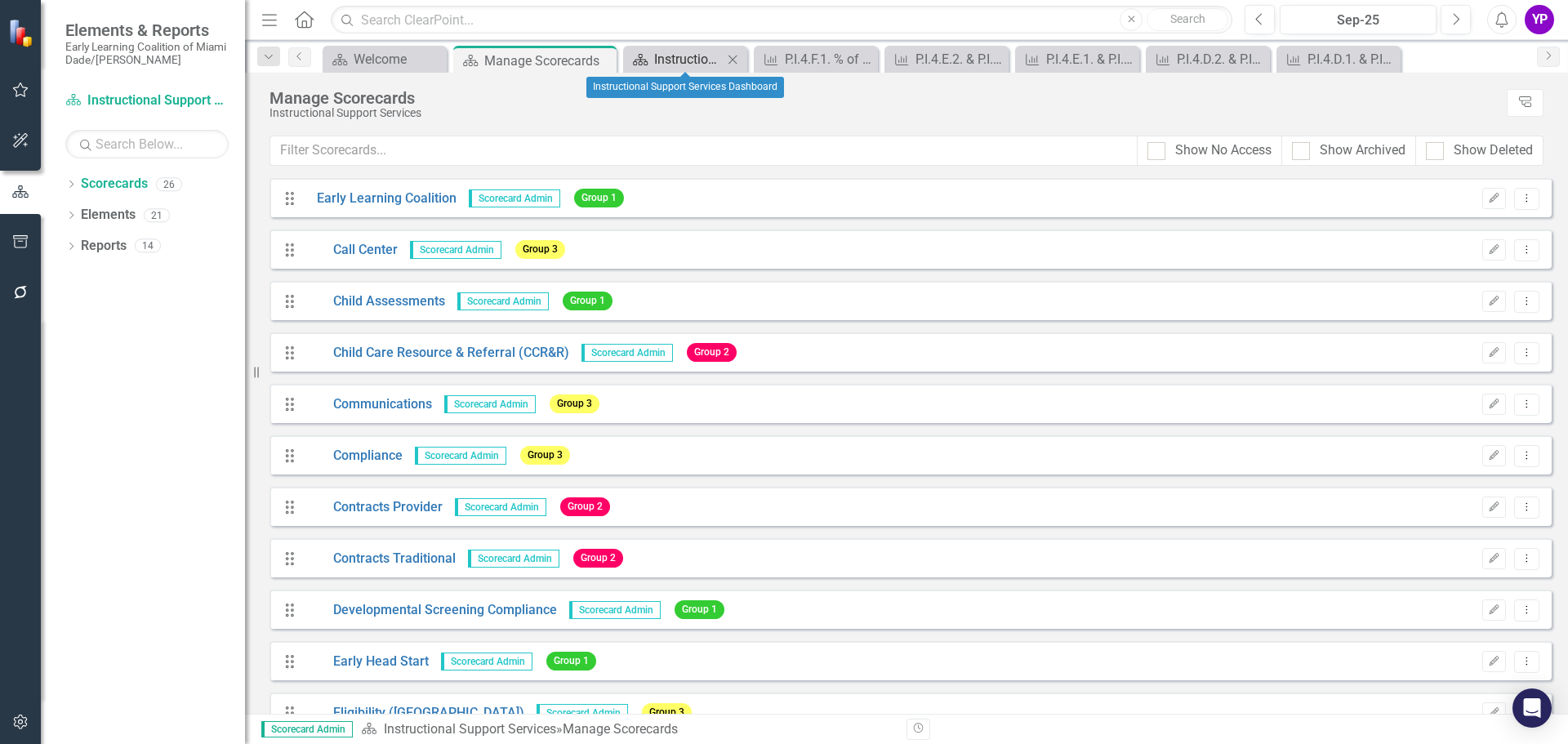
click at [663, 55] on div "Instructional Support Services Dashboard" at bounding box center [688, 59] width 68 height 20
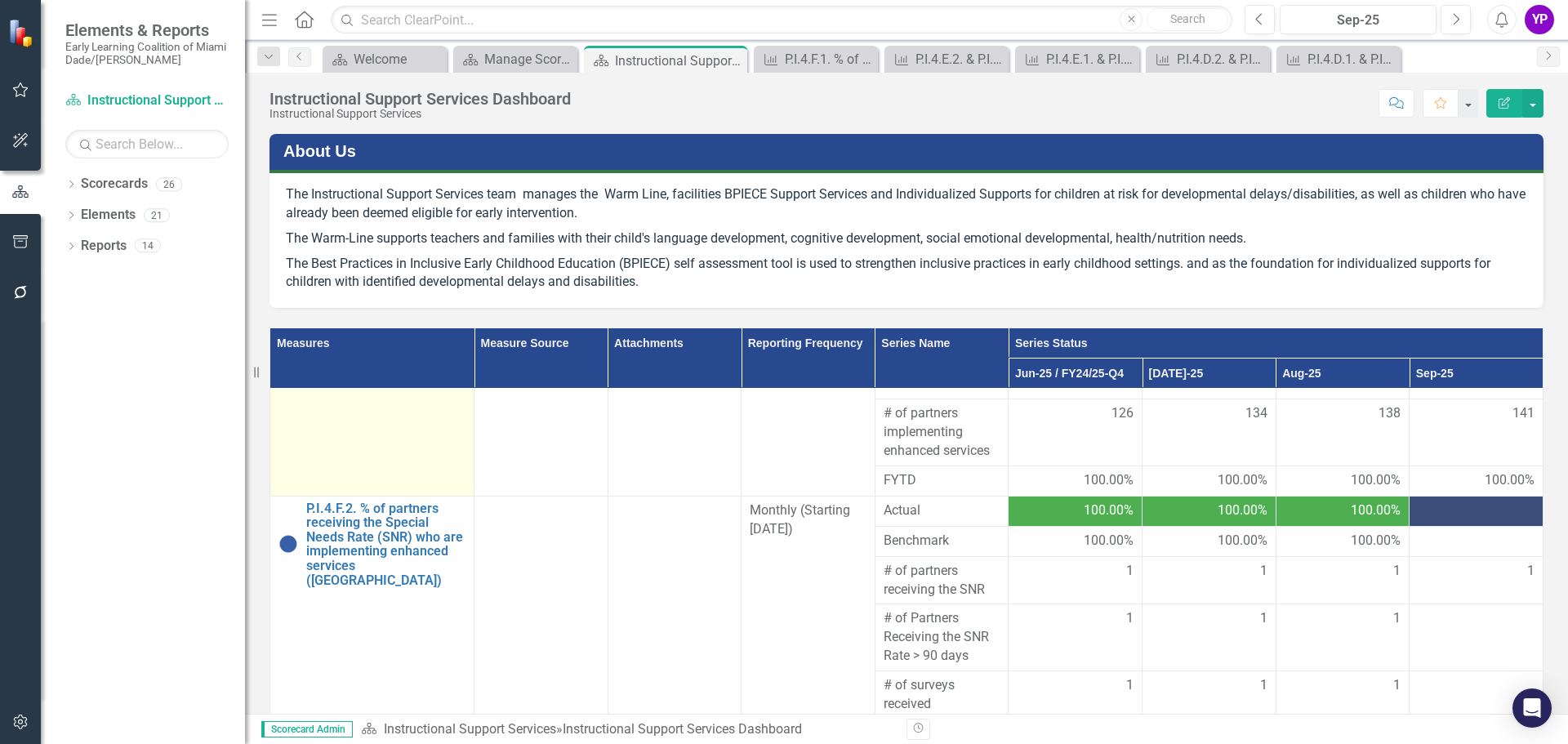
scroll to position [245, 0]
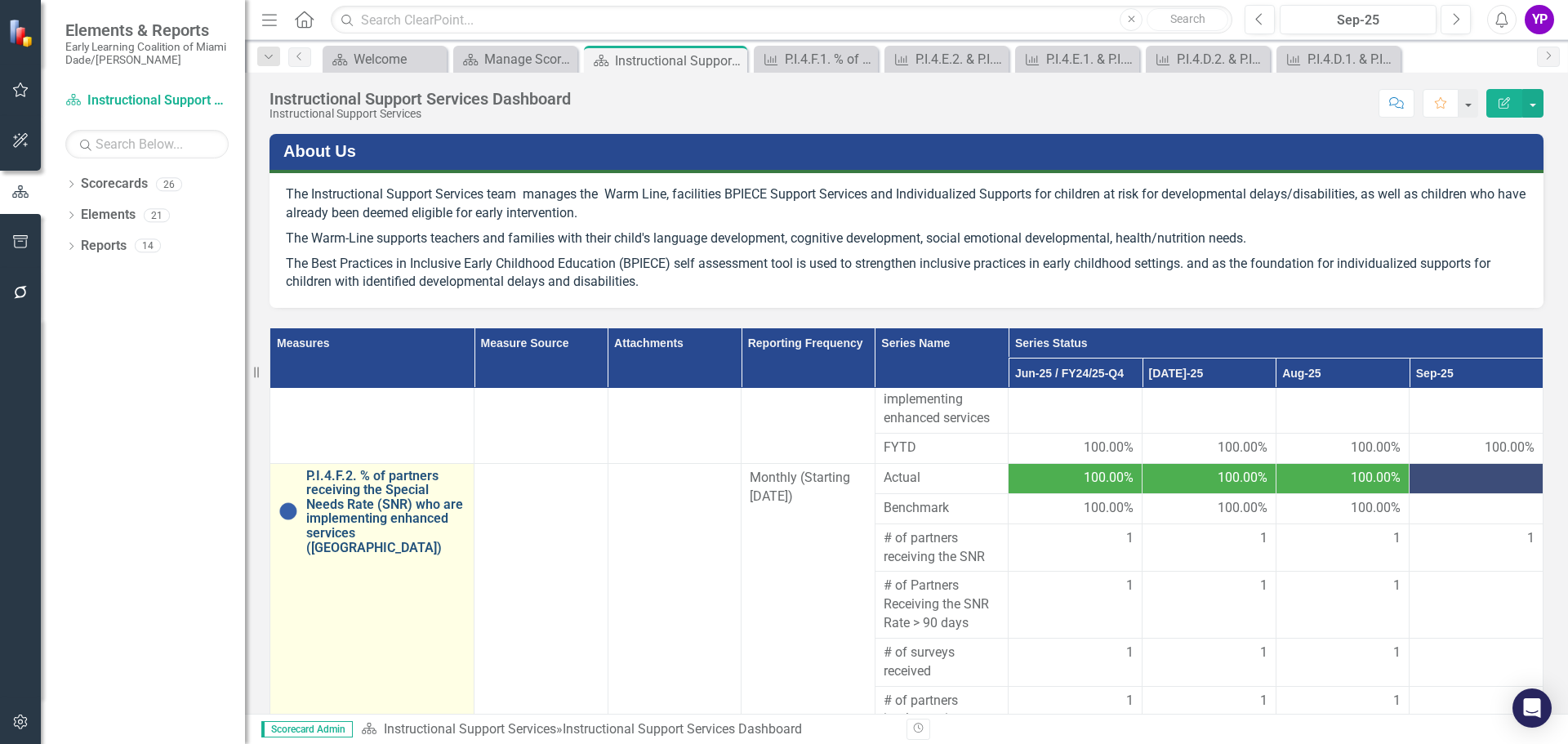
click at [380, 510] on link "P.I.4.F.2. % of partners receiving the Special Needs Rate (SNR) who are impleme…" at bounding box center [385, 512] width 159 height 87
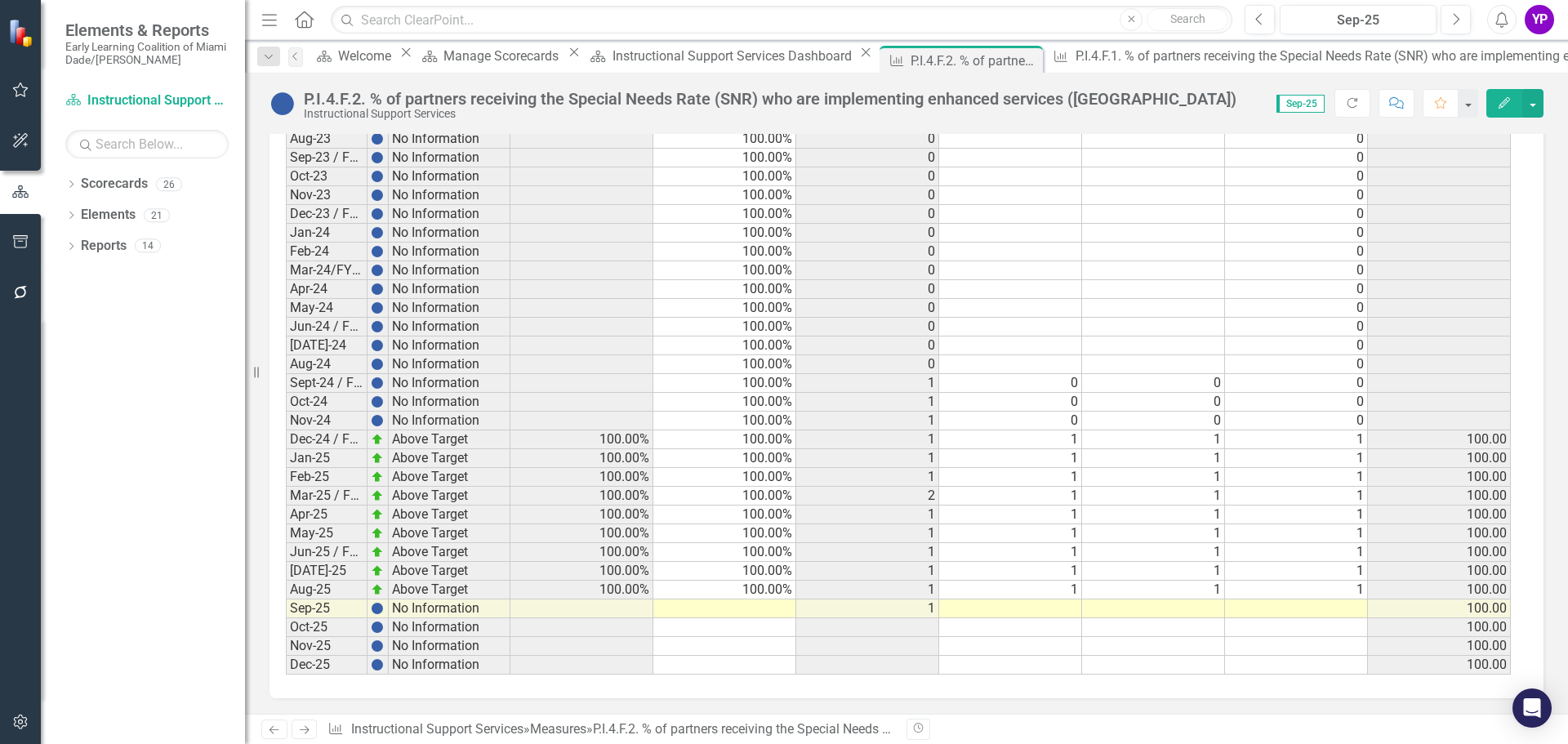
scroll to position [1469, 0]
click at [760, 588] on td "100.00%" at bounding box center [724, 589] width 143 height 19
click at [774, 612] on td at bounding box center [724, 608] width 143 height 19
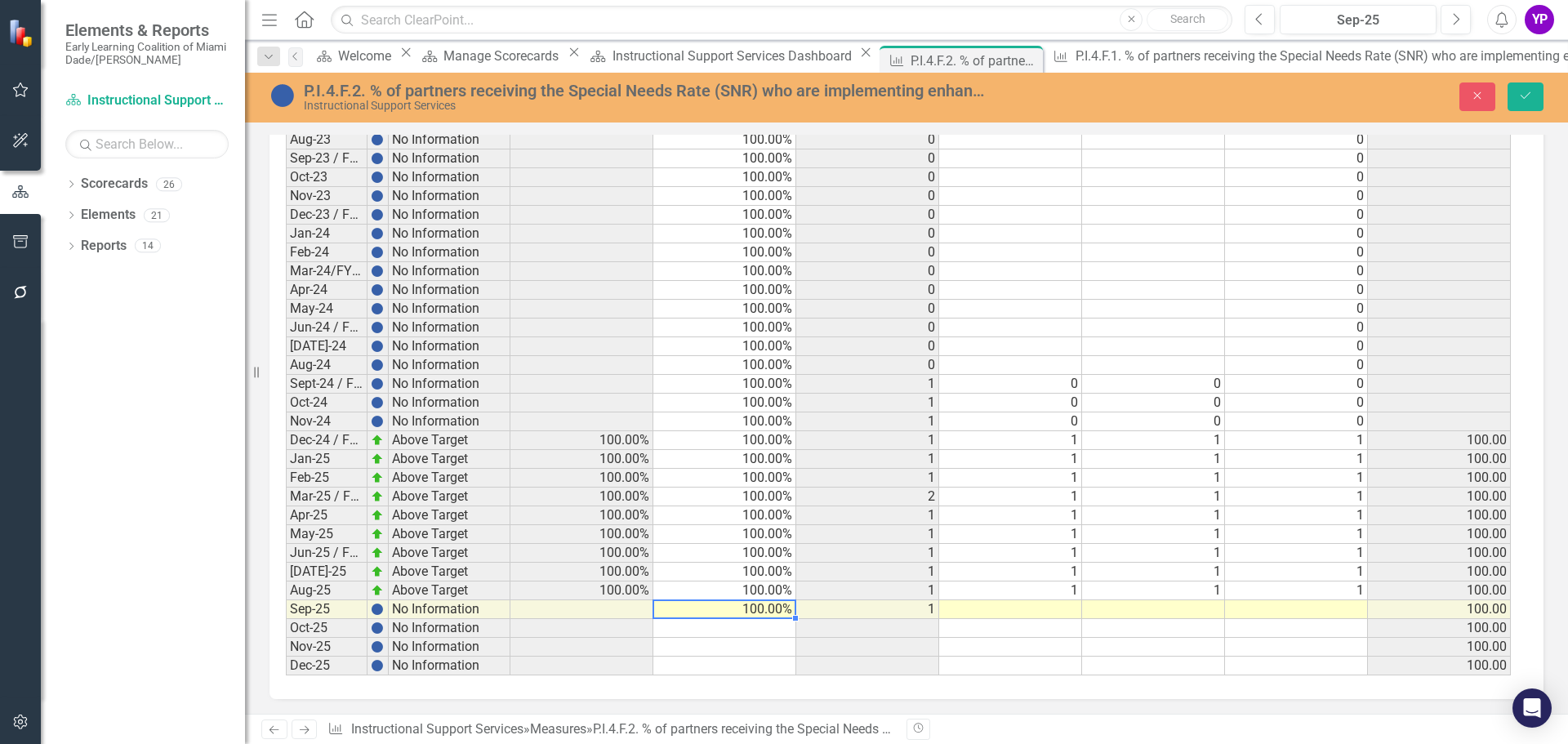
scroll to position [1470, 0]
click at [1029, 610] on td at bounding box center [1010, 609] width 143 height 19
type textarea "1"
click at [1185, 613] on td at bounding box center [1153, 609] width 143 height 19
type textarea "1"
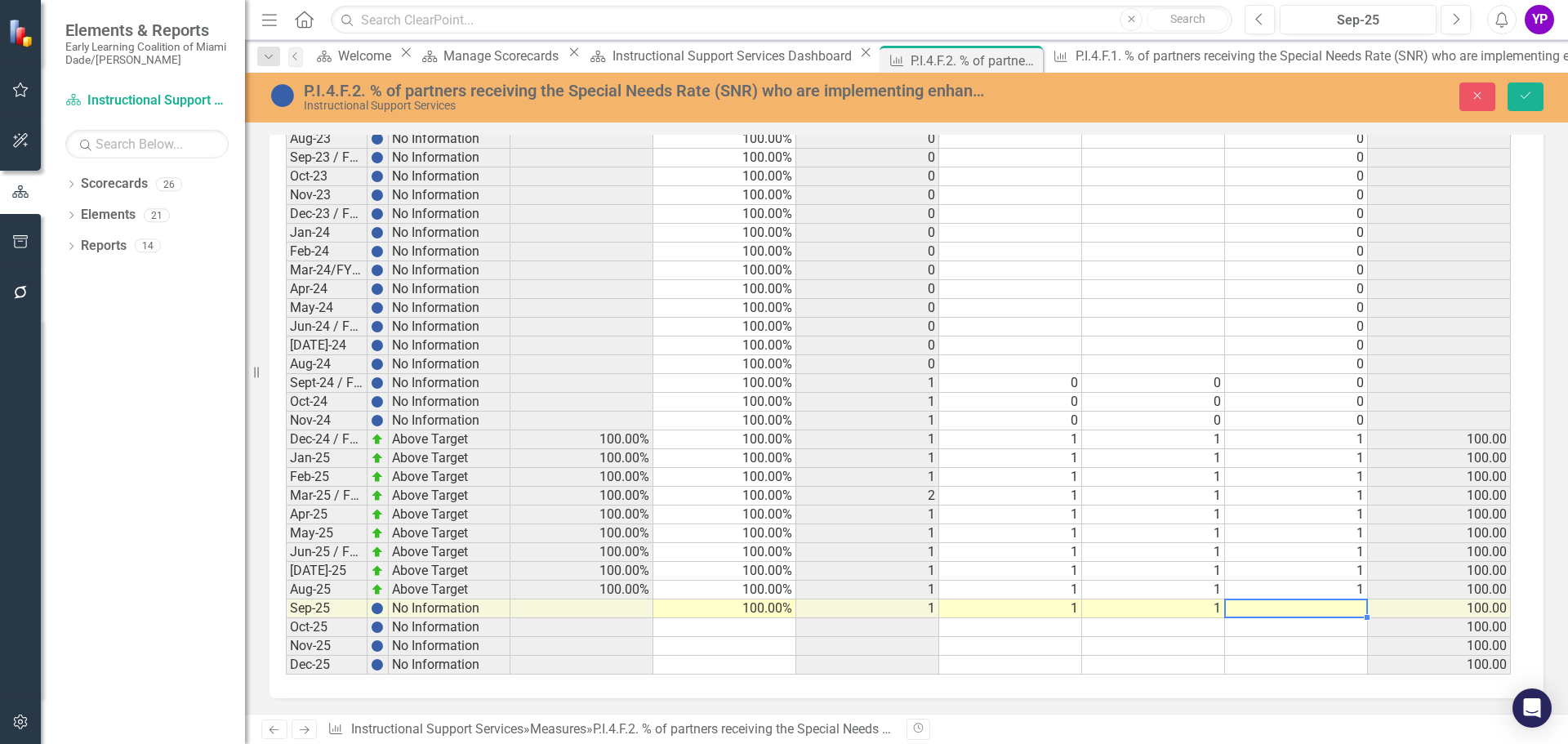
click at [1283, 606] on td at bounding box center [1296, 609] width 143 height 19
type textarea "1"
click at [1530, 96] on icon "Save" at bounding box center [1525, 96] width 15 height 12
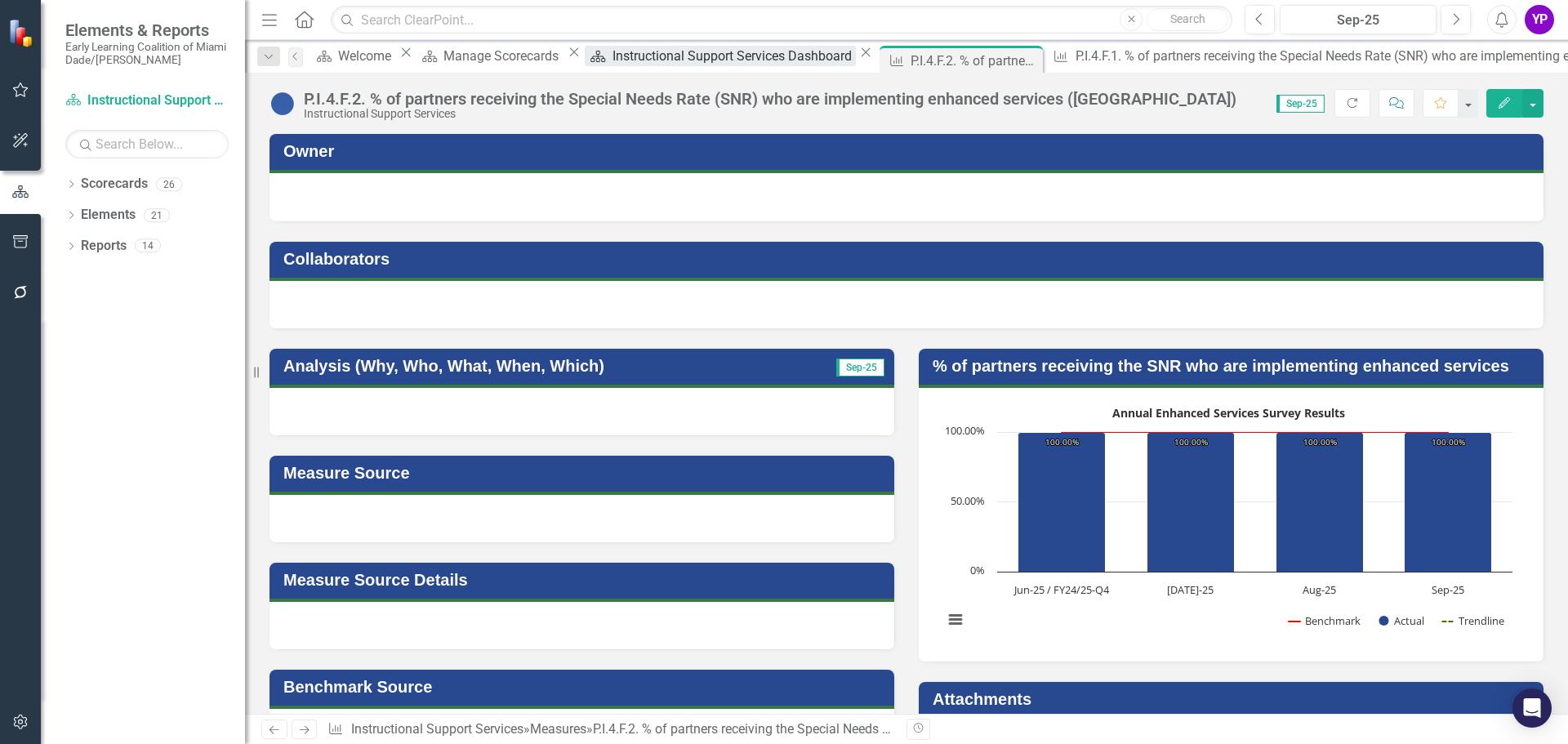
click at [612, 59] on div "Instructional Support Services Dashboard" at bounding box center [733, 56] width 243 height 20
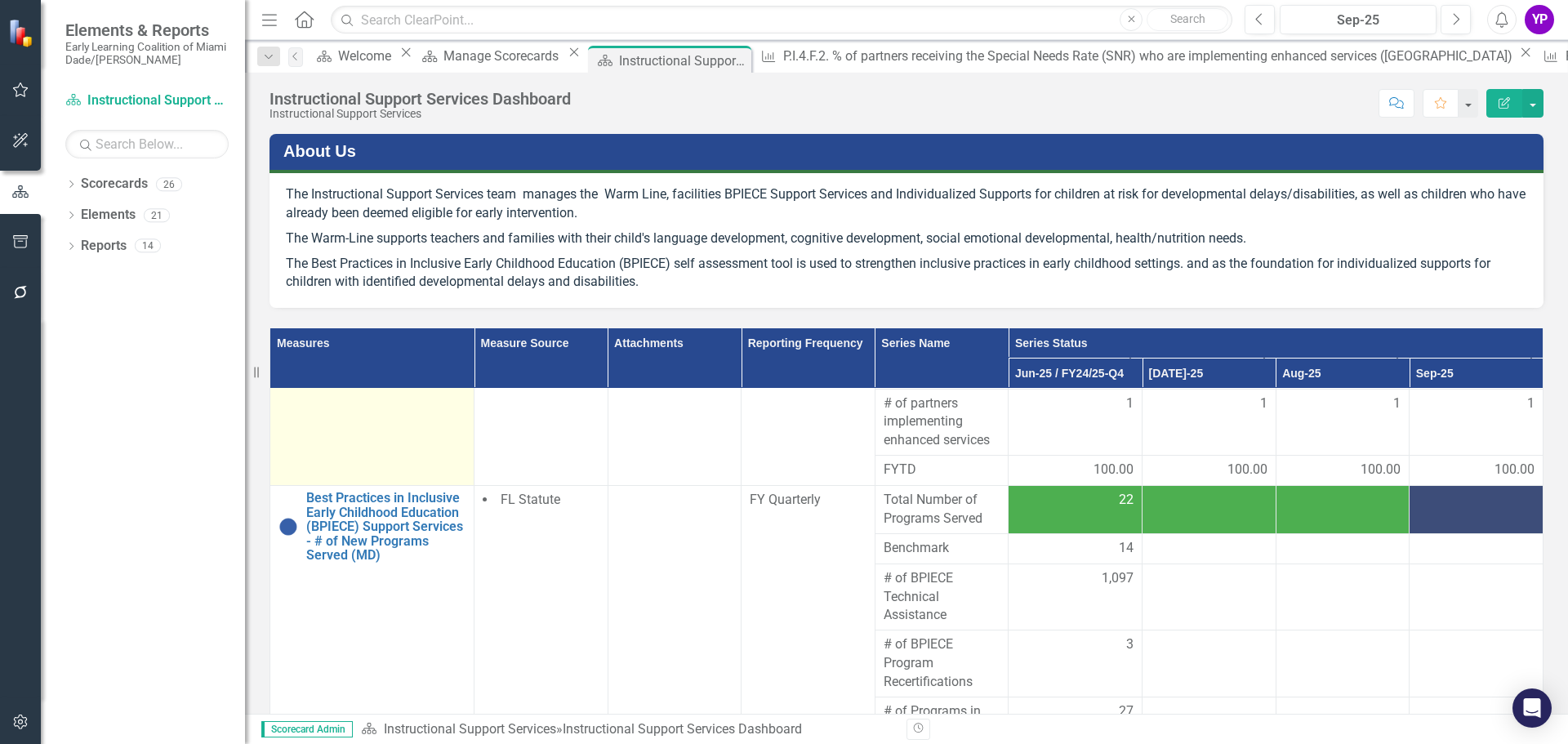
scroll to position [572, 0]
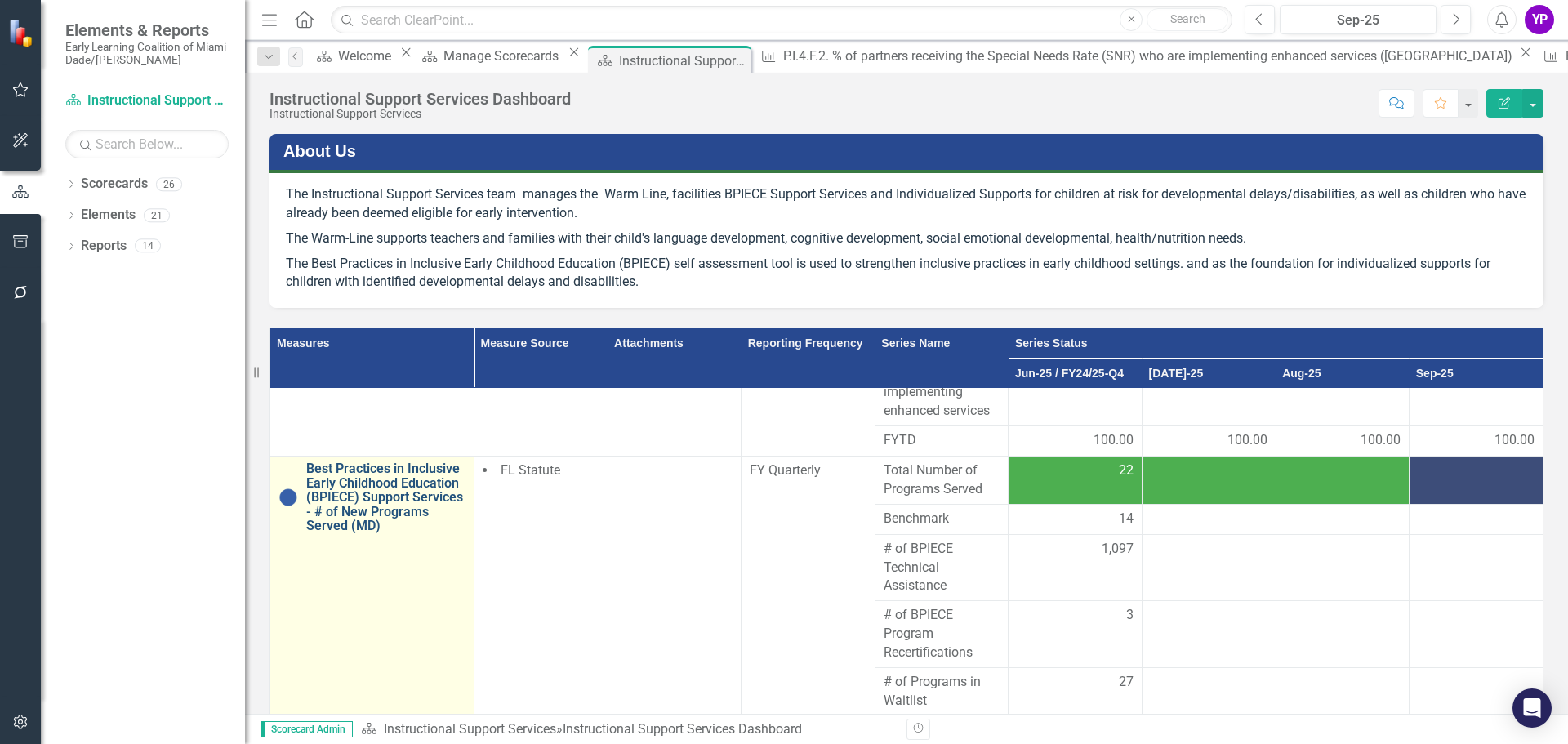
click at [389, 507] on link "Best Practices in Inclusive Early Childhood Education (BPIECE) Support Services…" at bounding box center [385, 497] width 159 height 72
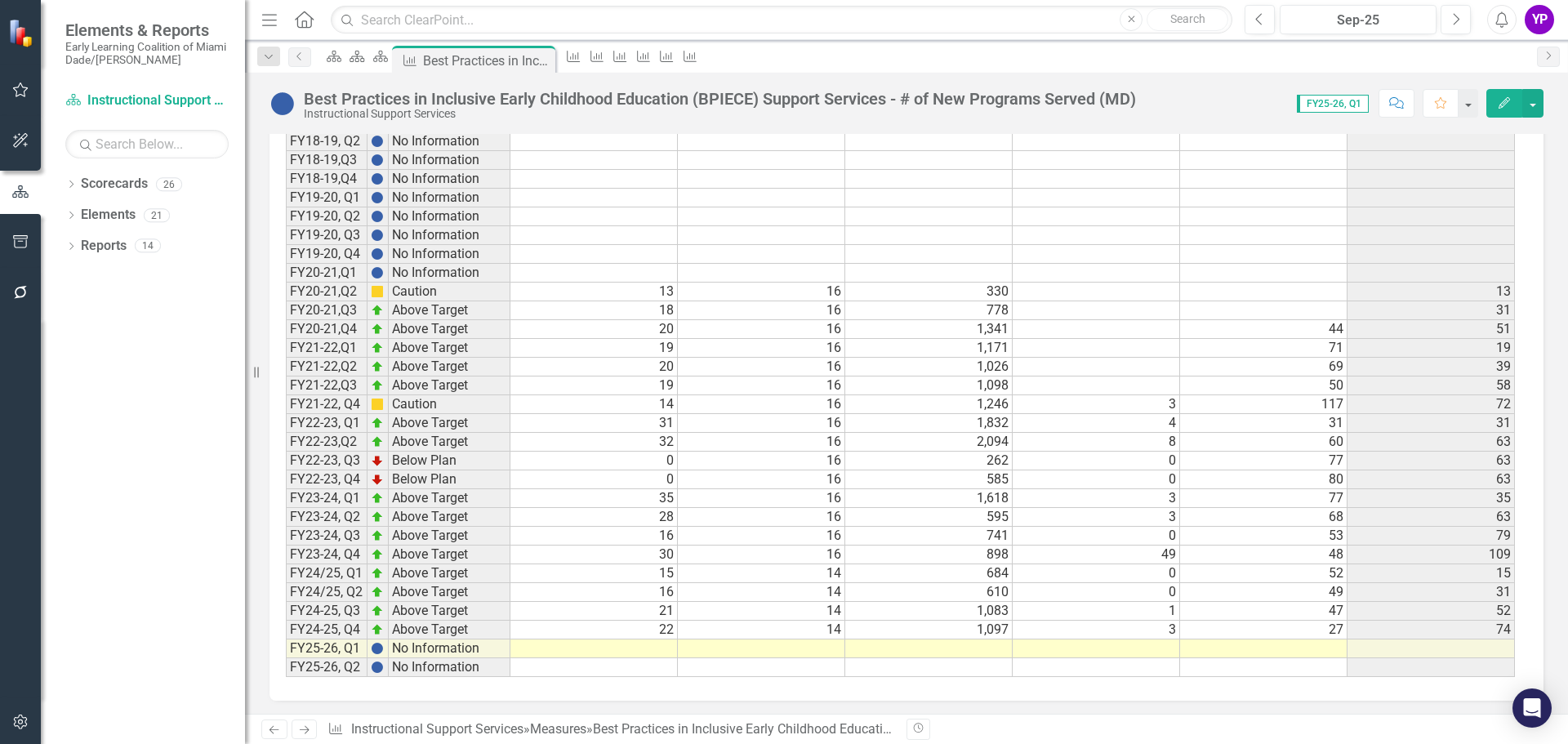
scroll to position [1088, 0]
click at [664, 650] on td at bounding box center [594, 646] width 167 height 19
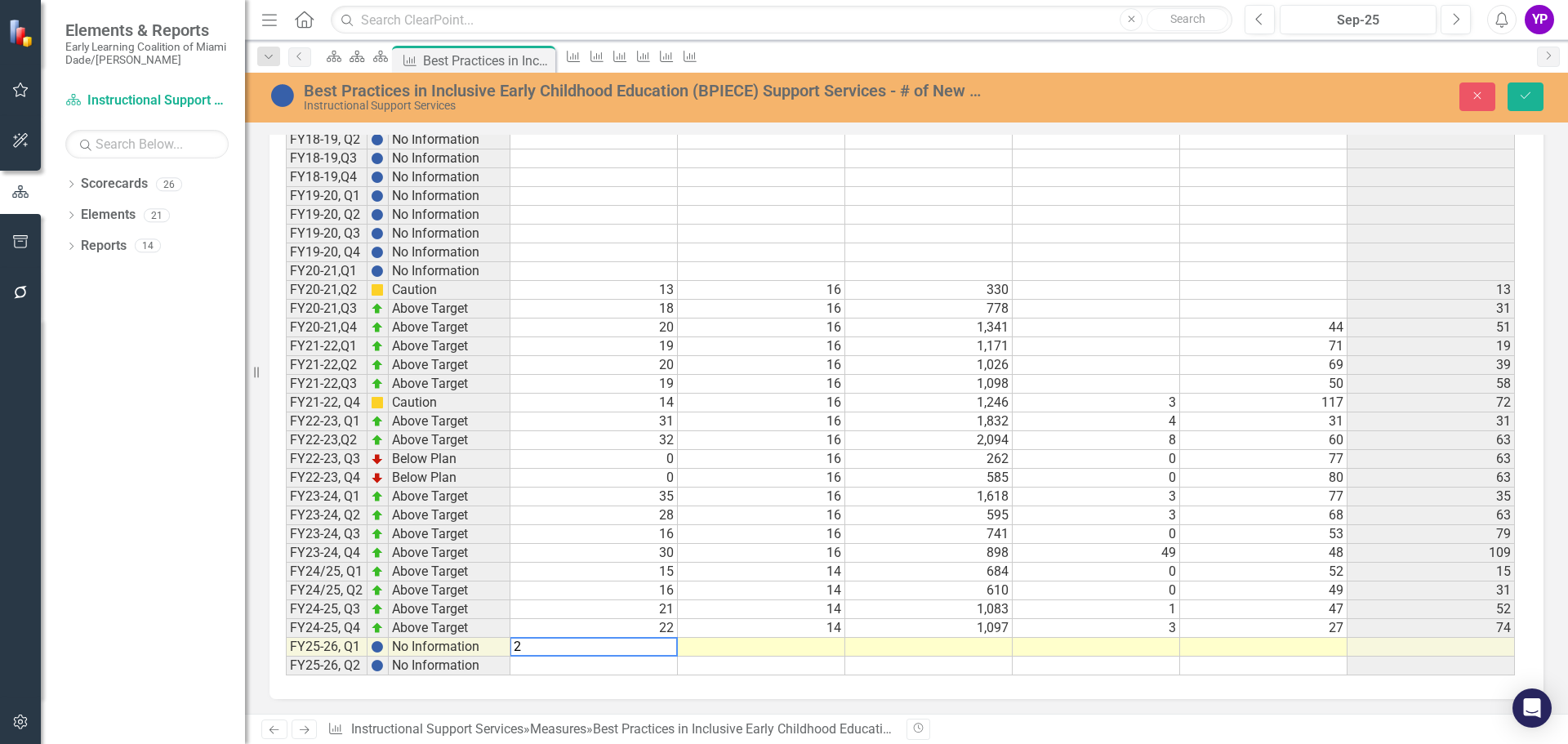
scroll to position [1089, 0]
type textarea "21"
click at [779, 651] on td at bounding box center [762, 647] width 167 height 19
type textarea "14"
click at [898, 639] on td at bounding box center [929, 647] width 167 height 19
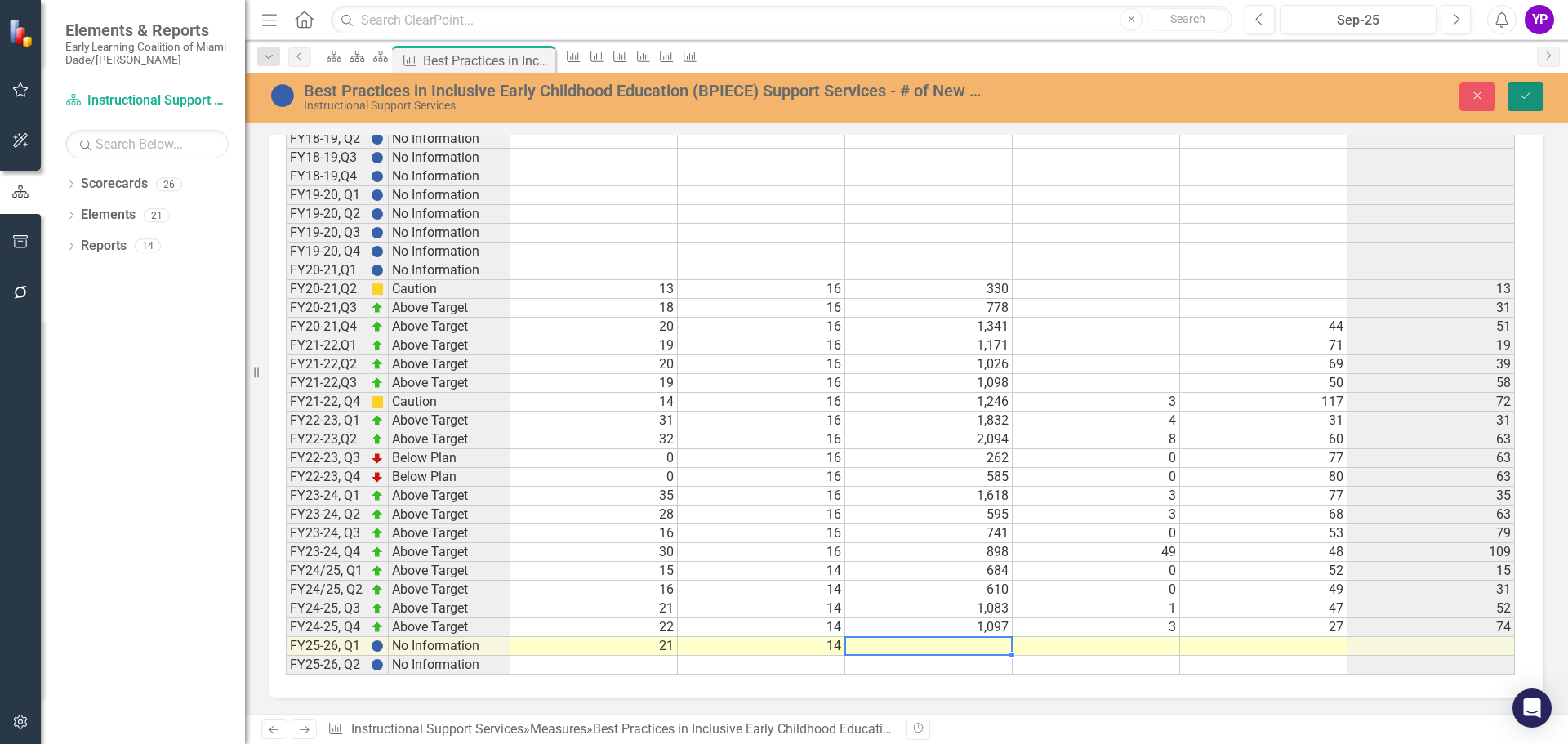
click at [1524, 95] on icon "Save" at bounding box center [1525, 96] width 15 height 12
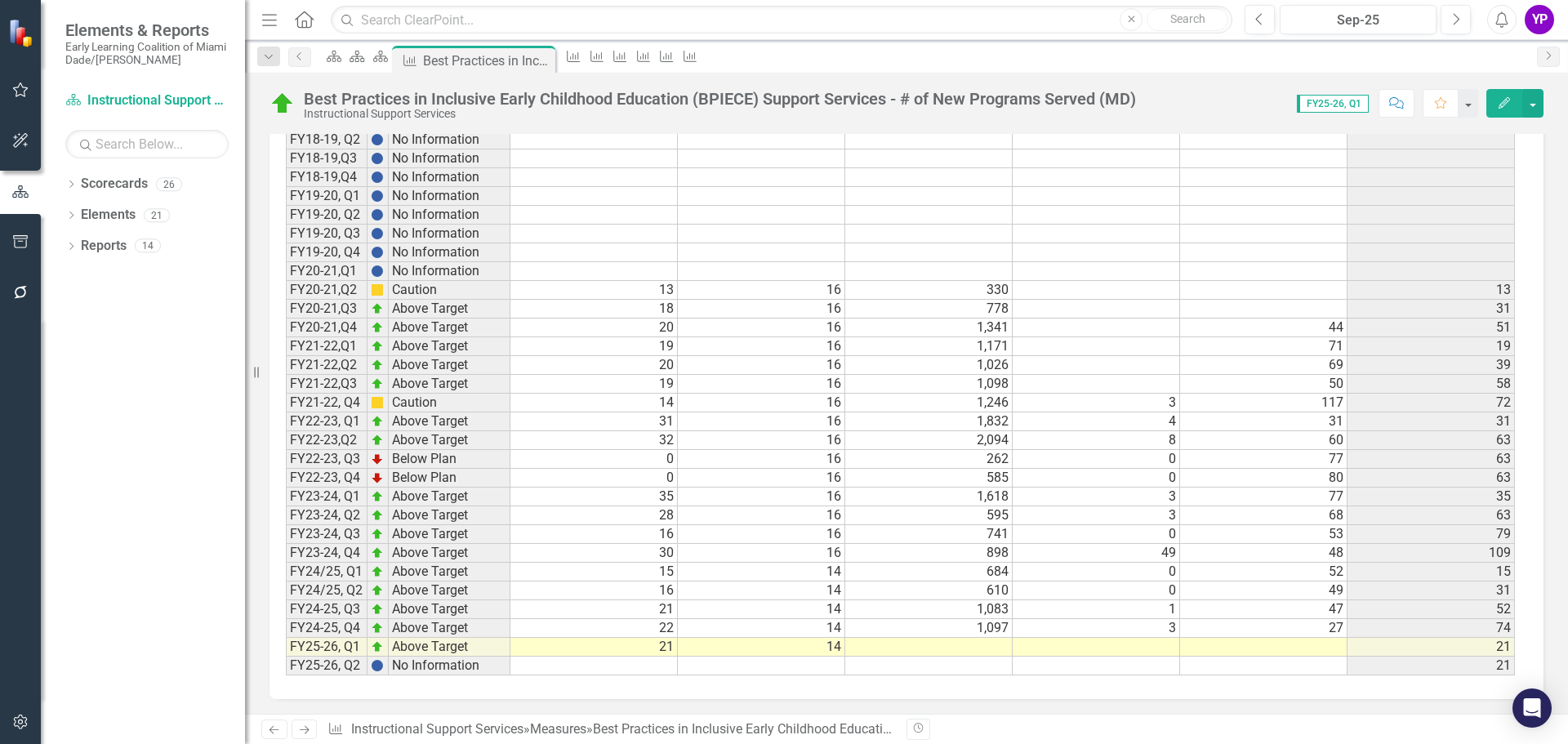
scroll to position [1088, 0]
click at [286, 636] on div "Period Status Total Number of Programs Served Benchmark # of BPIECE Technical A…" at bounding box center [286, 356] width 0 height 635
click at [964, 647] on td at bounding box center [929, 646] width 167 height 19
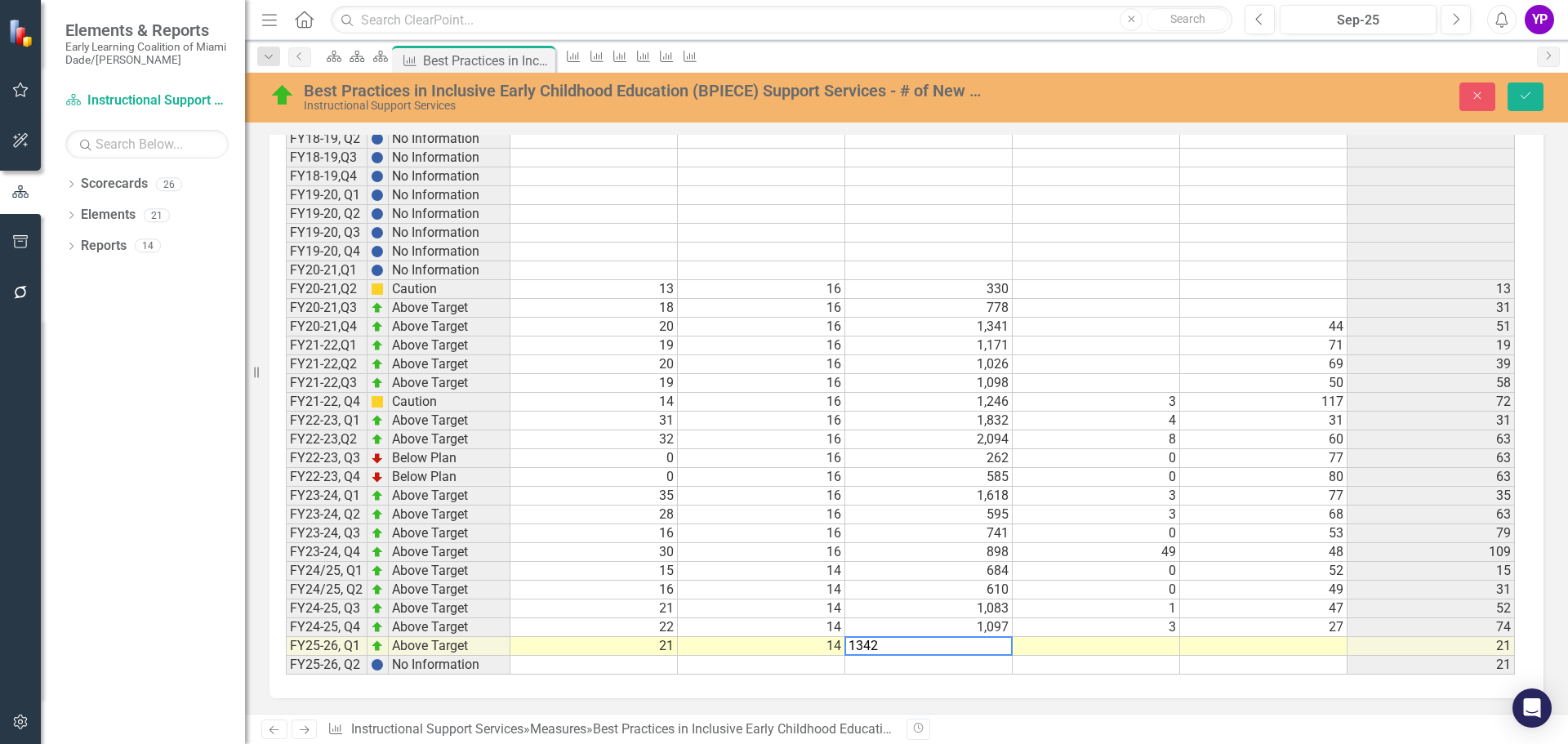
type textarea "1342"
click at [1092, 646] on td at bounding box center [1097, 647] width 167 height 19
click at [1093, 646] on td at bounding box center [1097, 647] width 167 height 19
type textarea "3"
click at [1137, 627] on td "3" at bounding box center [1097, 627] width 167 height 19
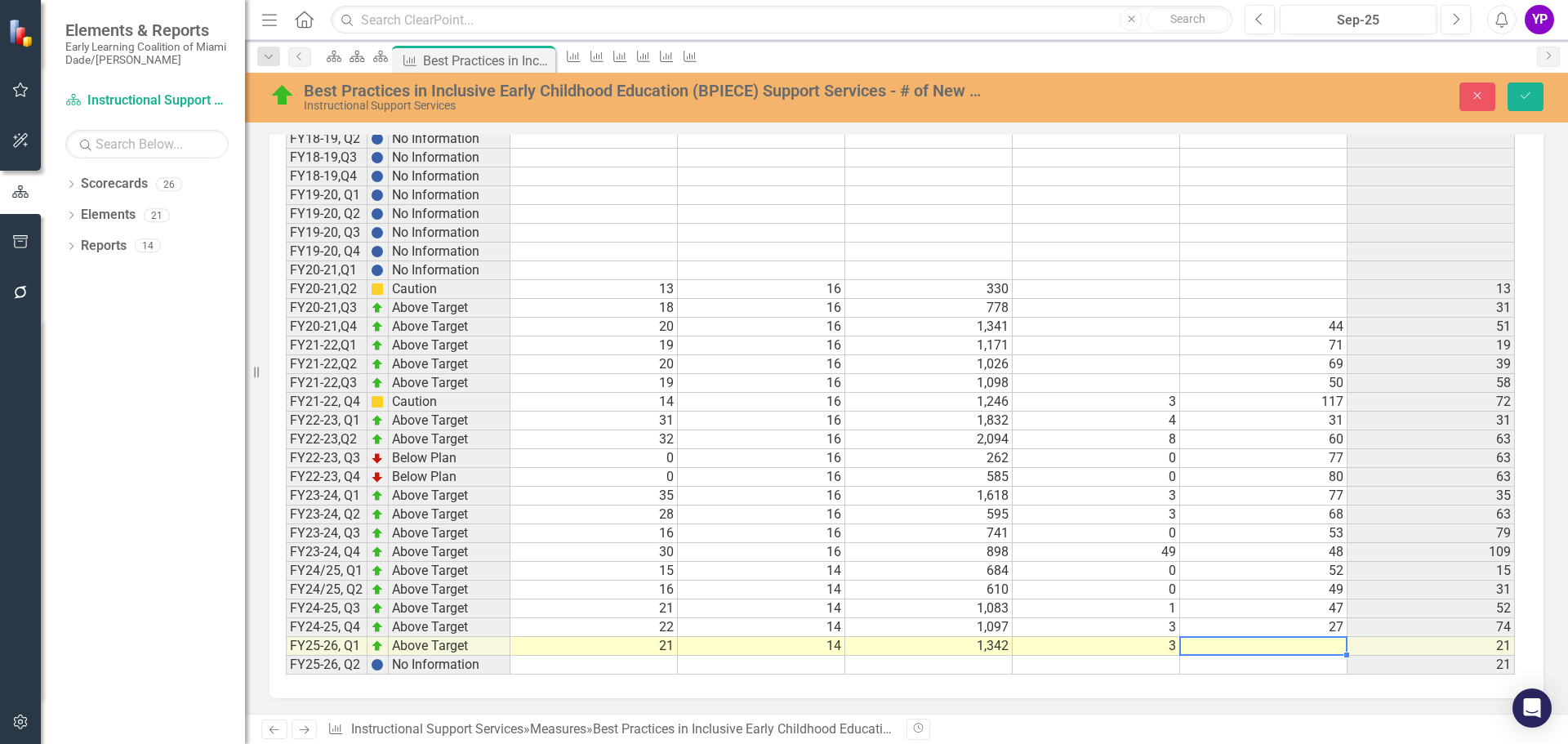
click at [1239, 649] on td at bounding box center [1263, 647] width 167 height 19
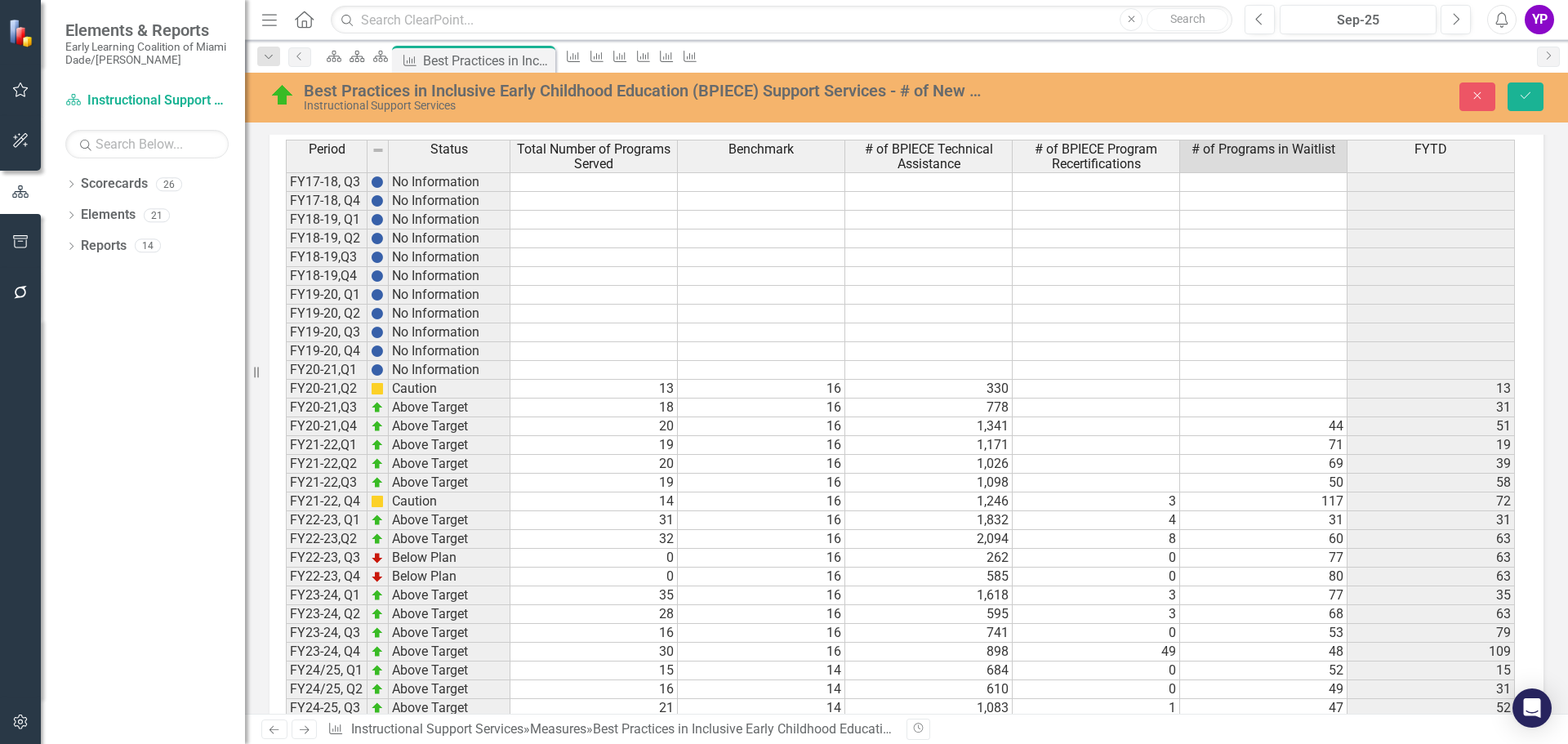
scroll to position [845, 0]
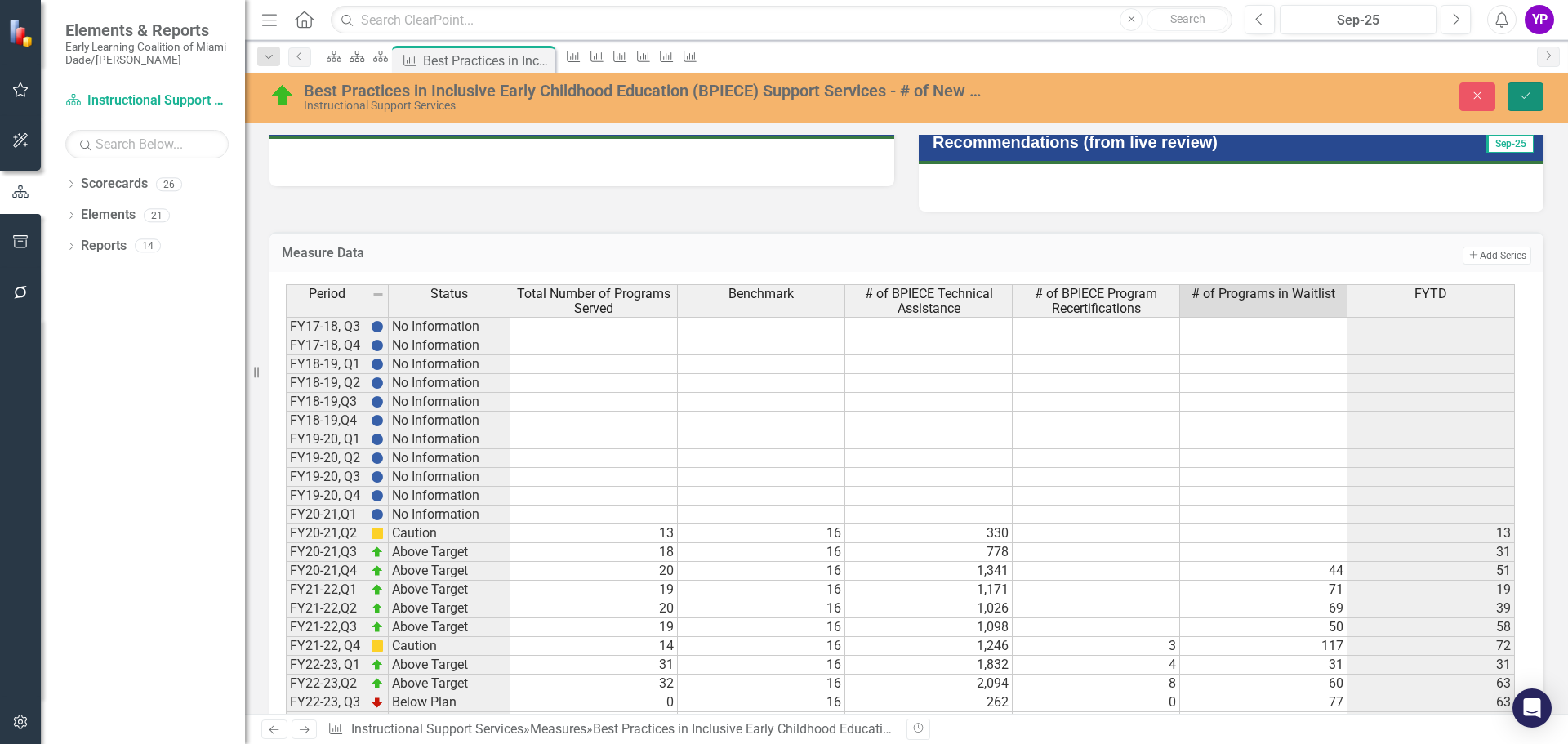
click at [1529, 96] on icon "Save" at bounding box center [1525, 96] width 15 height 12
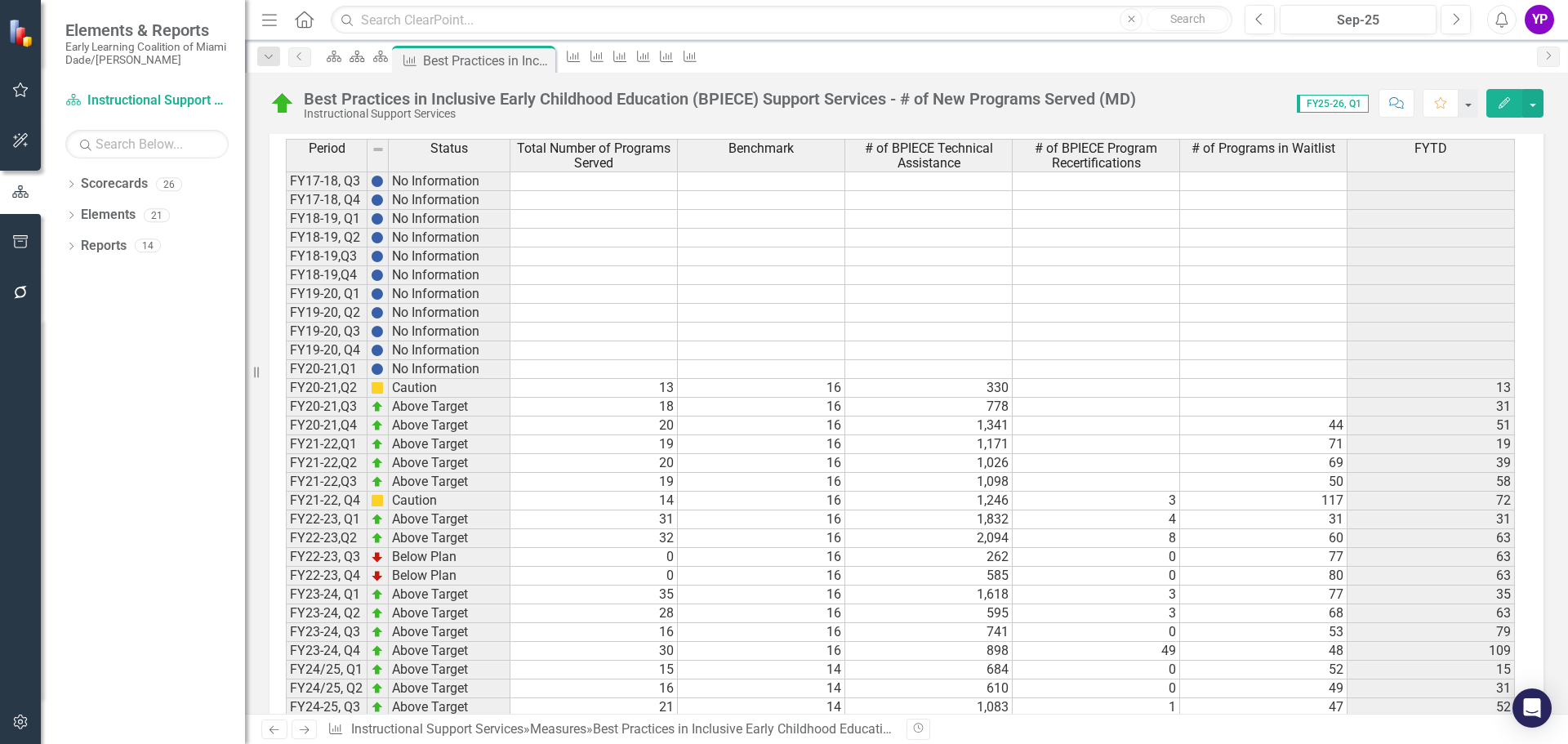
scroll to position [1088, 0]
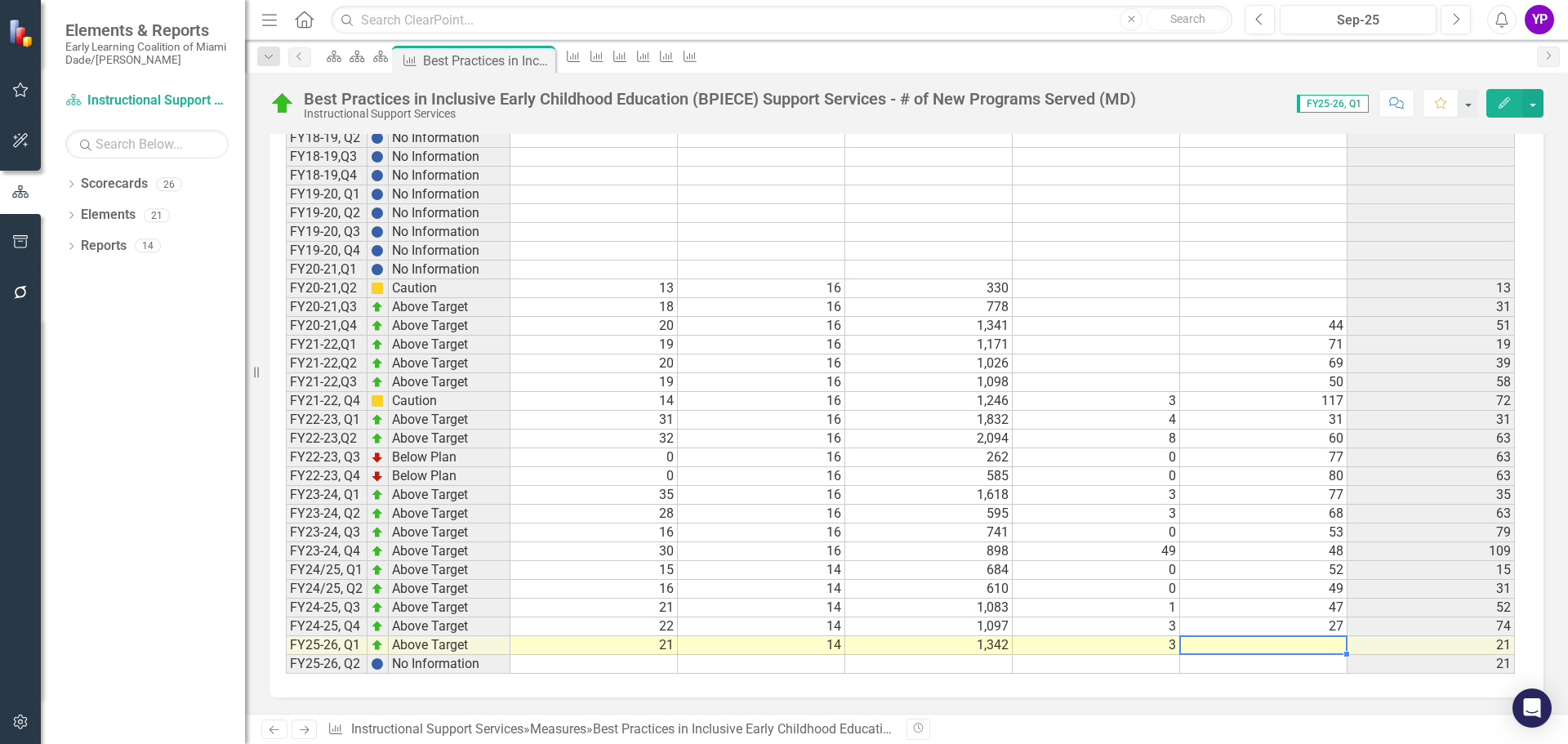
click at [1251, 652] on td at bounding box center [1263, 646] width 167 height 19
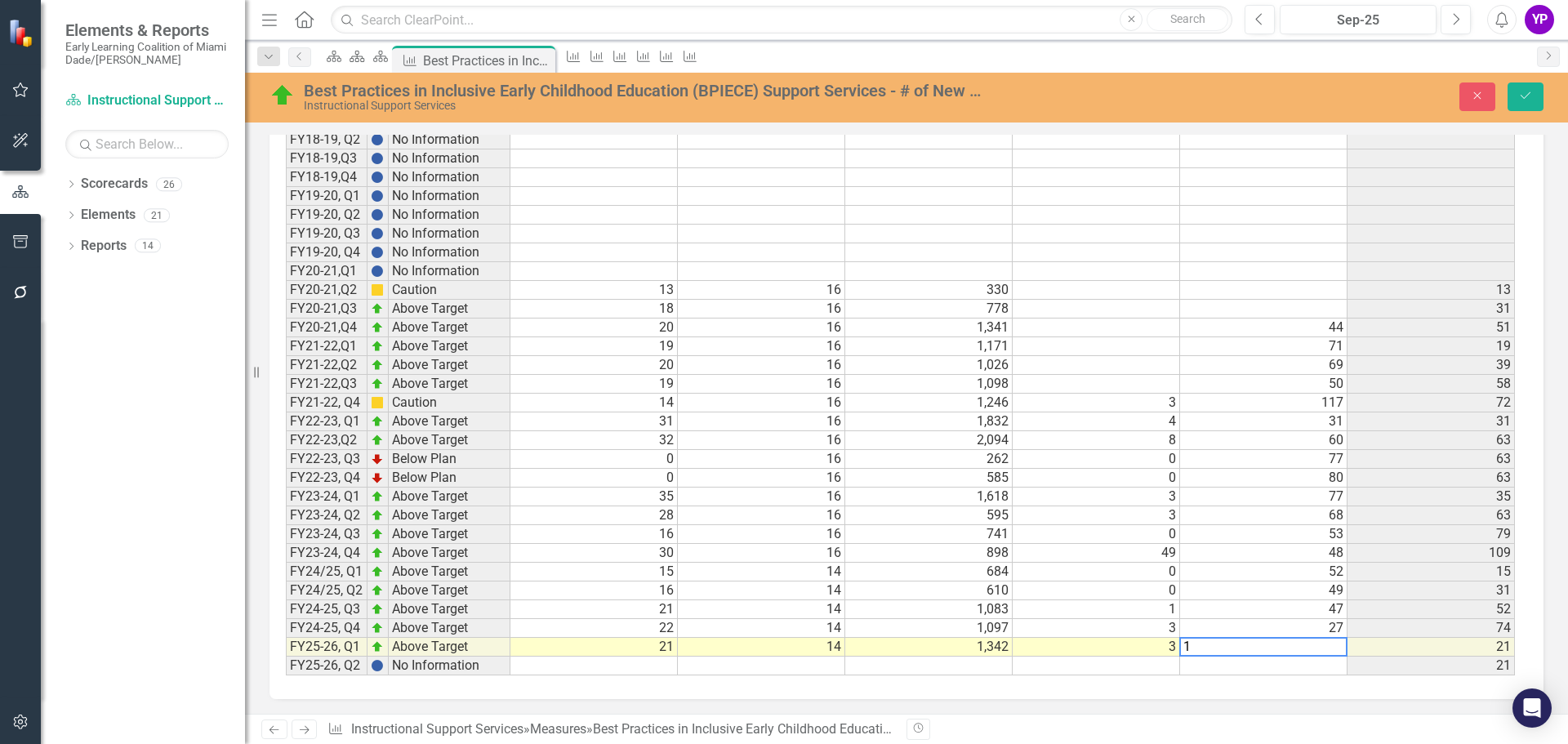
scroll to position [1089, 0]
type textarea "16"
click at [1529, 92] on icon "Save" at bounding box center [1525, 96] width 15 height 12
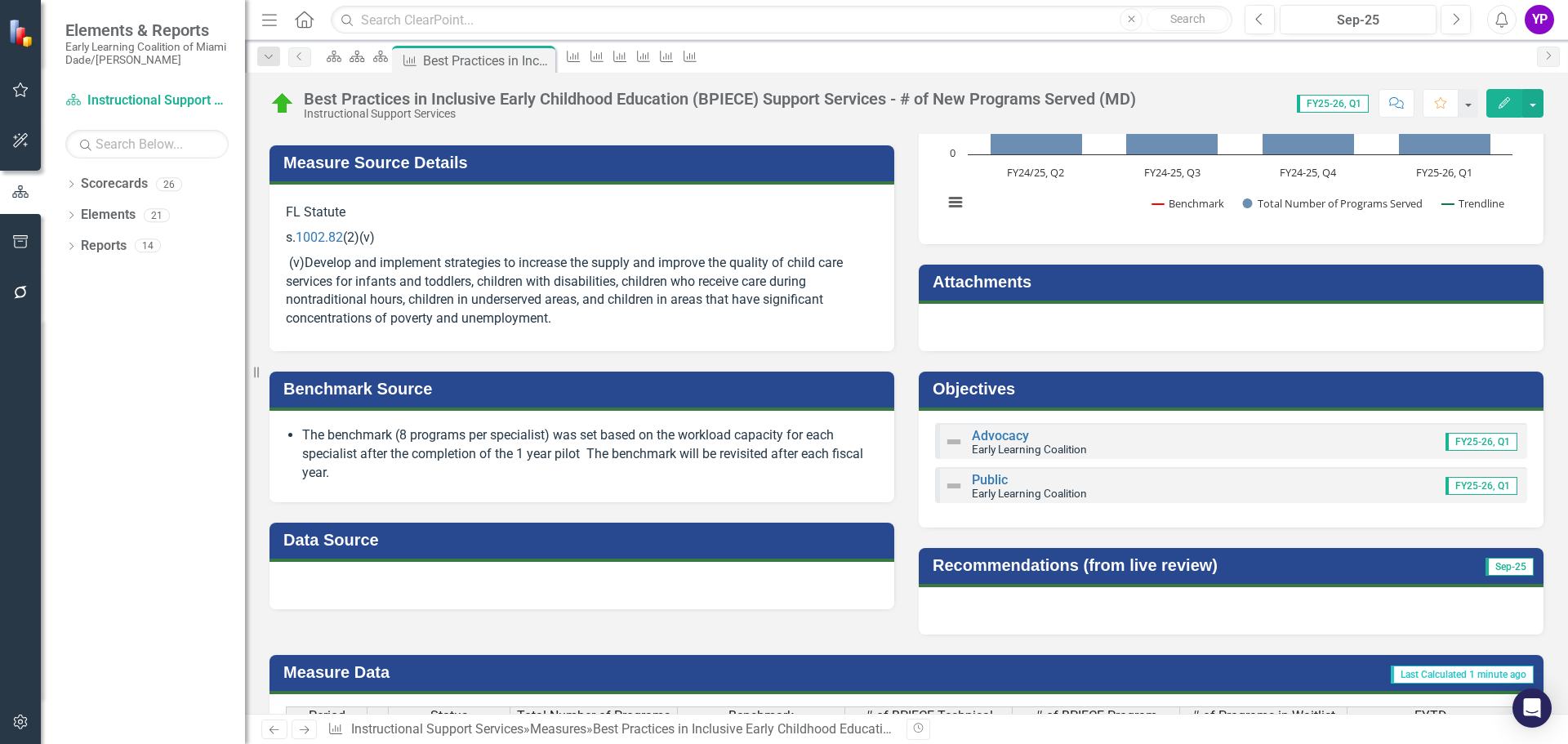
scroll to position [1088, 0]
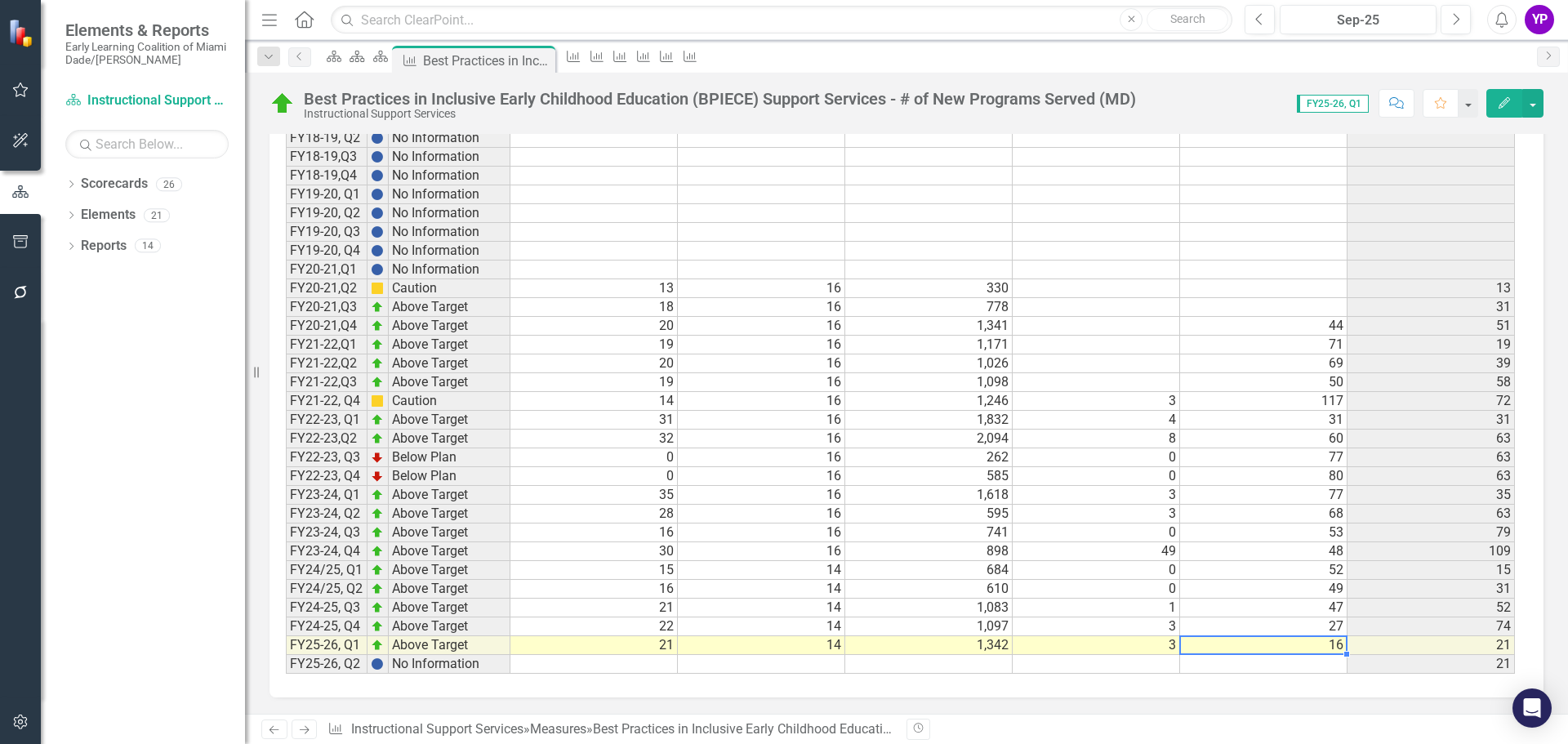
click at [1290, 643] on td "16" at bounding box center [1263, 646] width 167 height 19
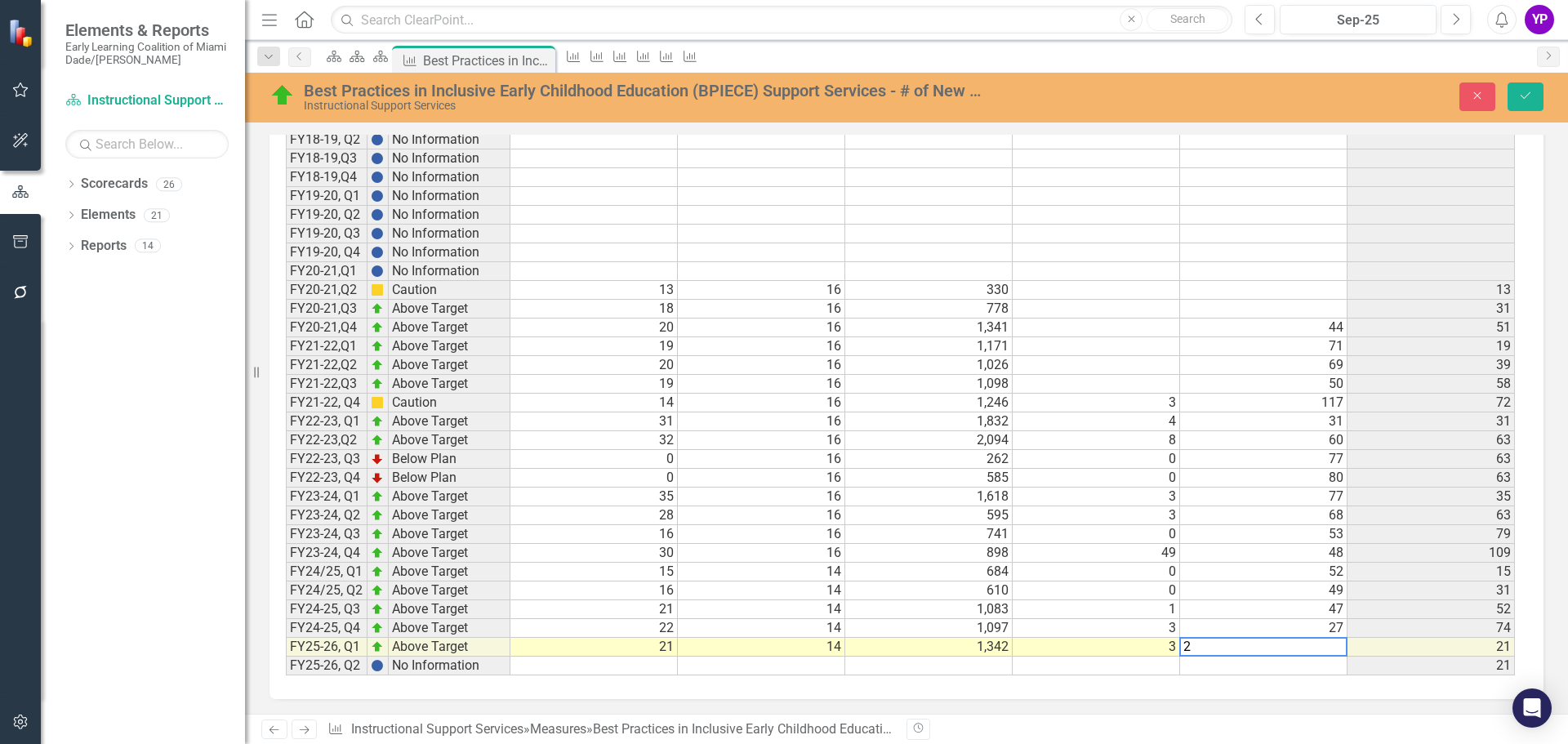
scroll to position [1089, 0]
type textarea "26"
click at [1531, 97] on icon "Save" at bounding box center [1525, 96] width 15 height 12
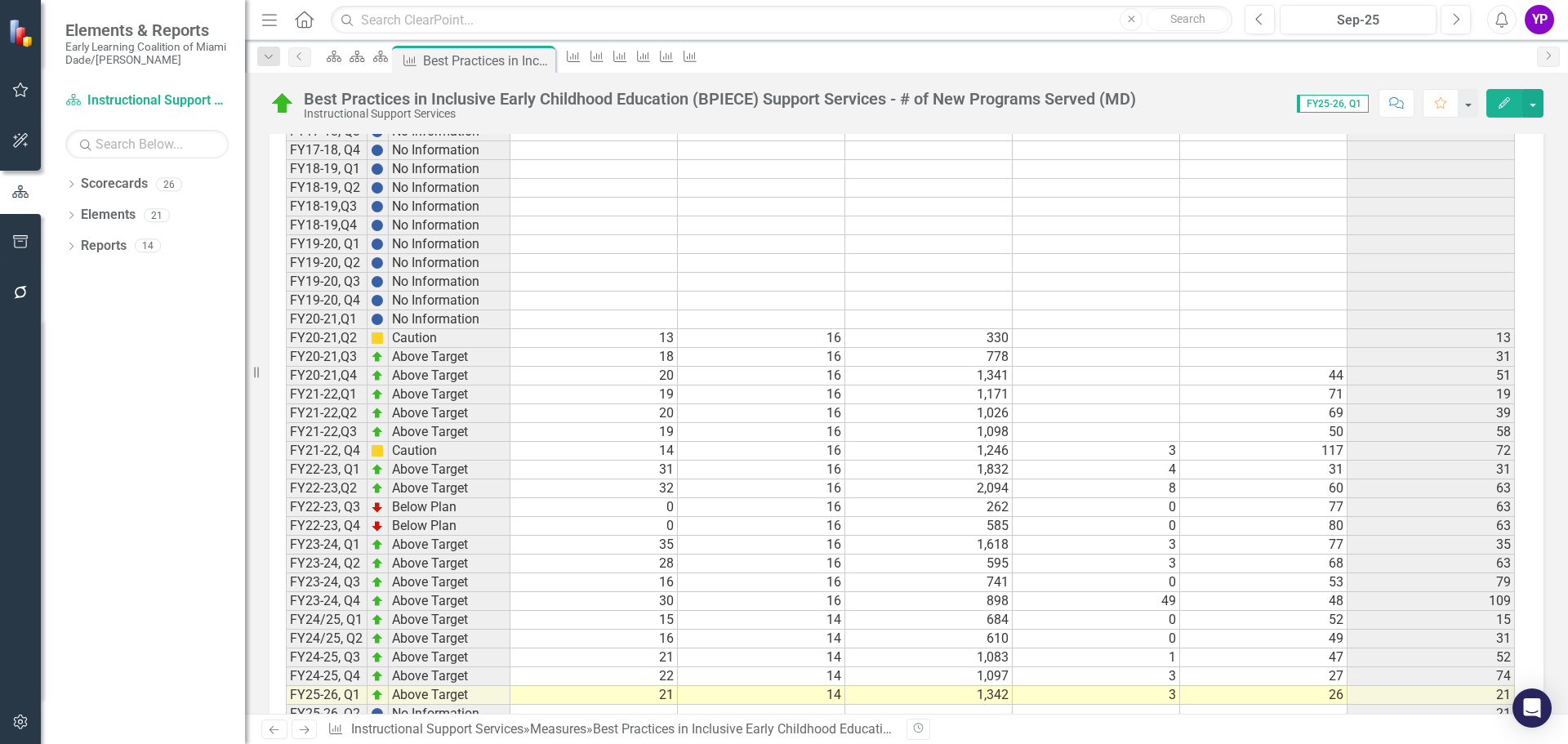
scroll to position [1088, 0]
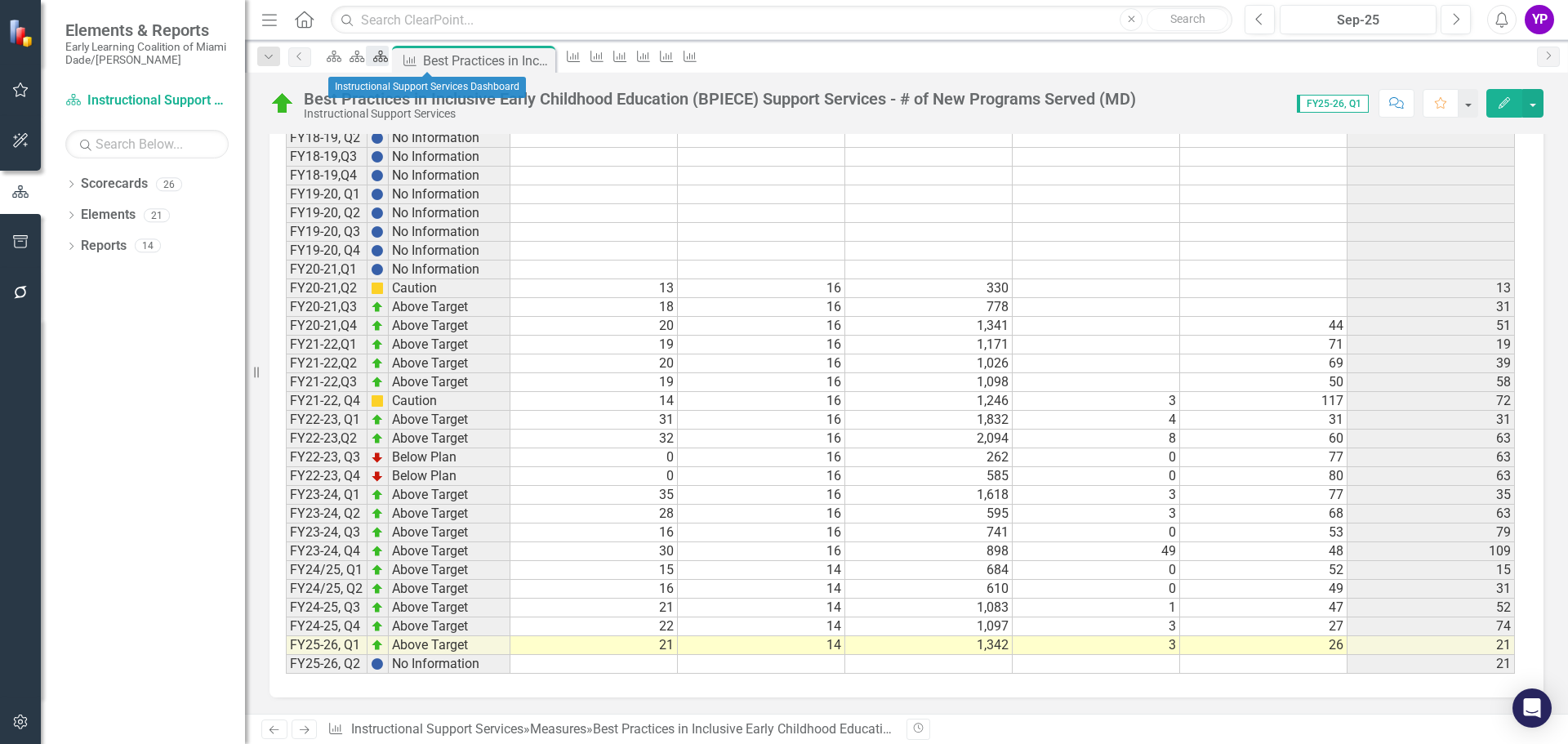
click at [388, 61] on icon at bounding box center [380, 56] width 15 height 12
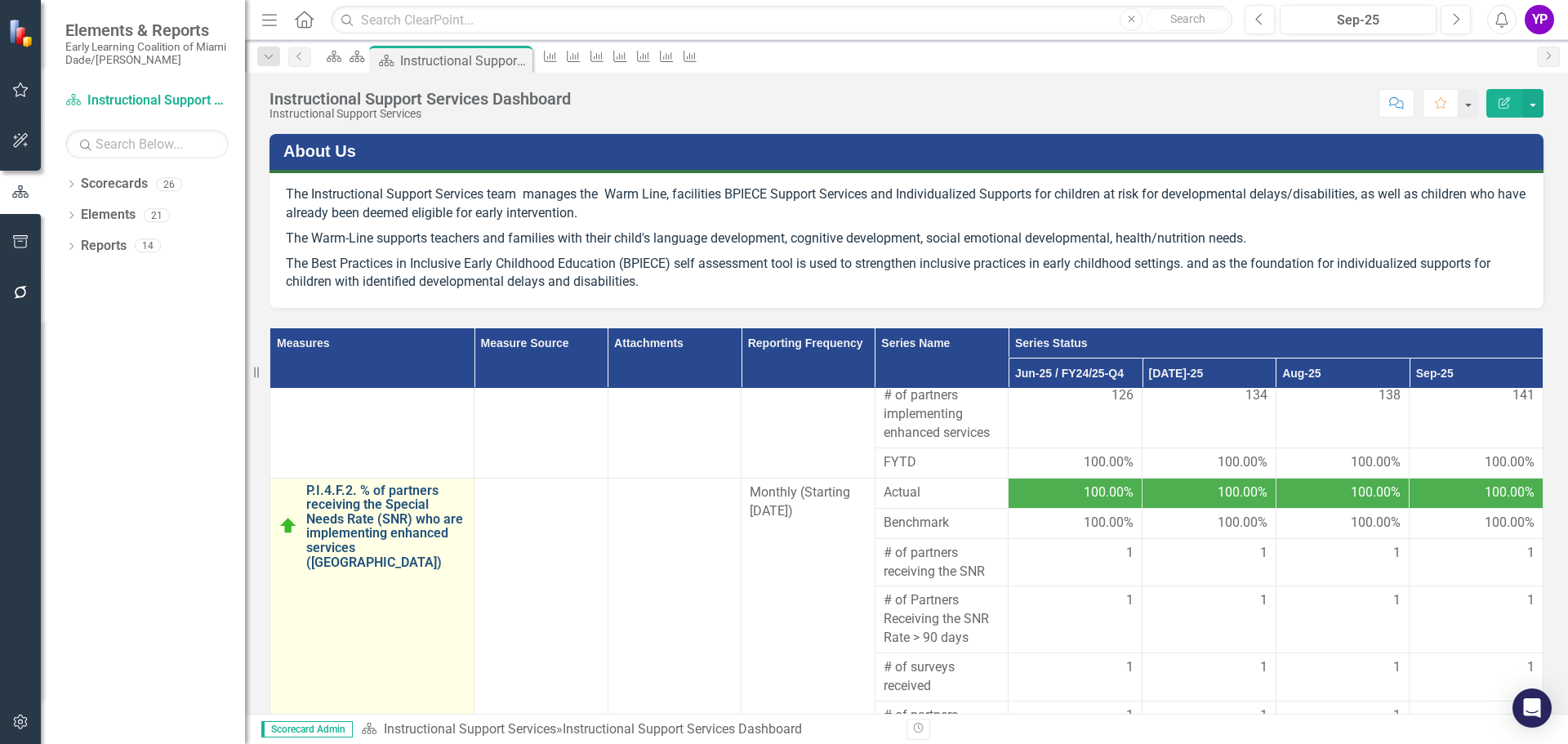
scroll to position [245, 0]
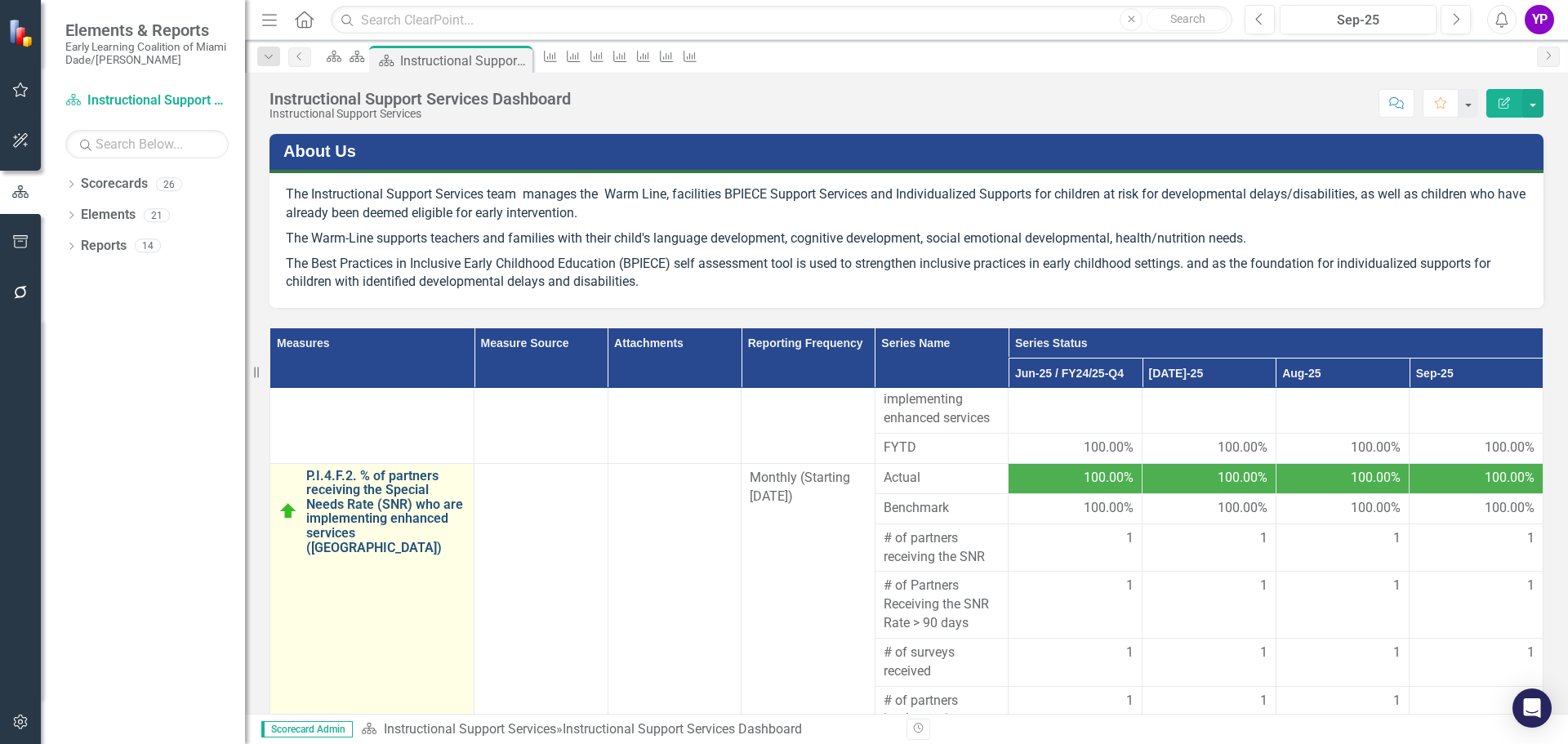
click at [349, 514] on link "P.I.4.F.2. % of partners receiving the Special Needs Rate (SNR) who are impleme…" at bounding box center [385, 512] width 159 height 87
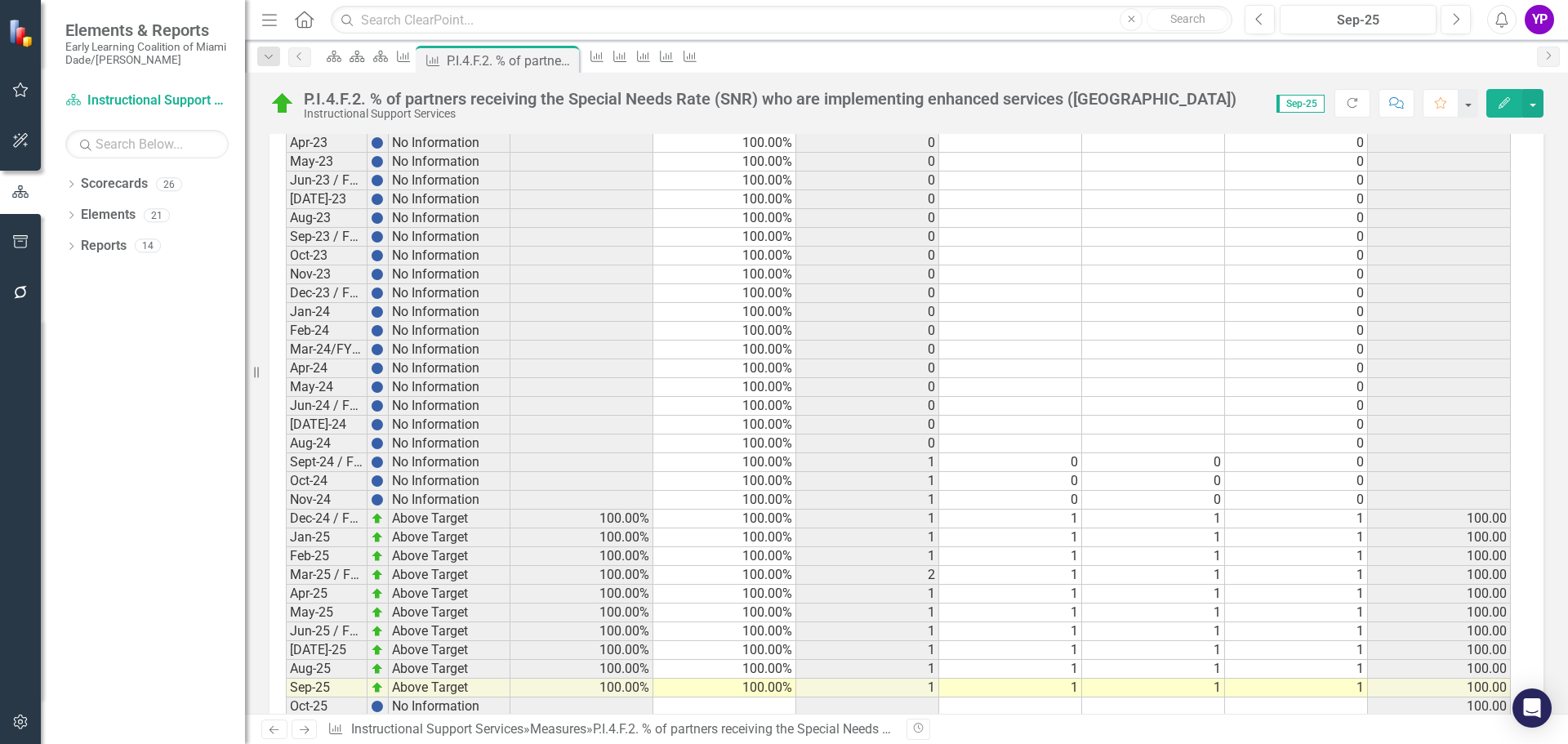
scroll to position [1469, 0]
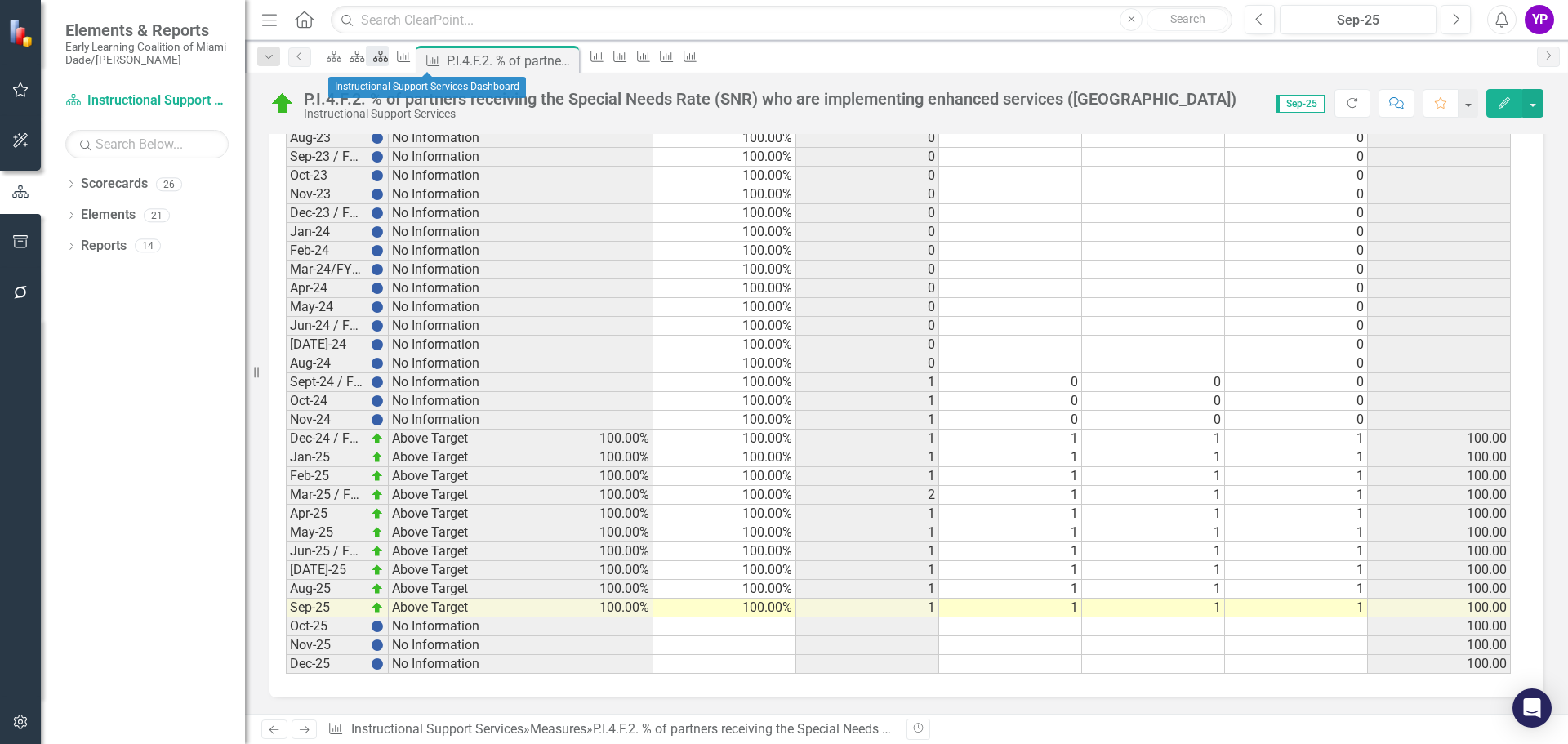
click at [388, 61] on icon at bounding box center [380, 56] width 15 height 12
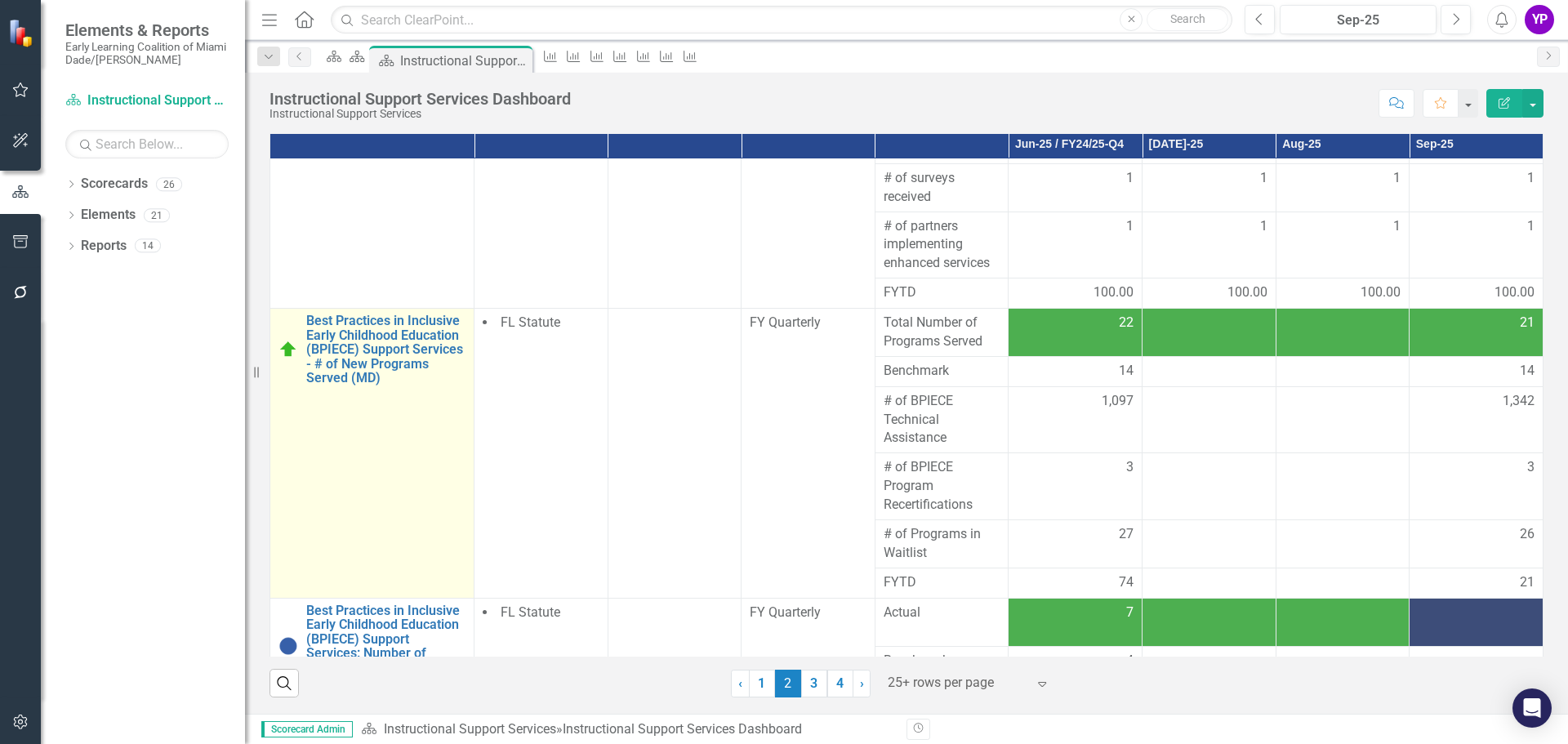
scroll to position [654, 0]
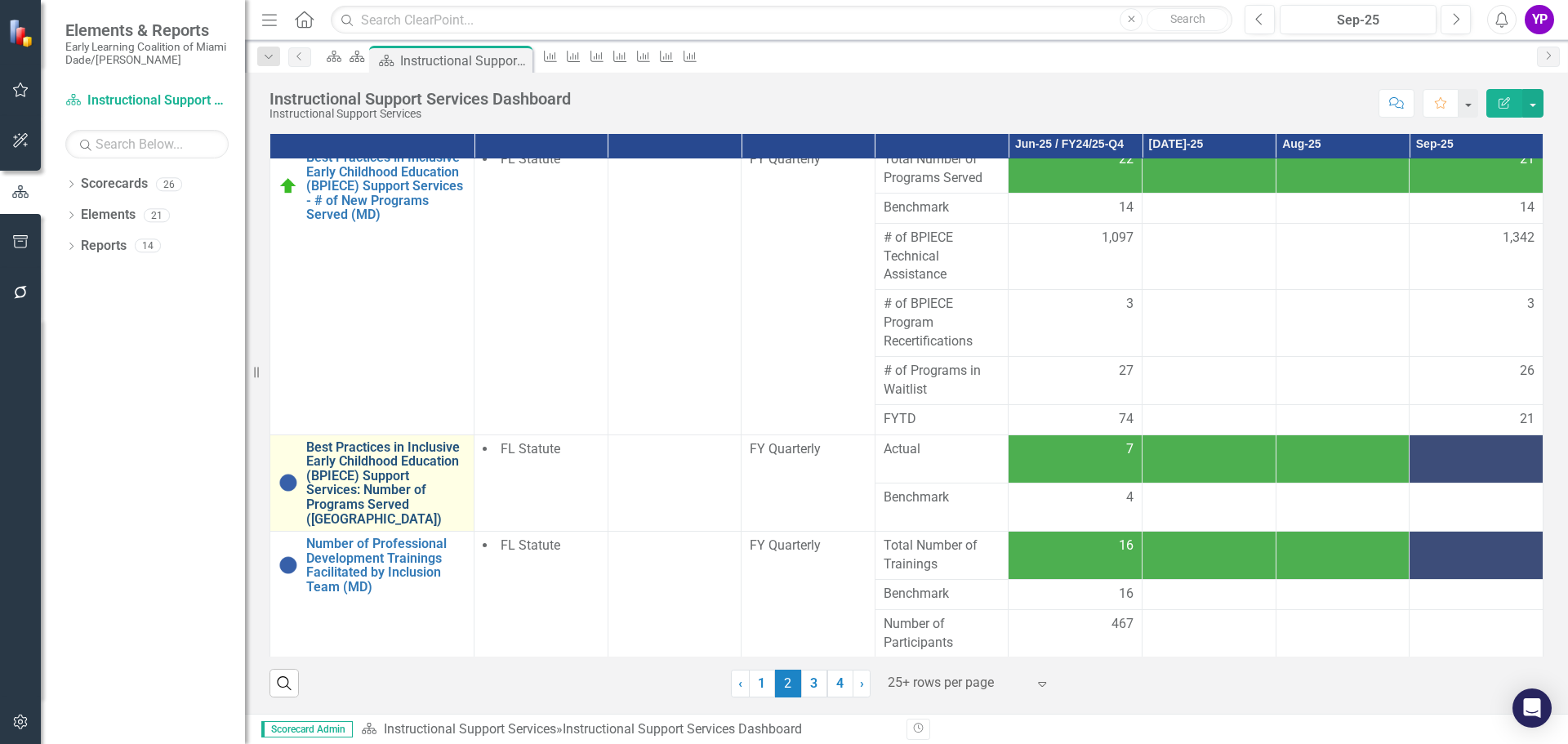
click at [366, 480] on link "Best Practices in Inclusive Early Childhood Education (BPIECE) Support Services…" at bounding box center [385, 484] width 159 height 87
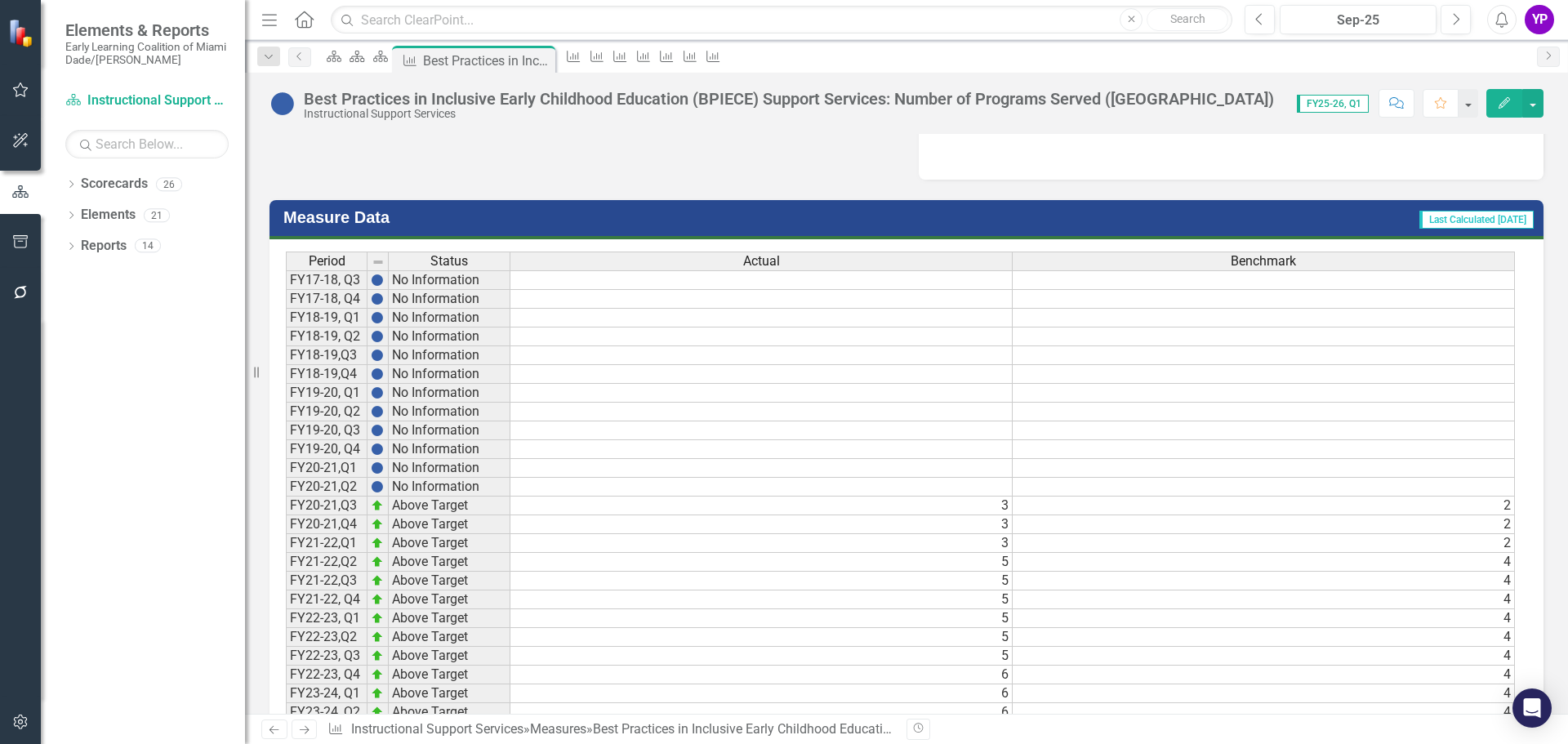
scroll to position [1014, 0]
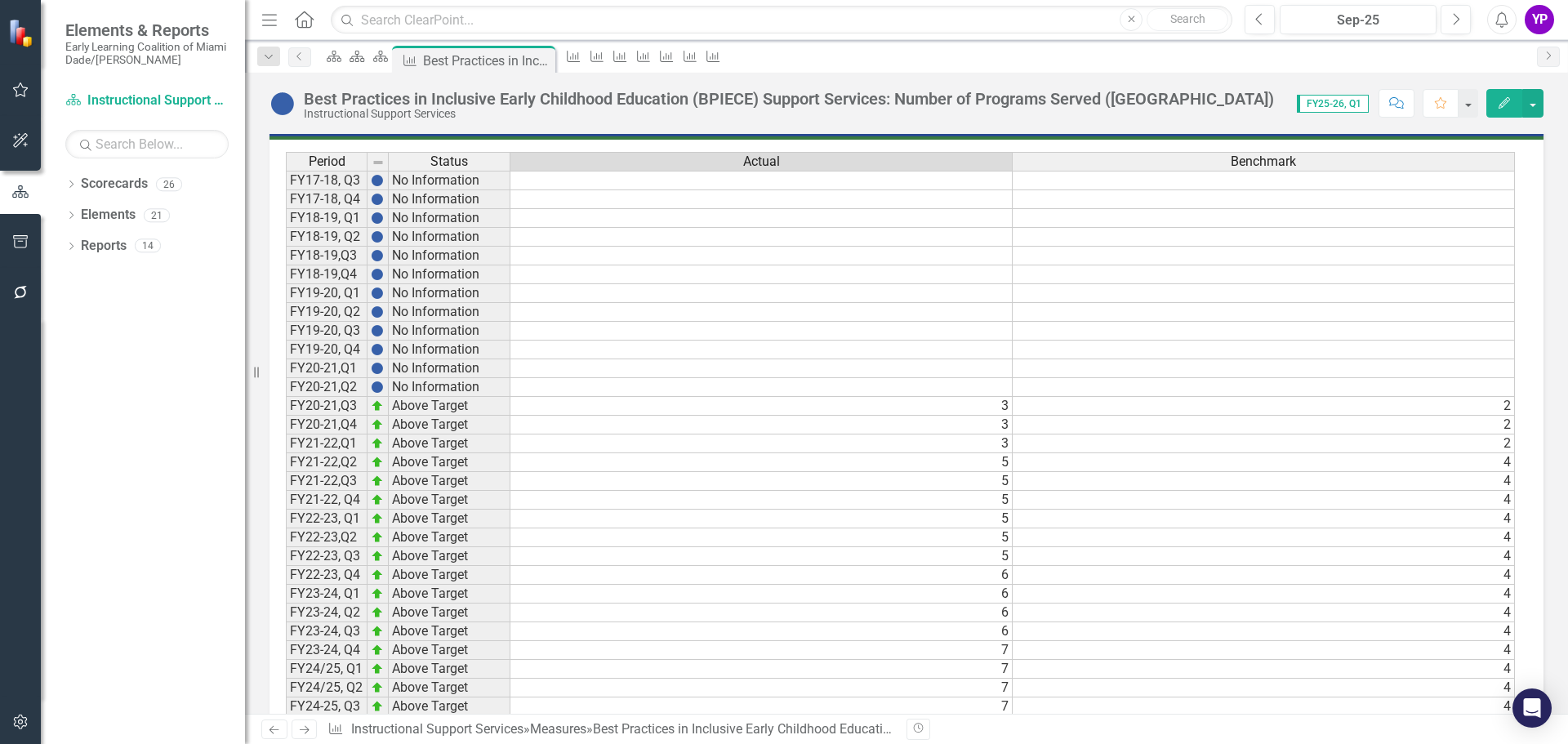
click at [918, 735] on td at bounding box center [762, 744] width 502 height 19
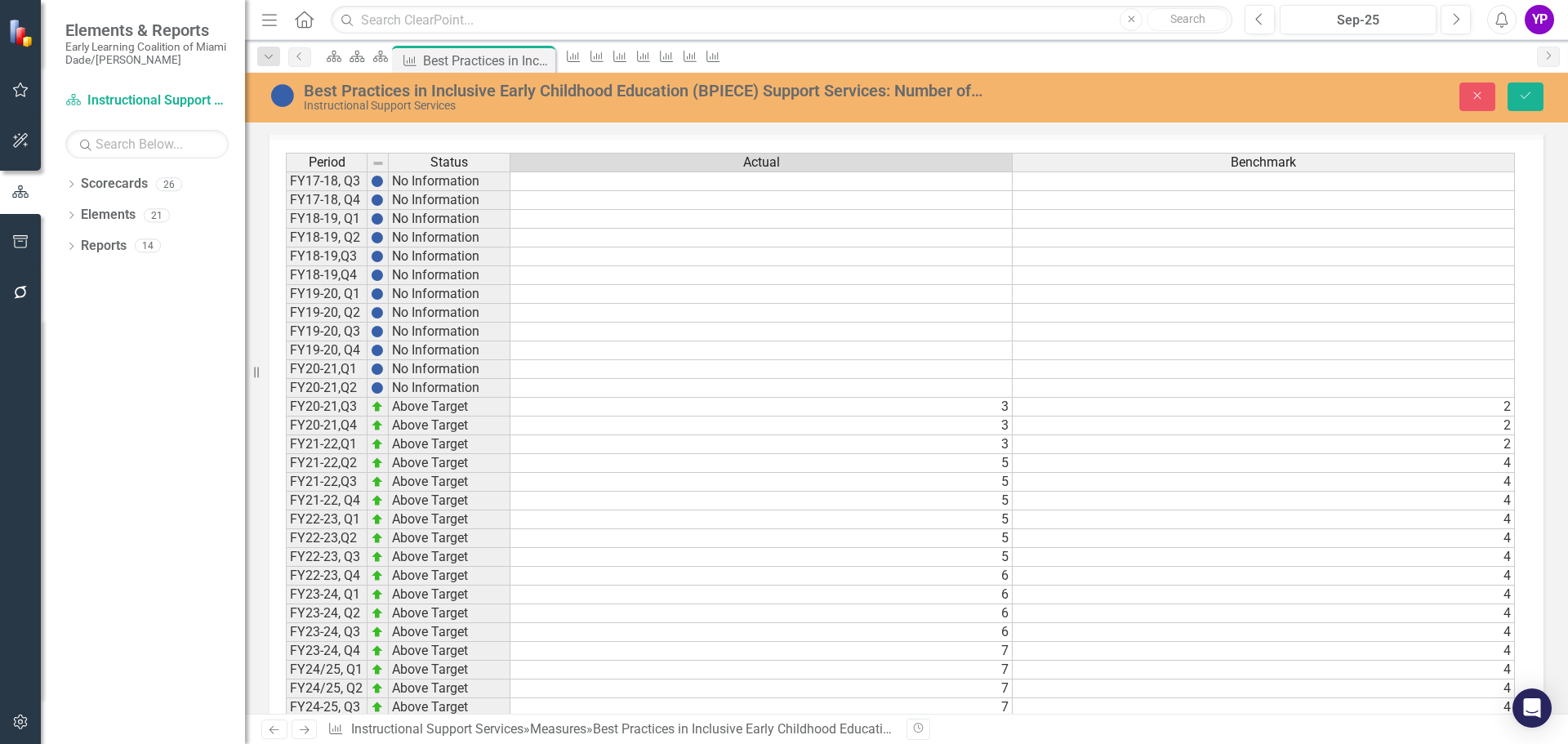
type textarea "7"
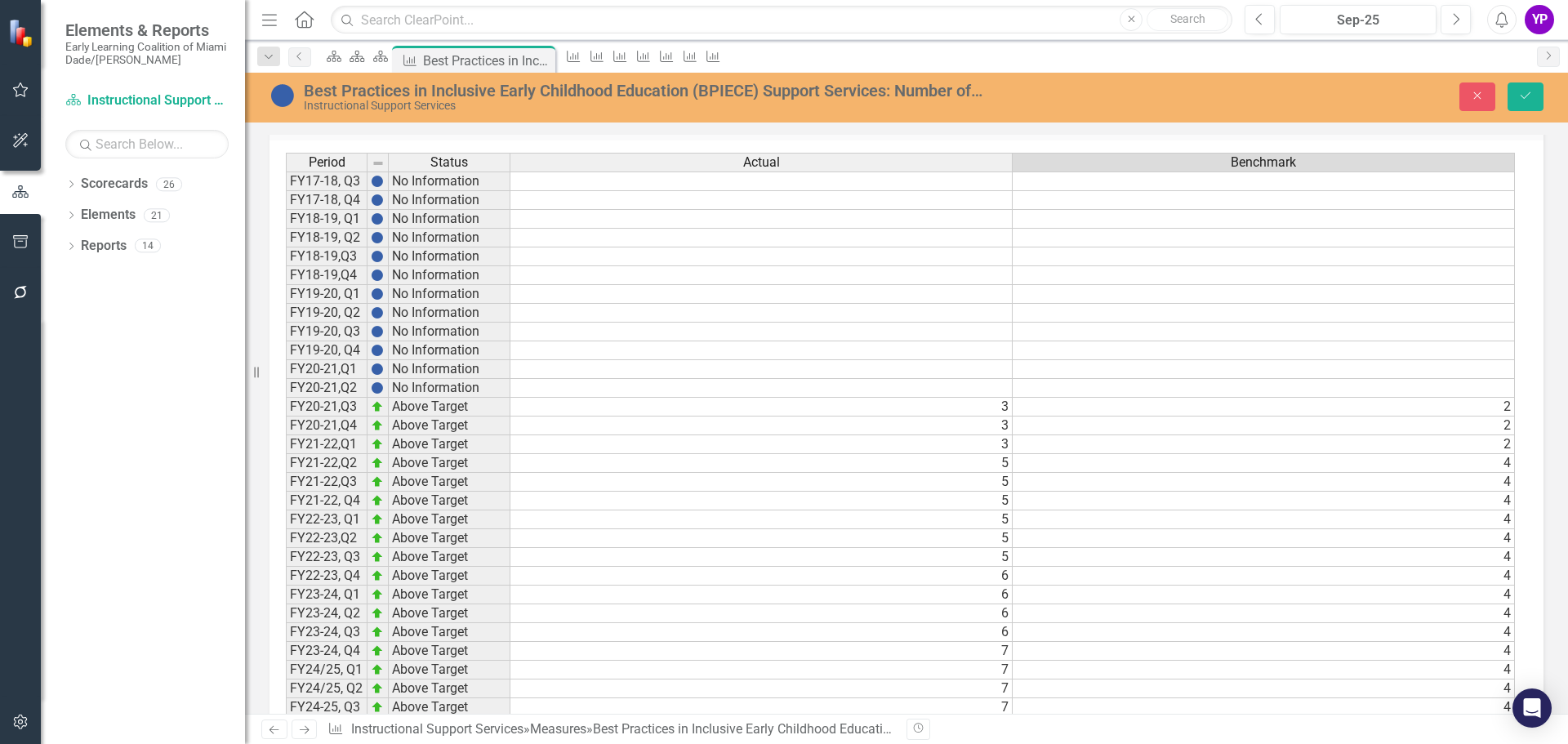
click at [1387, 736] on td at bounding box center [1264, 745] width 502 height 19
type textarea "4"
click at [1533, 94] on button "Save" at bounding box center [1524, 97] width 35 height 28
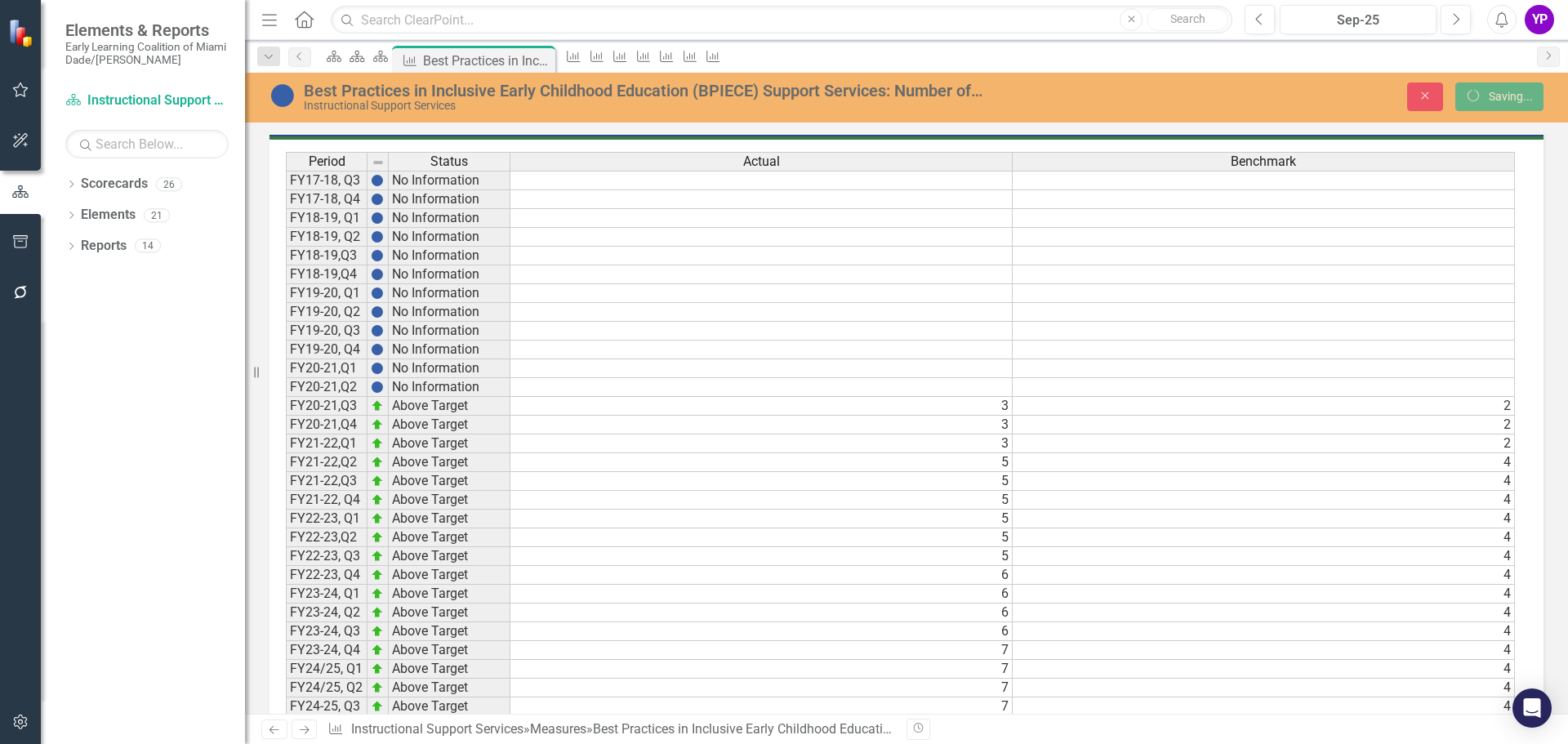
scroll to position [1014, 0]
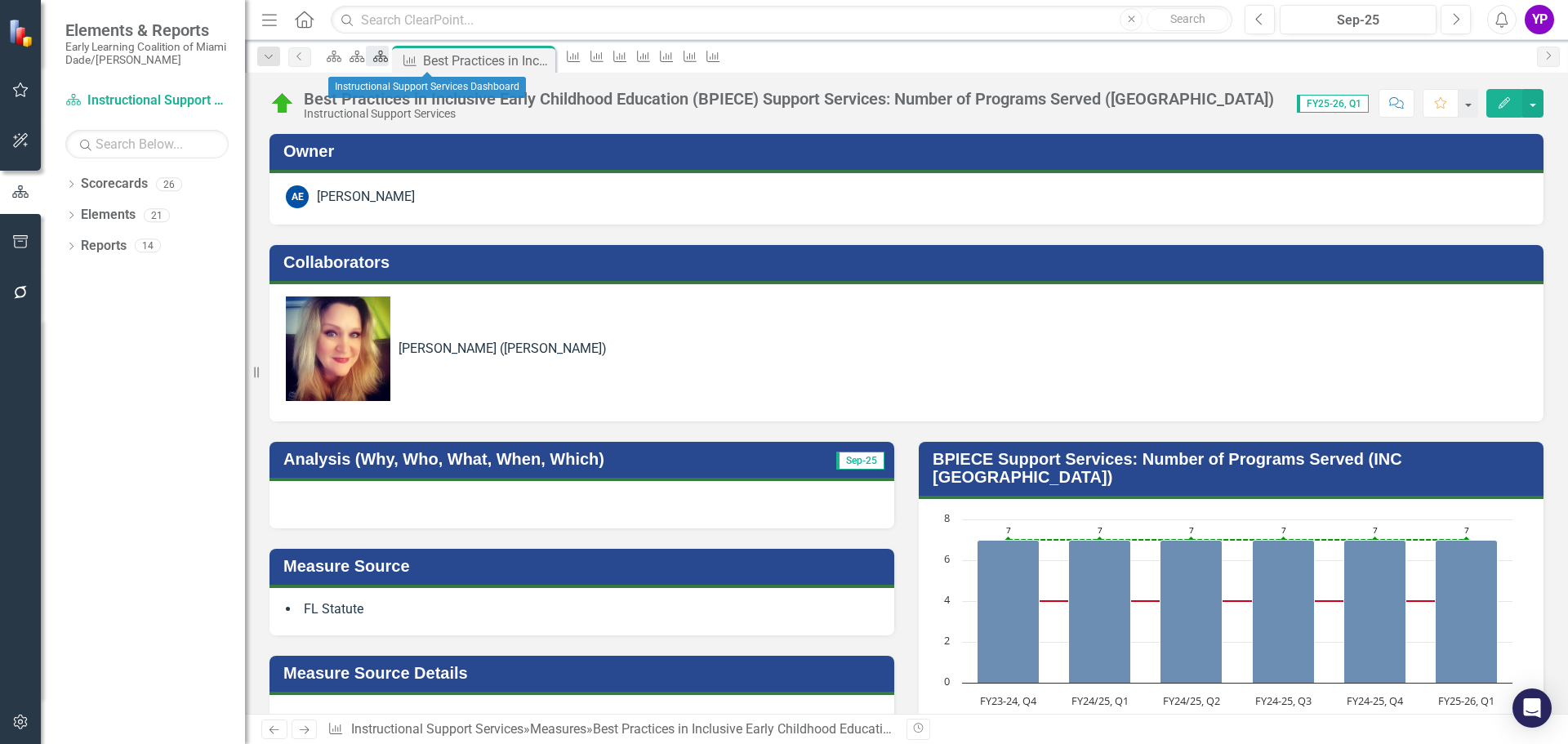
click at [388, 61] on icon at bounding box center [380, 56] width 15 height 12
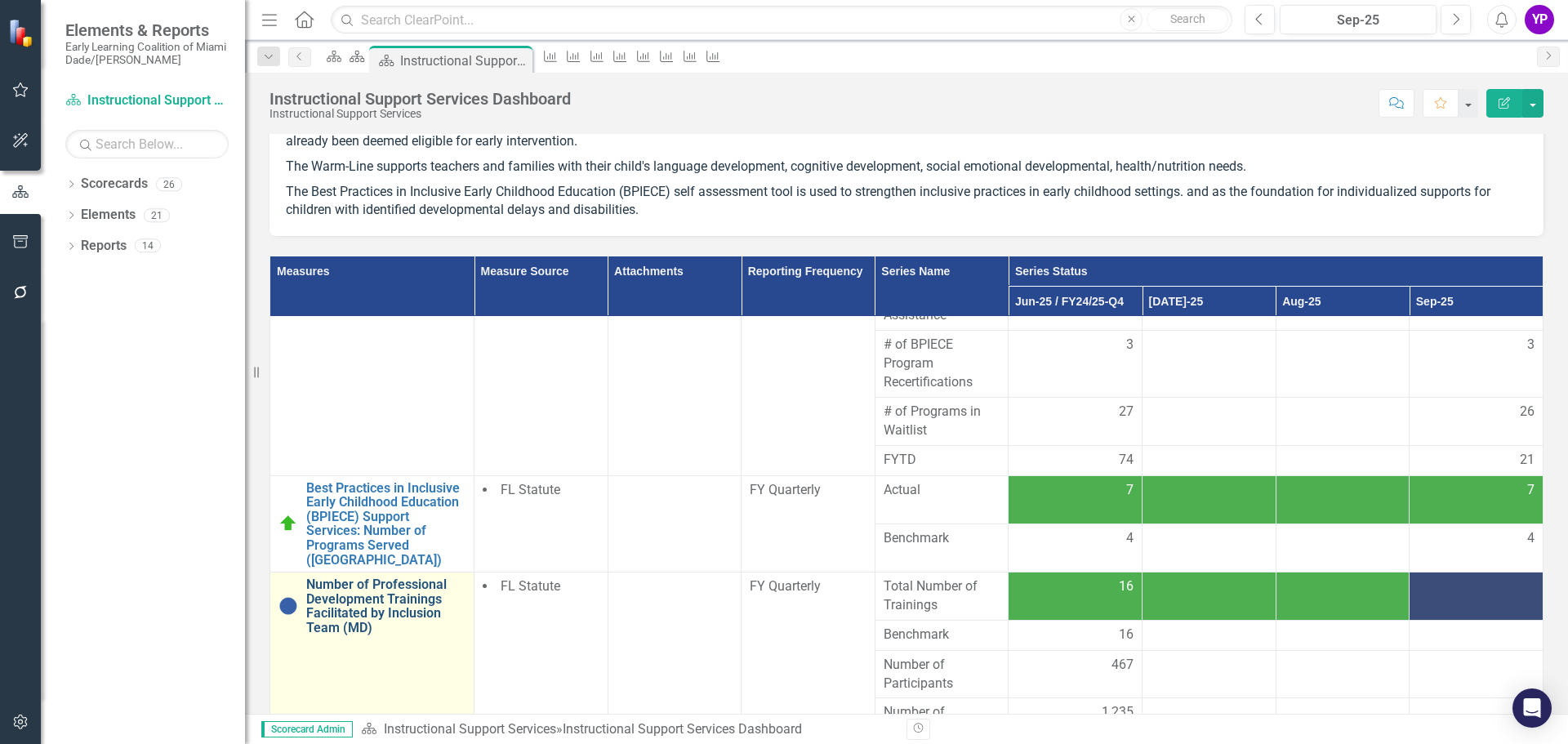
scroll to position [163, 0]
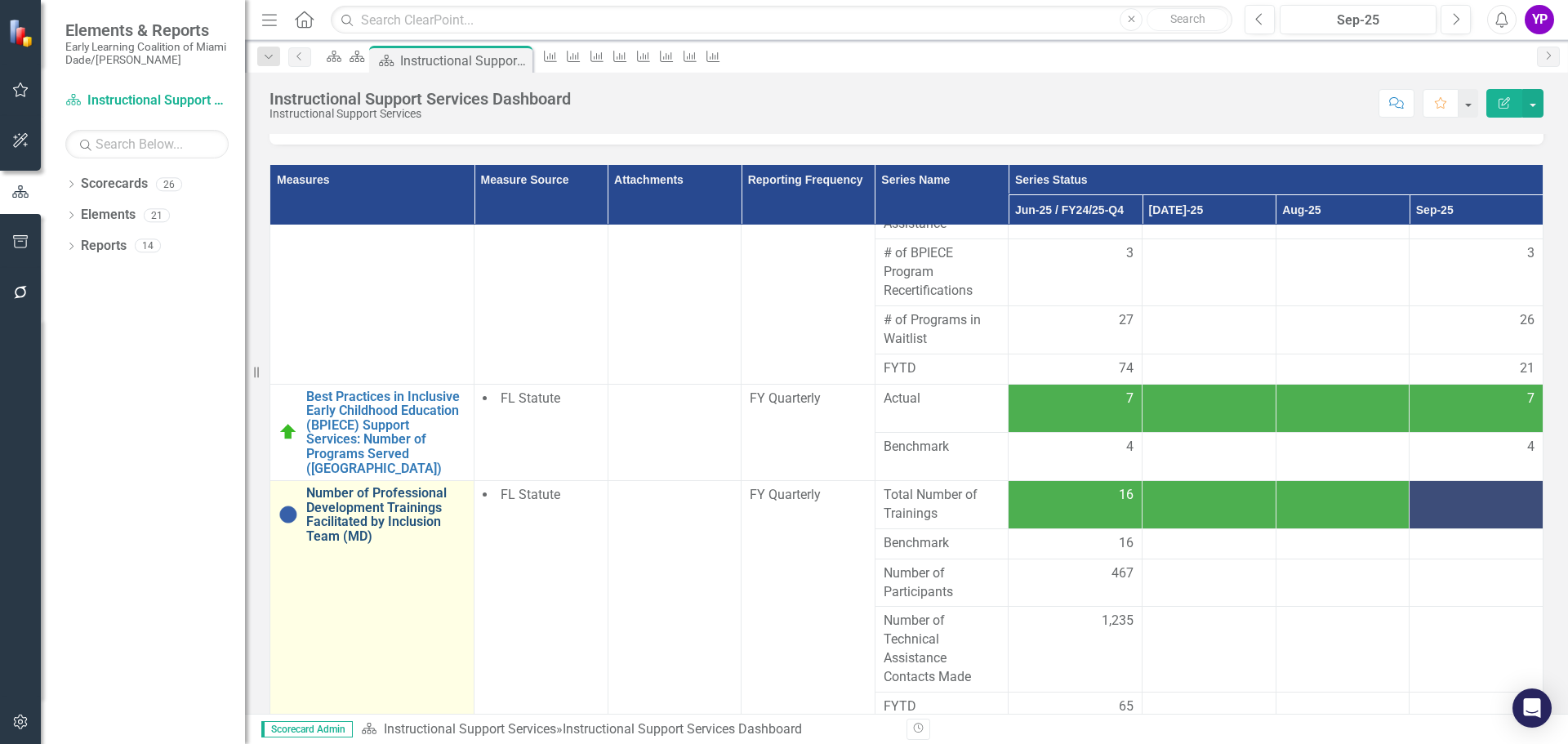
click at [382, 515] on link "Number of Professional Development Trainings Facilitated by Inclusion Team (MD)" at bounding box center [385, 515] width 159 height 57
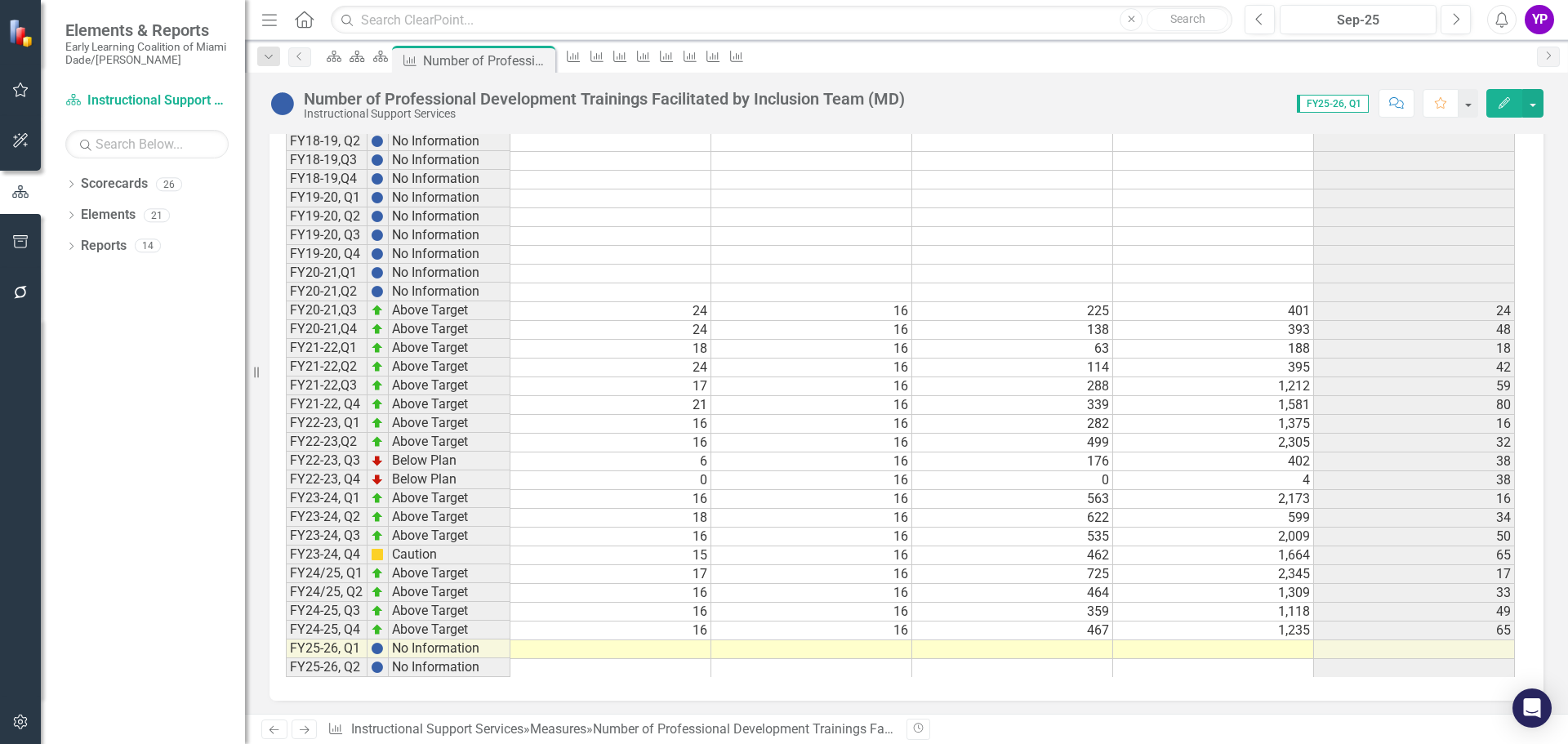
scroll to position [1068, 0]
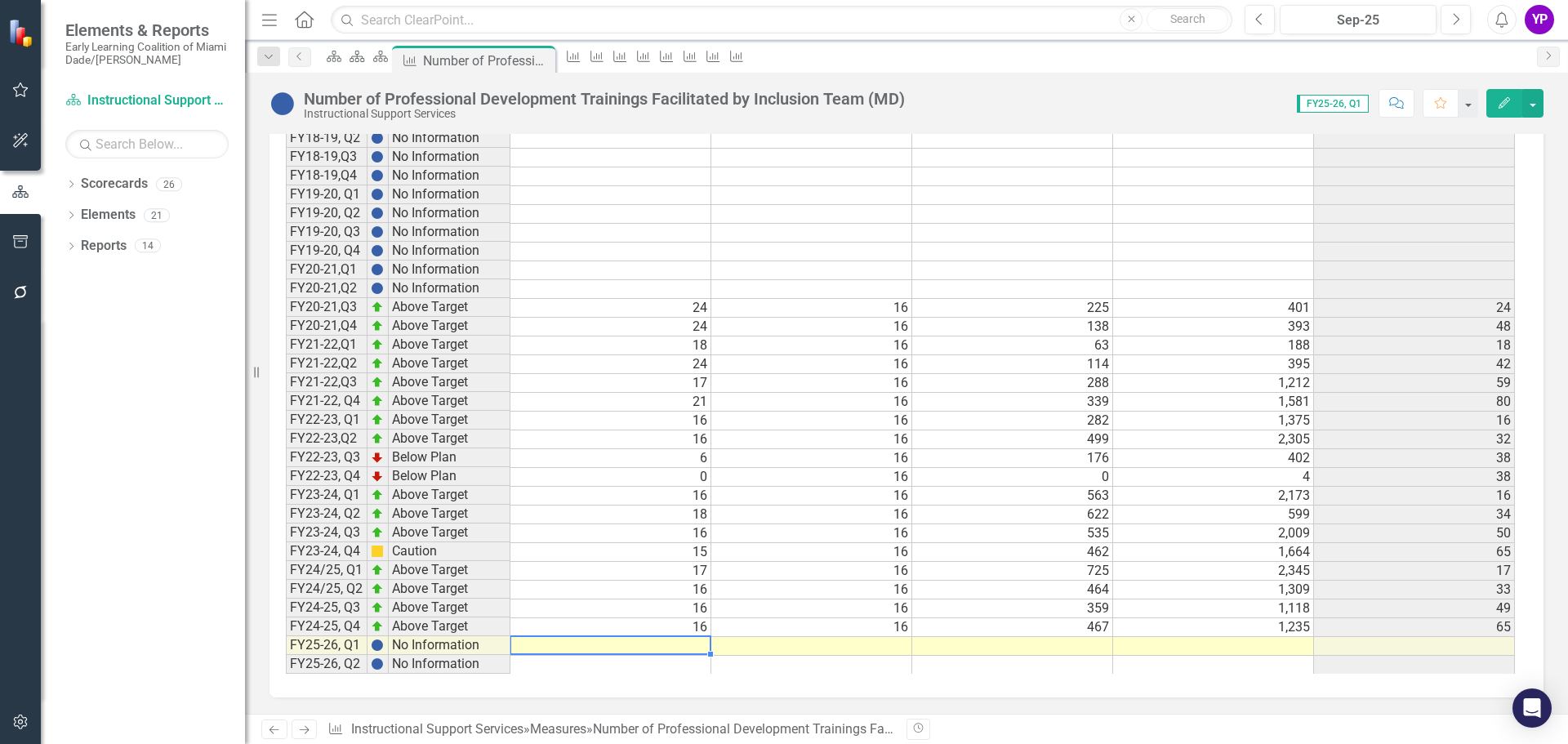
click at [646, 649] on td at bounding box center [611, 647] width 201 height 19
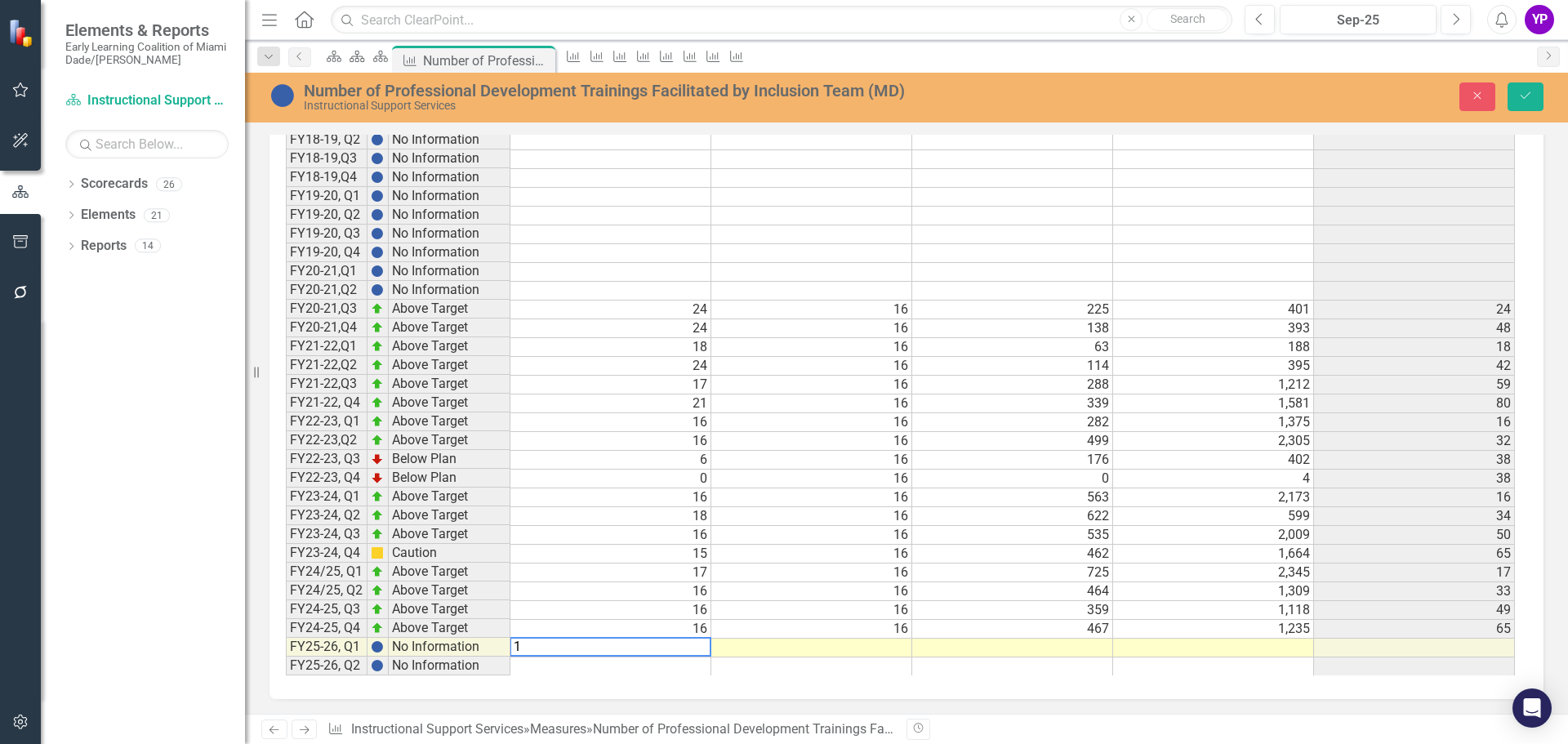
scroll to position [1069, 0]
type textarea "16"
click at [885, 647] on td at bounding box center [811, 647] width 201 height 19
type textarea "16"
click at [1014, 661] on td at bounding box center [1012, 666] width 201 height 19
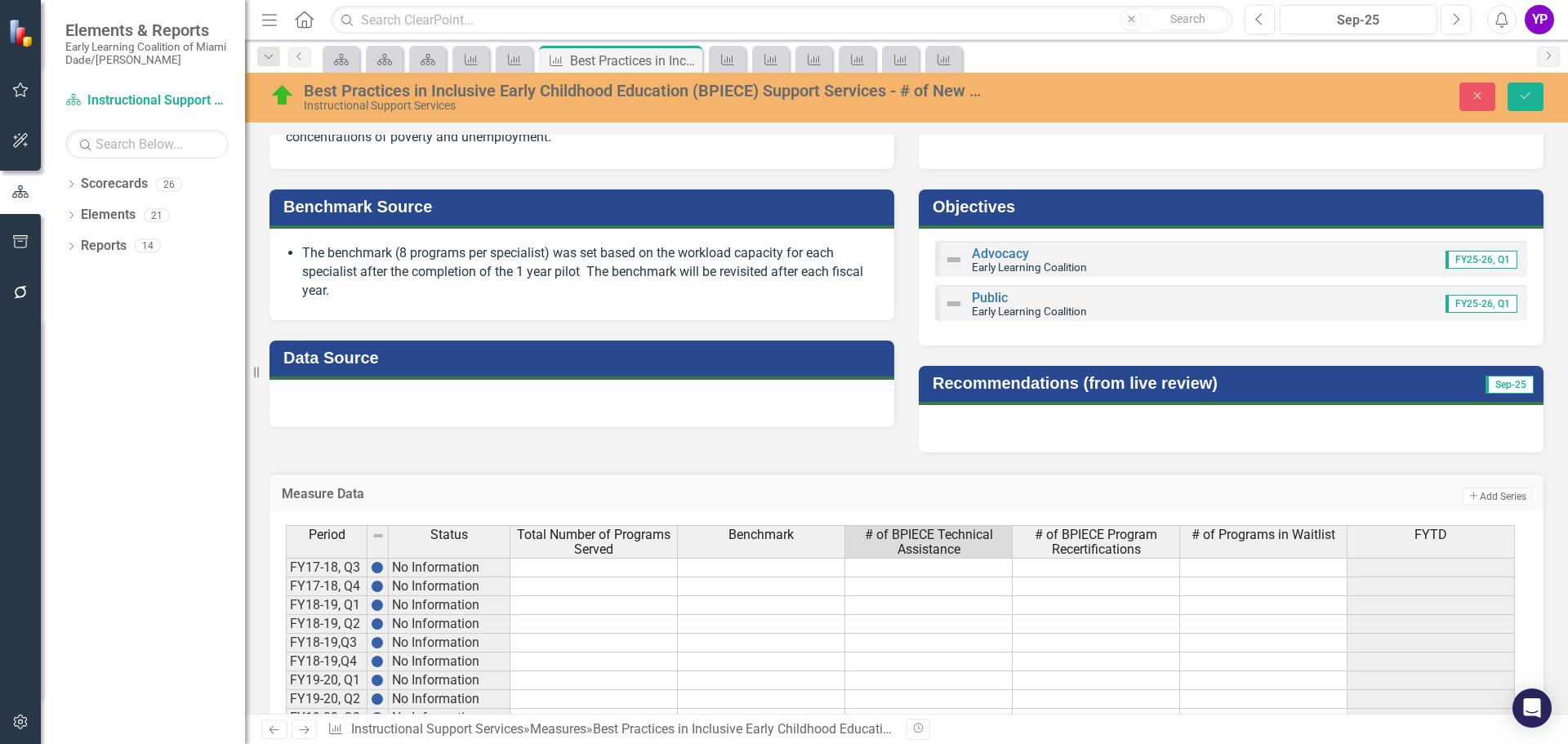
scroll to position [599, 0]
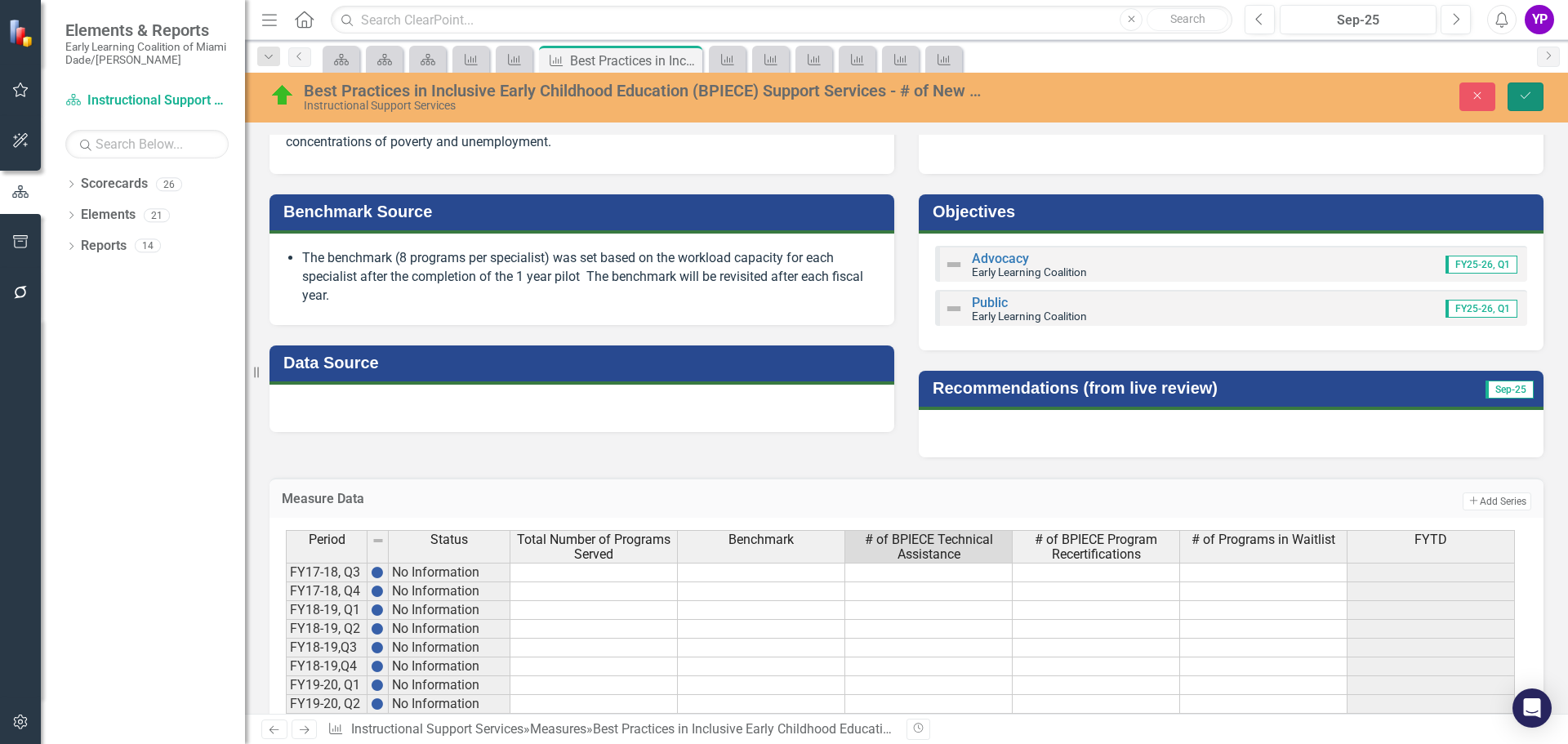
click at [1527, 95] on icon "Save" at bounding box center [1525, 96] width 15 height 12
